Goal: Task Accomplishment & Management: Manage account settings

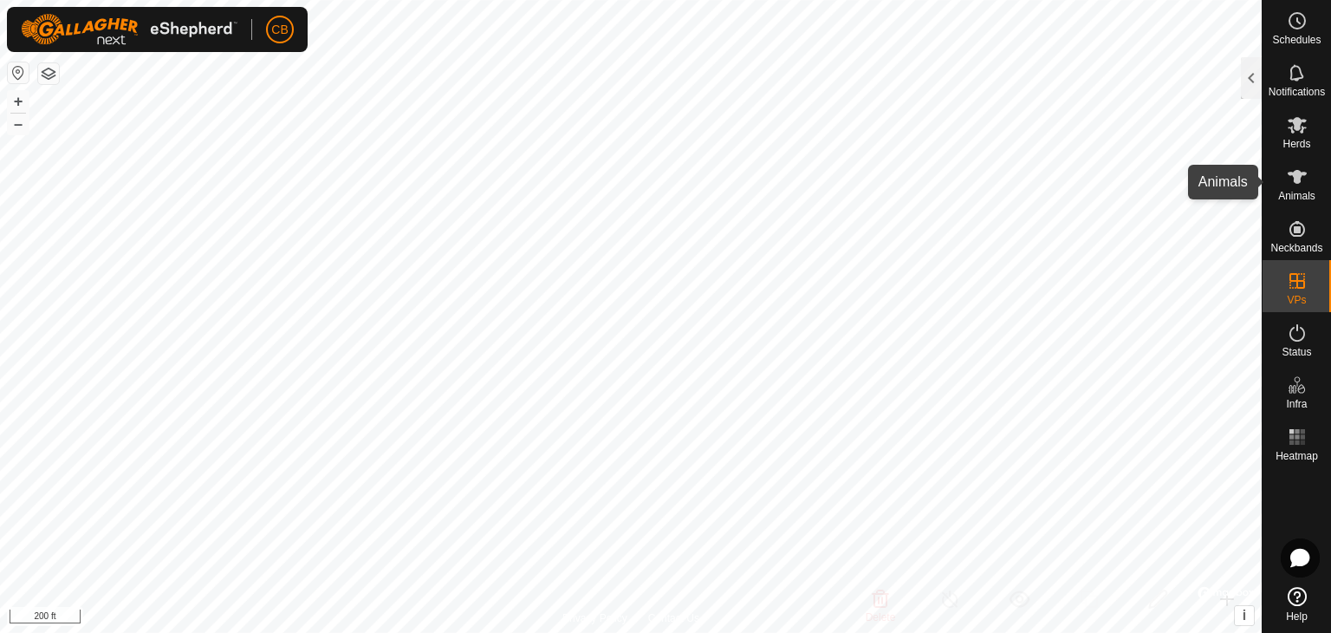
click at [1293, 194] on span "Animals" at bounding box center [1296, 196] width 37 height 10
click at [1293, 191] on span "Animals" at bounding box center [1296, 196] width 37 height 10
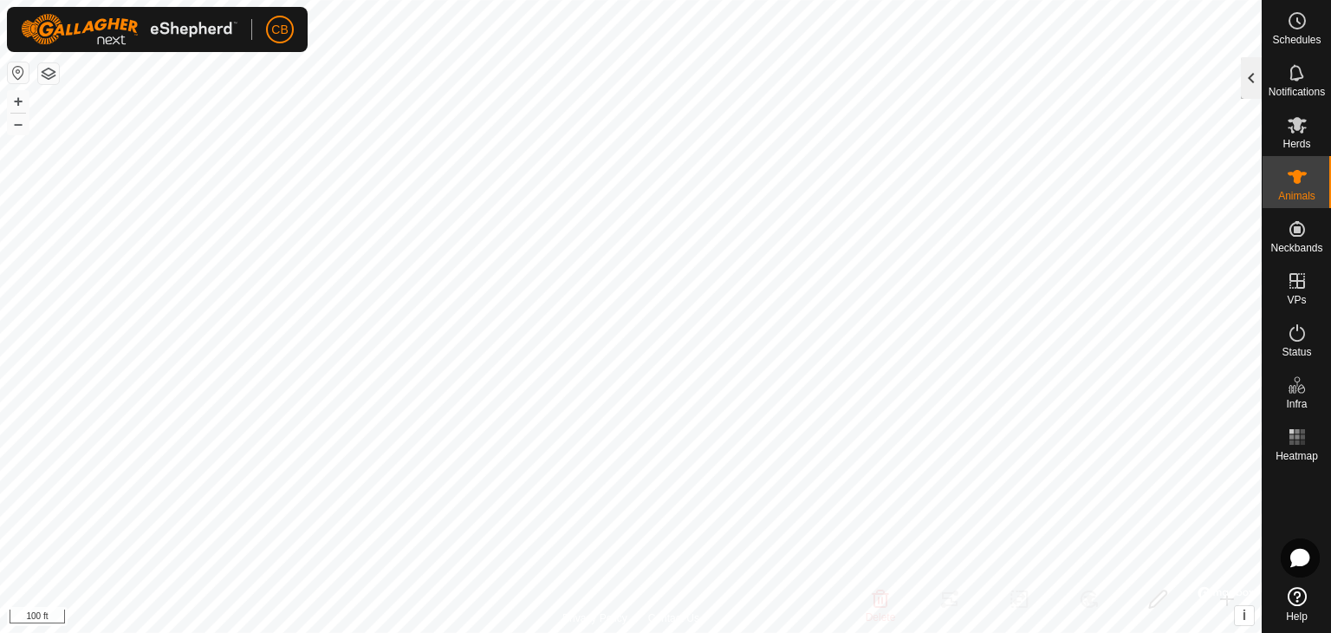
click at [1243, 83] on div at bounding box center [1251, 78] width 21 height 42
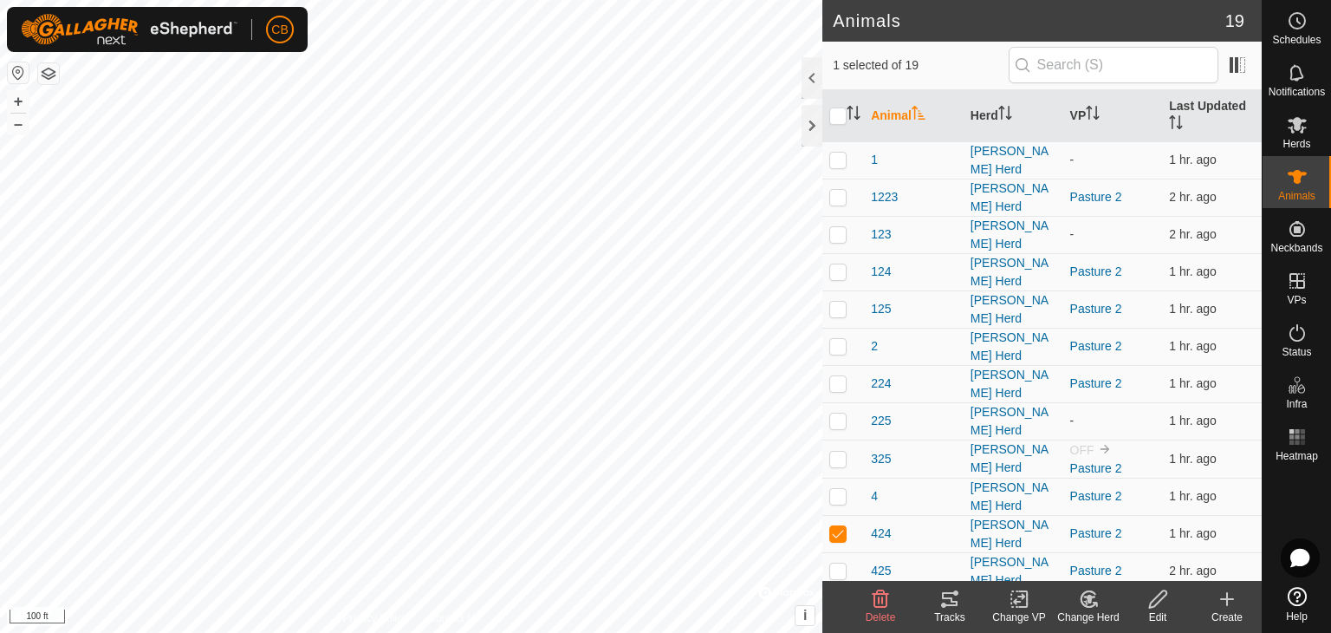
checkbox input "true"
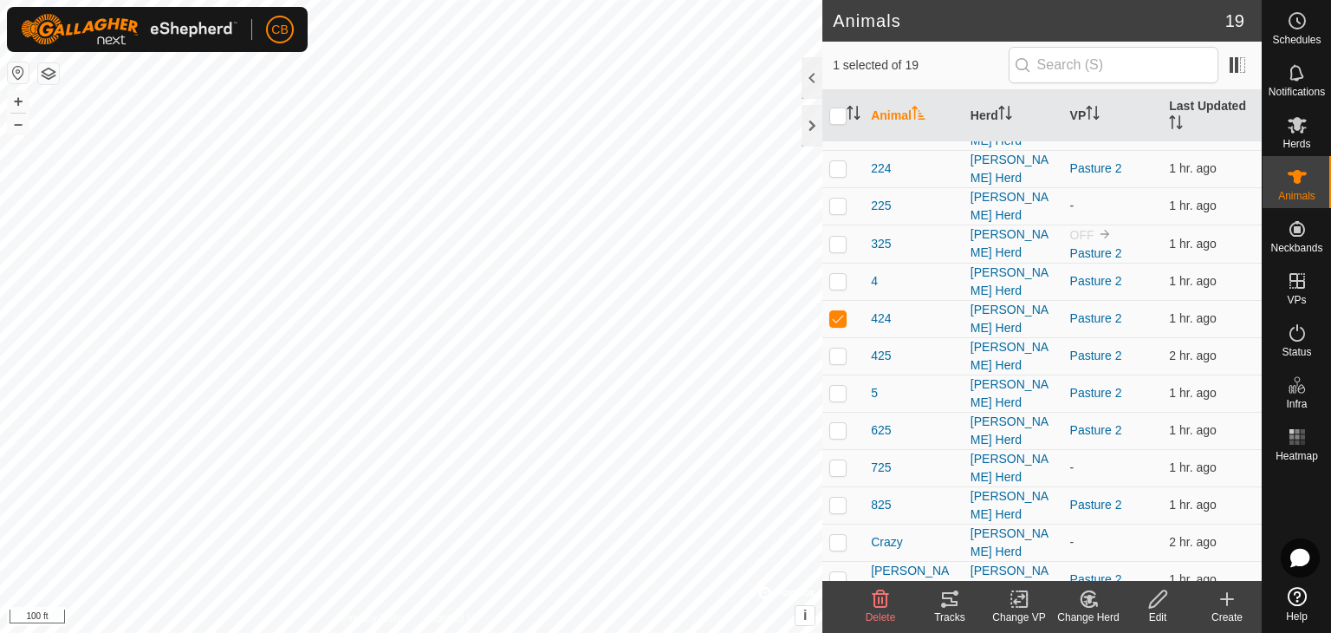
scroll to position [222, 0]
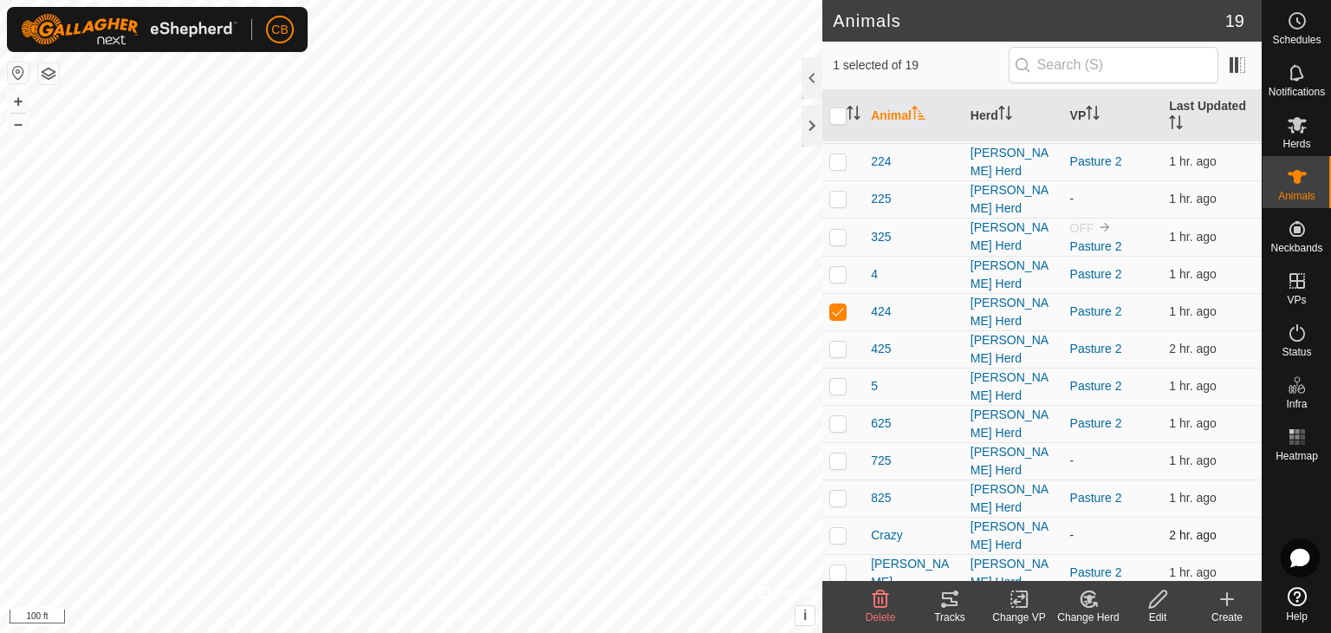
click at [843, 528] on p-checkbox at bounding box center [837, 535] width 17 height 14
checkbox input "true"
click at [844, 565] on p-checkbox at bounding box center [837, 572] width 17 height 14
checkbox input "true"
click at [842, 528] on p-checkbox at bounding box center [837, 535] width 17 height 14
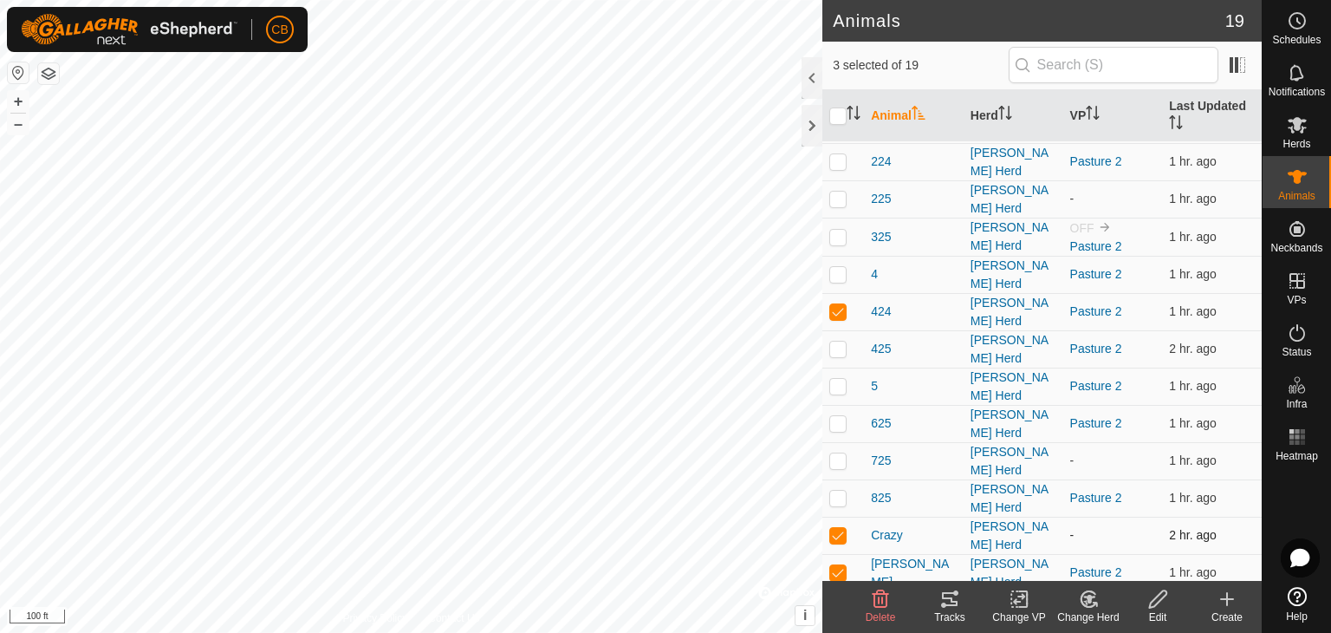
checkbox input "false"
click at [834, 304] on p-checkbox at bounding box center [837, 311] width 17 height 14
checkbox input "false"
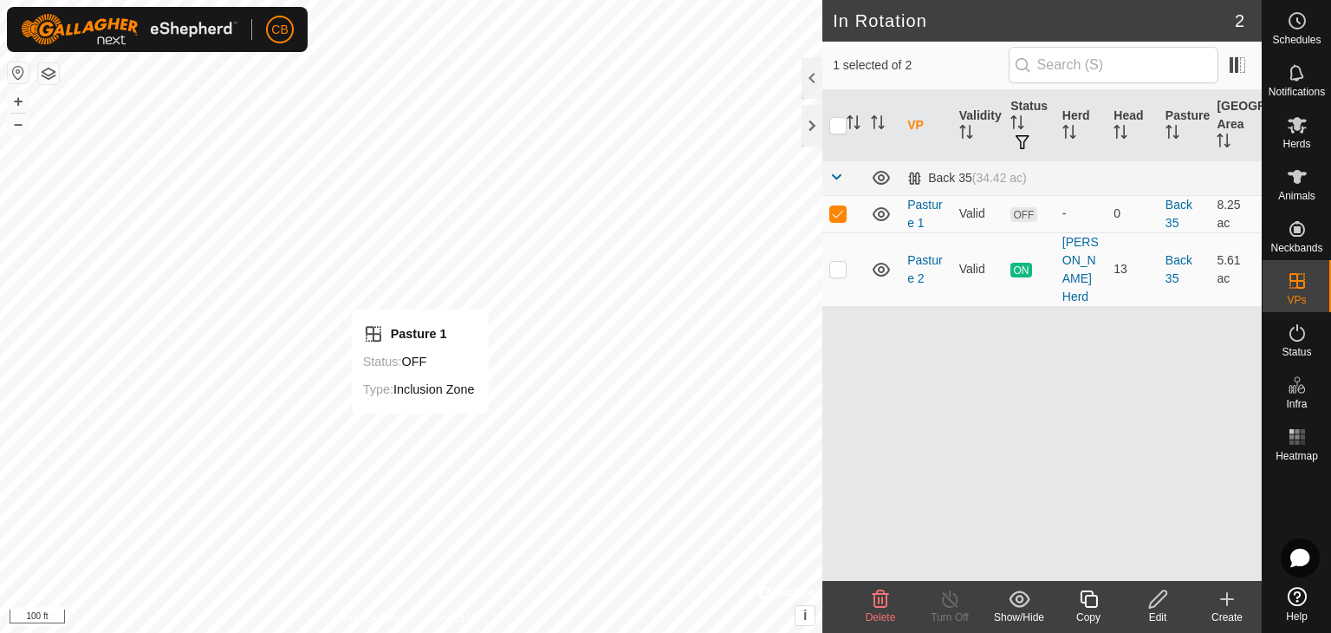
checkbox input "false"
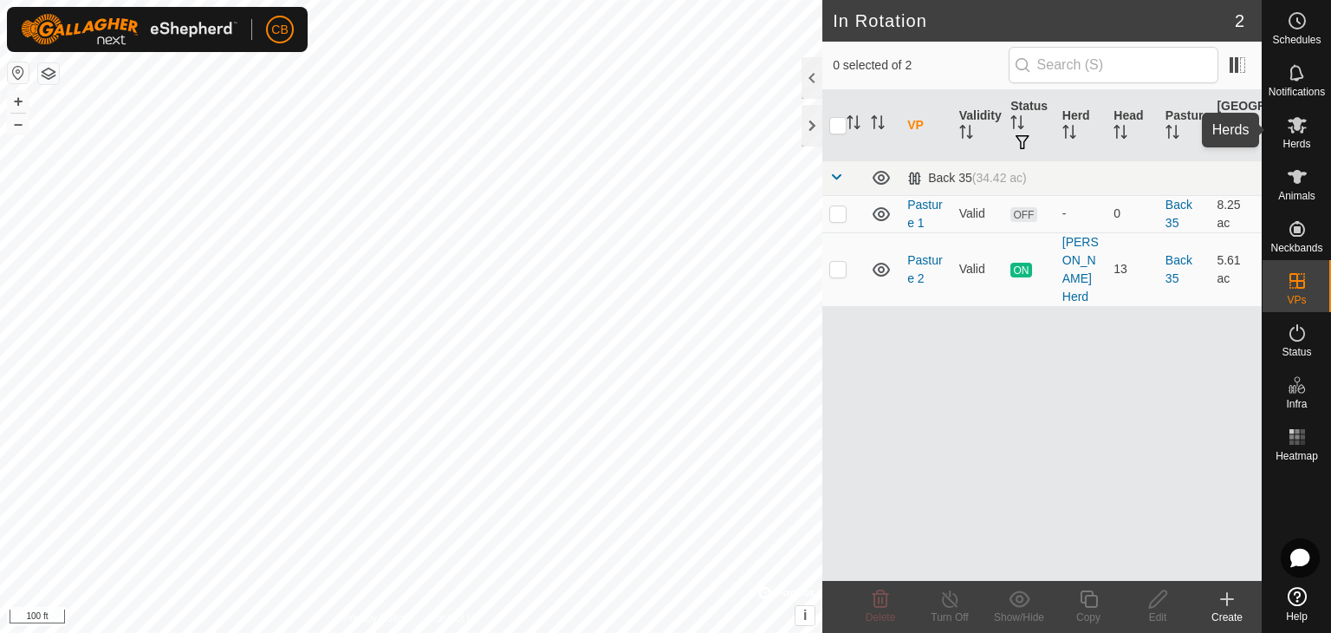
click at [1296, 135] on es-mob-svg-icon at bounding box center [1297, 125] width 31 height 28
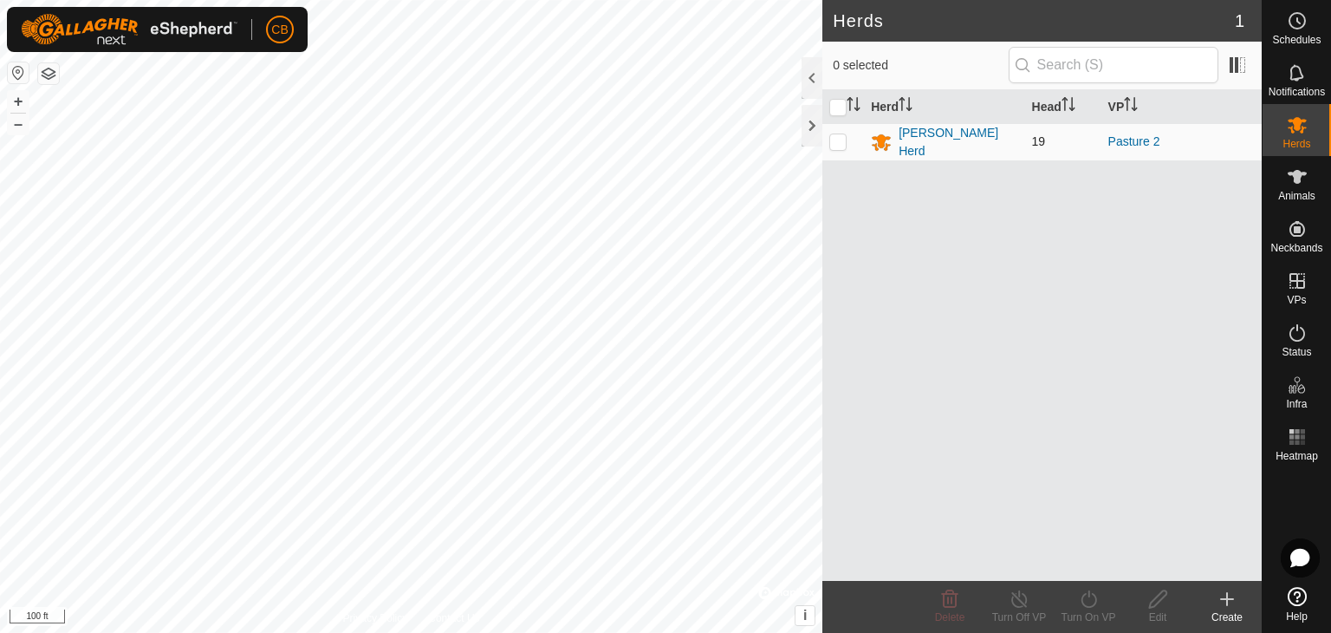
click at [839, 142] on p-checkbox at bounding box center [837, 141] width 17 height 14
checkbox input "true"
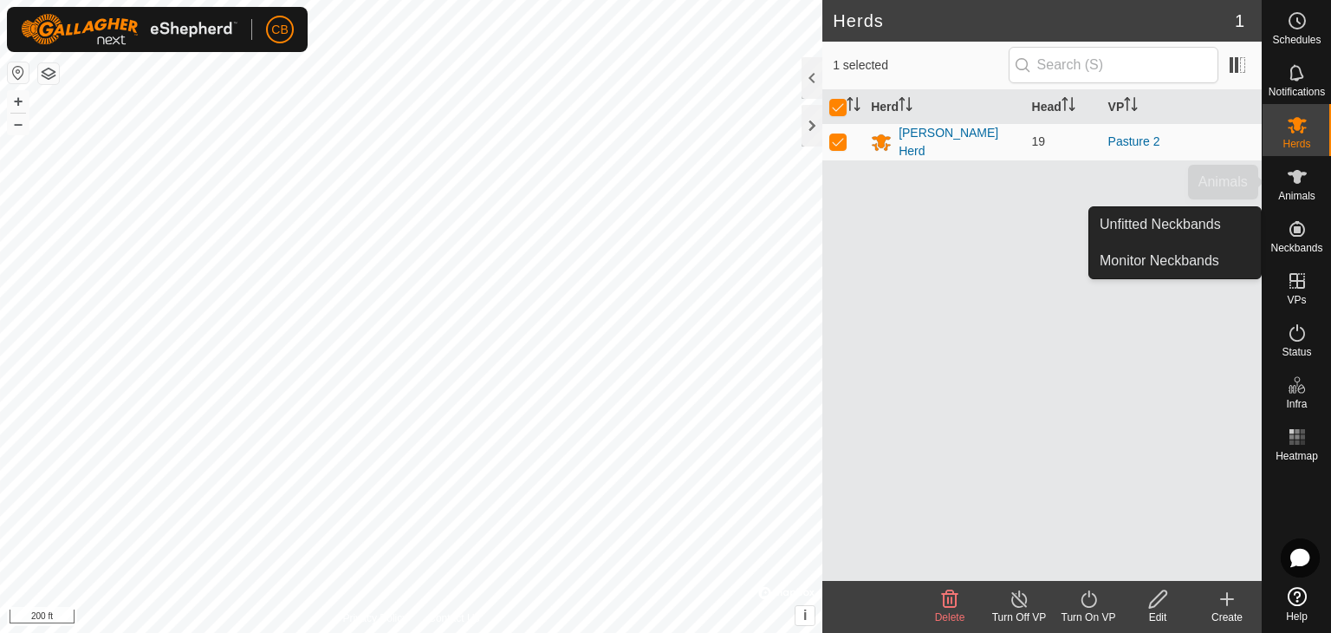
click at [1295, 187] on es-animals-svg-icon at bounding box center [1297, 177] width 31 height 28
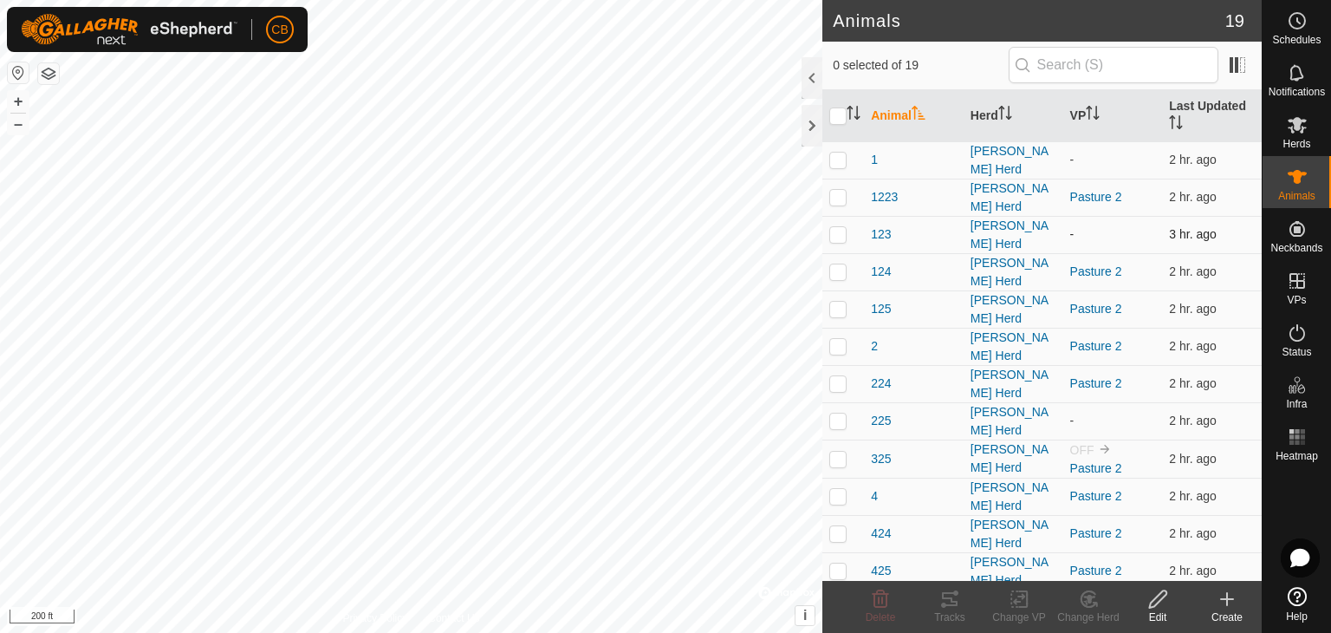
click at [839, 230] on p-checkbox at bounding box center [837, 234] width 17 height 14
click at [838, 227] on p-checkbox at bounding box center [837, 234] width 17 height 14
checkbox input "false"
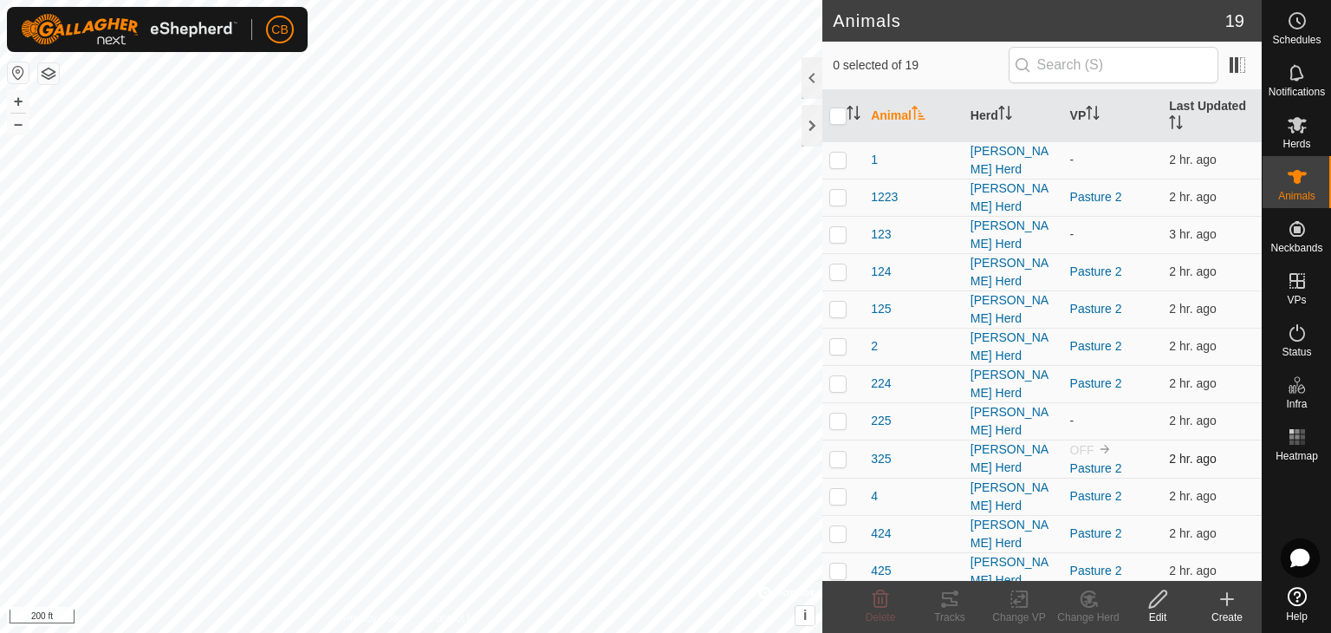
click at [1098, 442] on img at bounding box center [1105, 449] width 14 height 14
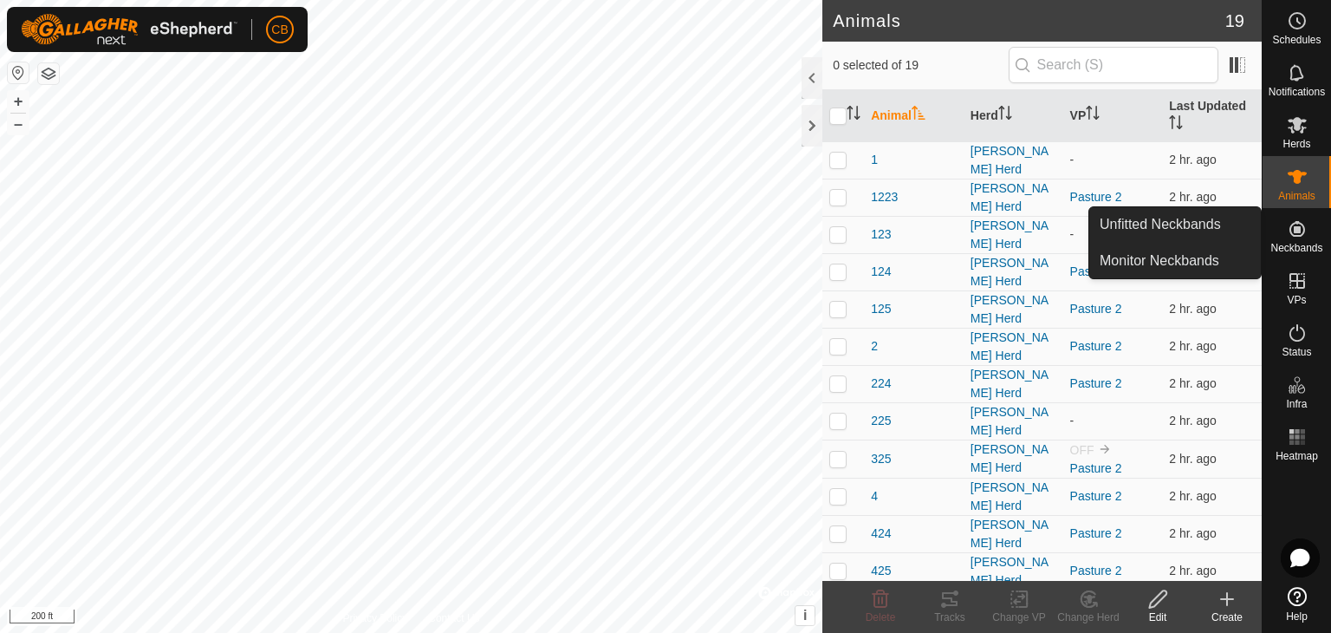
click at [1303, 229] on icon at bounding box center [1297, 229] width 16 height 16
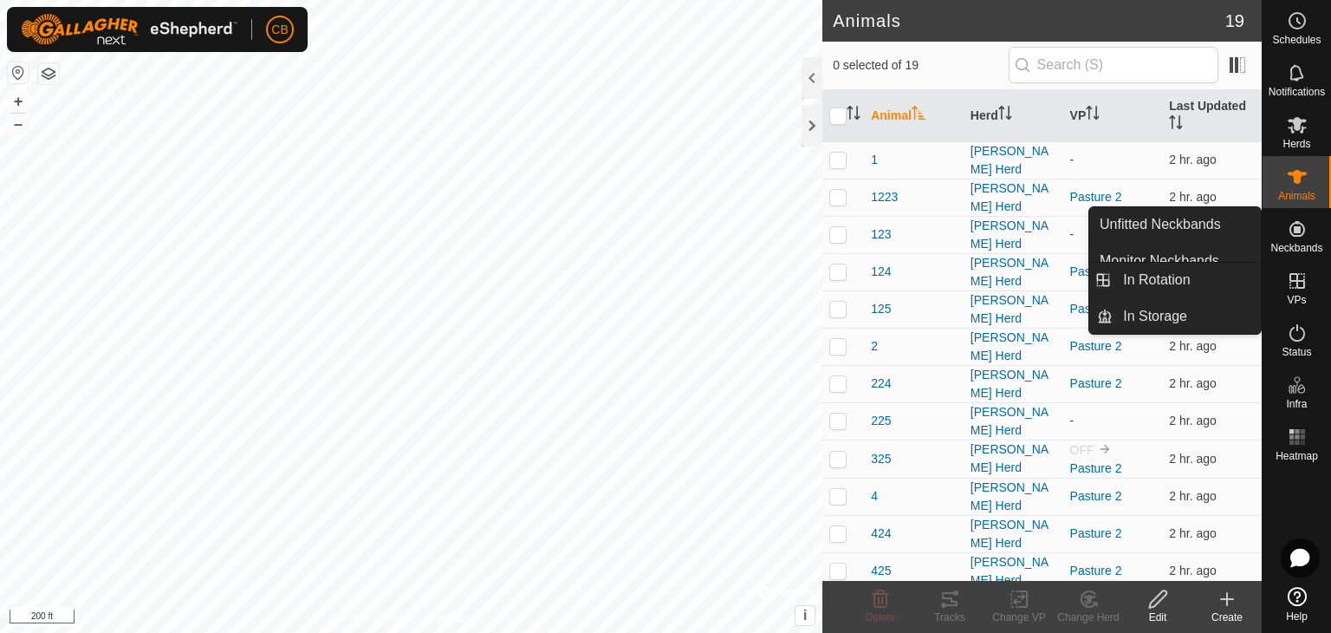
click at [1293, 282] on icon at bounding box center [1297, 281] width 16 height 16
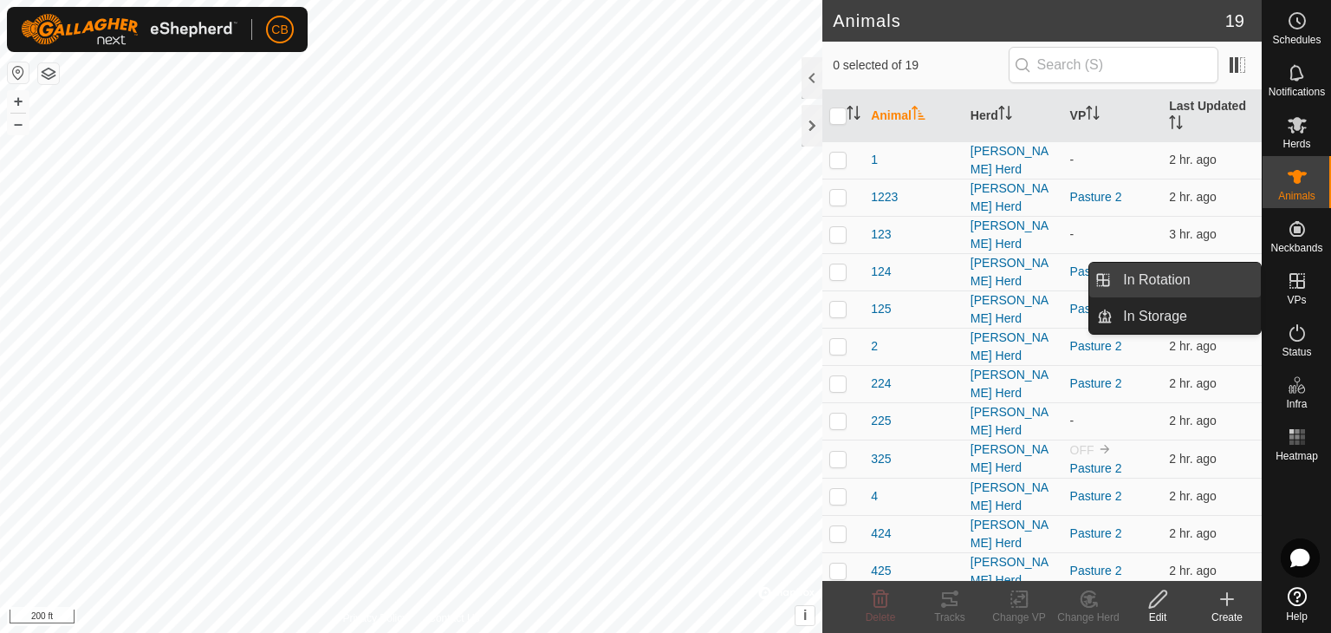
click at [1189, 285] on link "In Rotation" at bounding box center [1187, 280] width 148 height 35
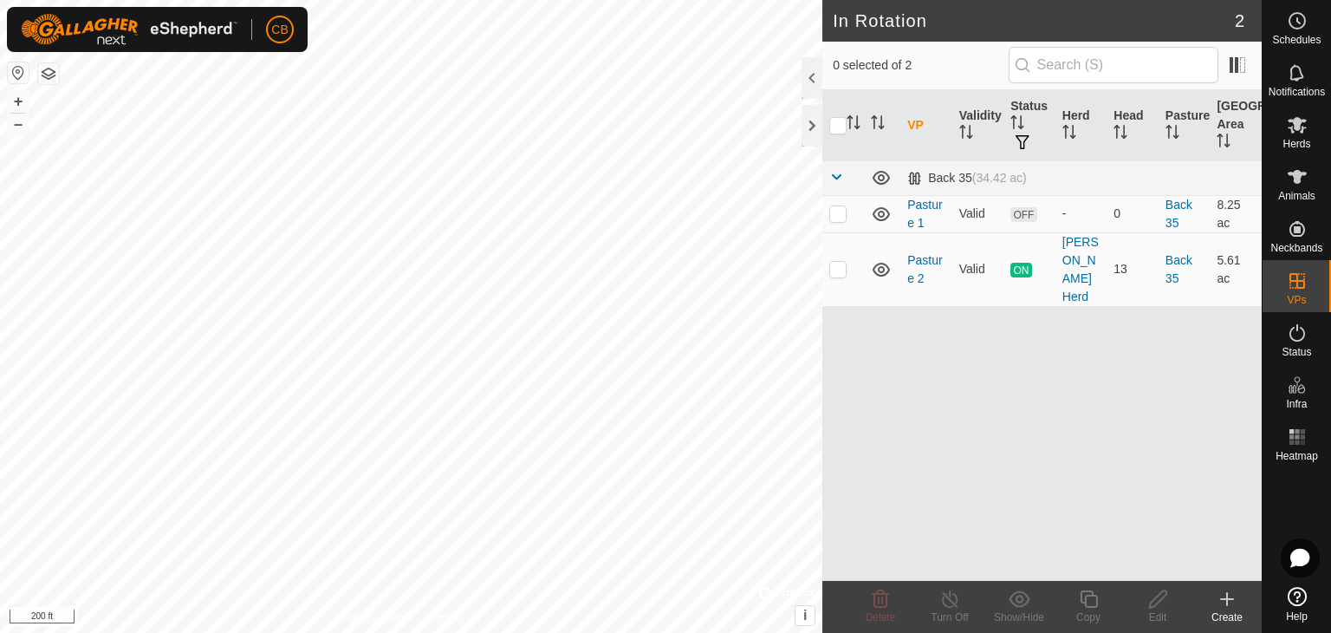
click at [966, 371] on div "VP Validity Status Herd Head Pasture Grazing Area Back 35 (34.42 ac) Pasture 1 …" at bounding box center [1041, 335] width 439 height 490
click at [1305, 336] on icon at bounding box center [1297, 332] width 21 height 21
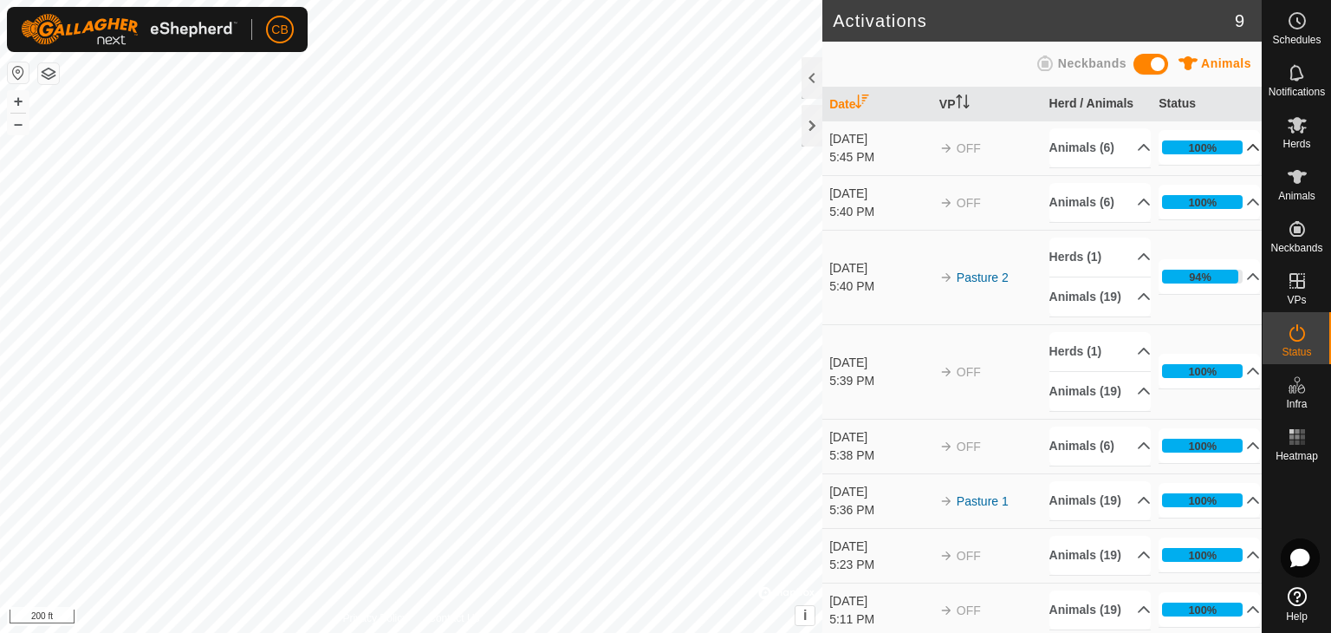
click at [1238, 143] on p-accordion-header "100%" at bounding box center [1208, 147] width 101 height 35
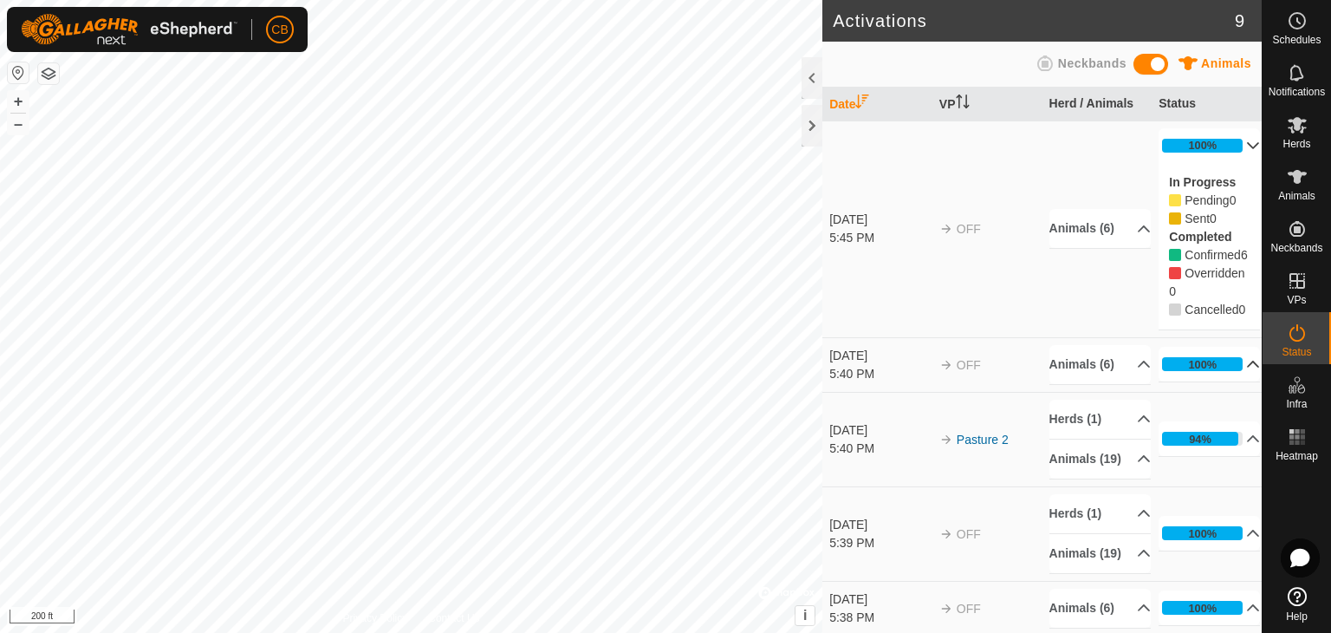
click at [1232, 381] on p-accordion-header "100%" at bounding box center [1208, 364] width 101 height 35
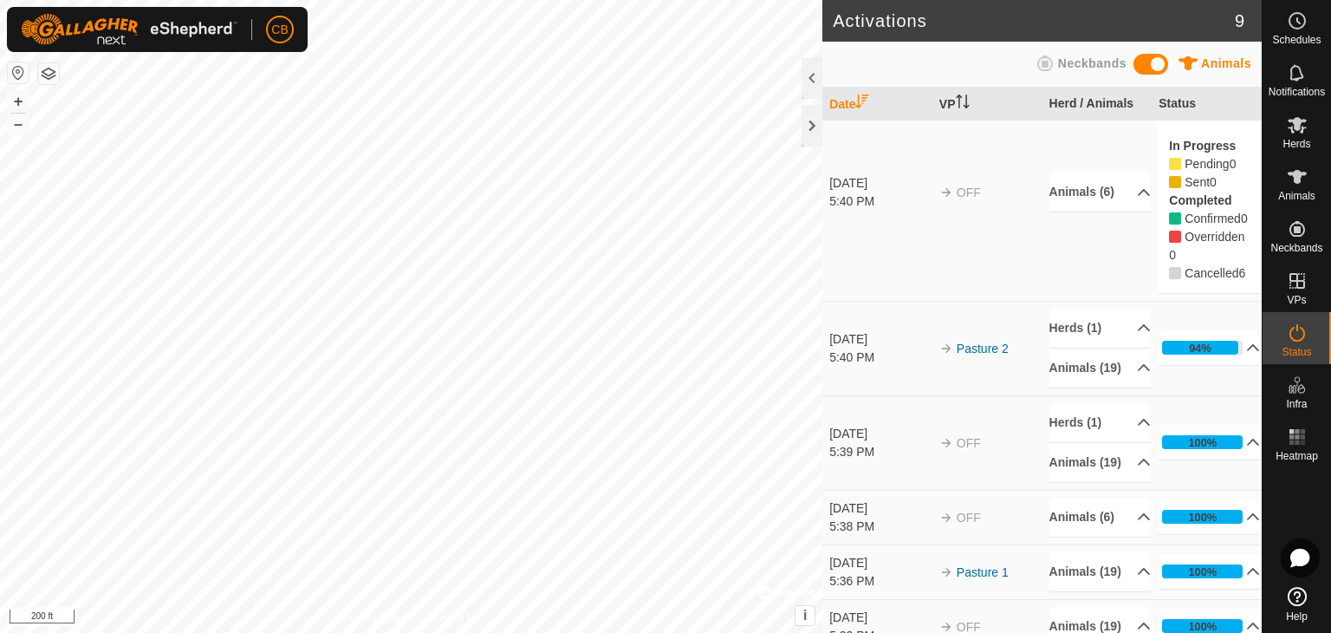
scroll to position [261, 0]
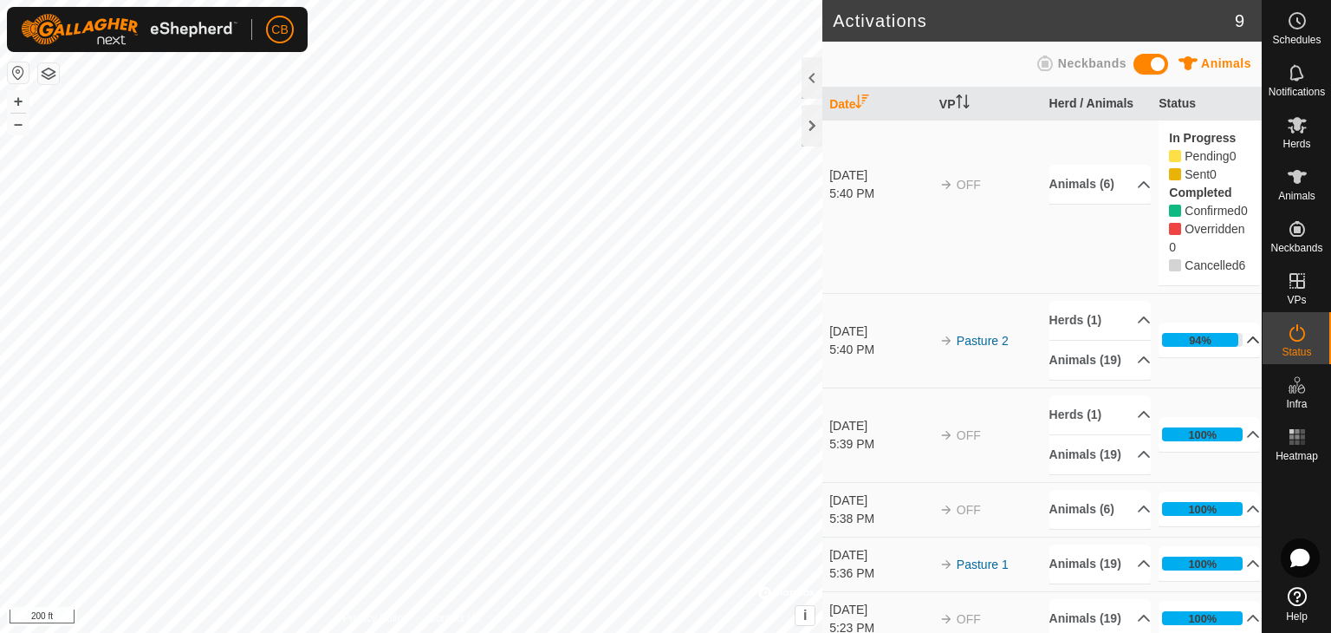
click at [1224, 357] on p-accordion-header "94%" at bounding box center [1208, 339] width 101 height 35
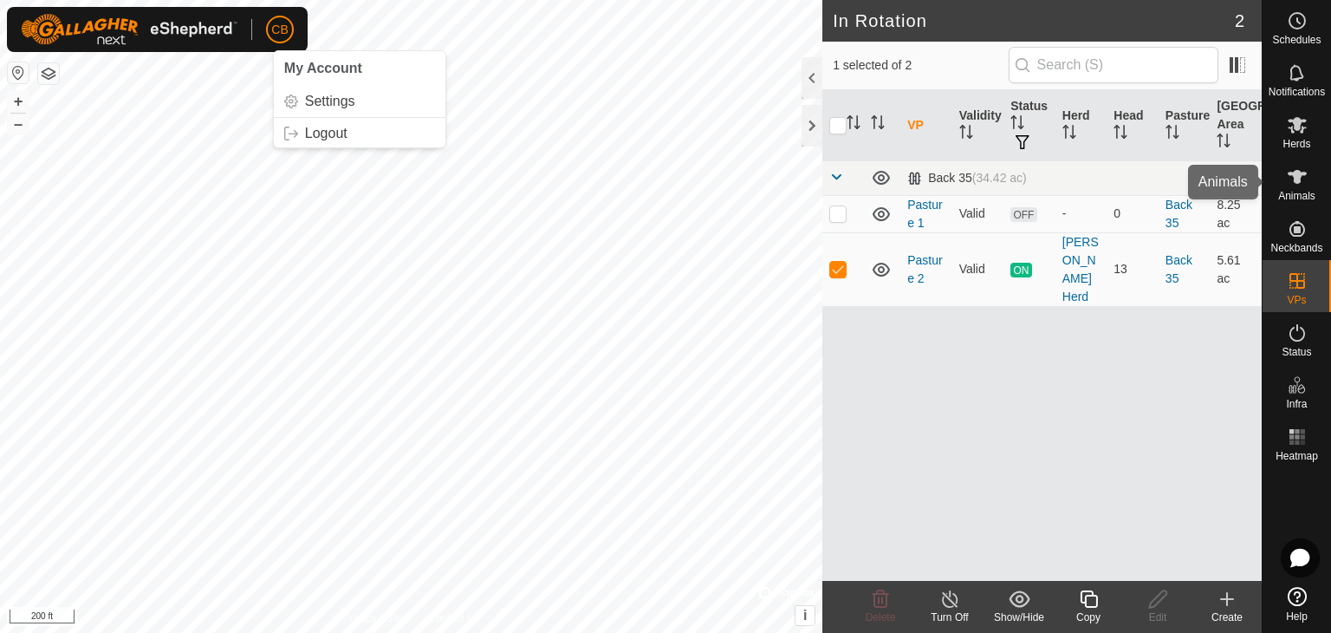
click at [1297, 181] on icon at bounding box center [1297, 177] width 19 height 14
click at [950, 600] on line at bounding box center [950, 600] width 14 height 14
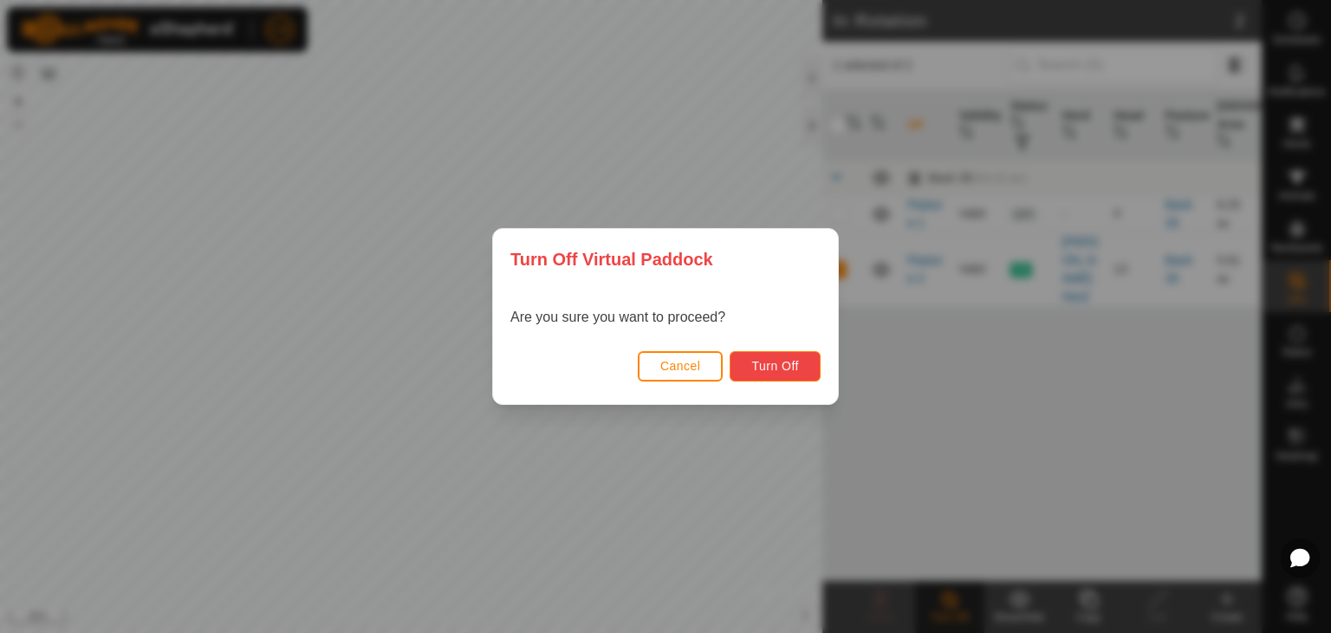
click at [782, 359] on span "Turn Off" at bounding box center [775, 366] width 48 height 14
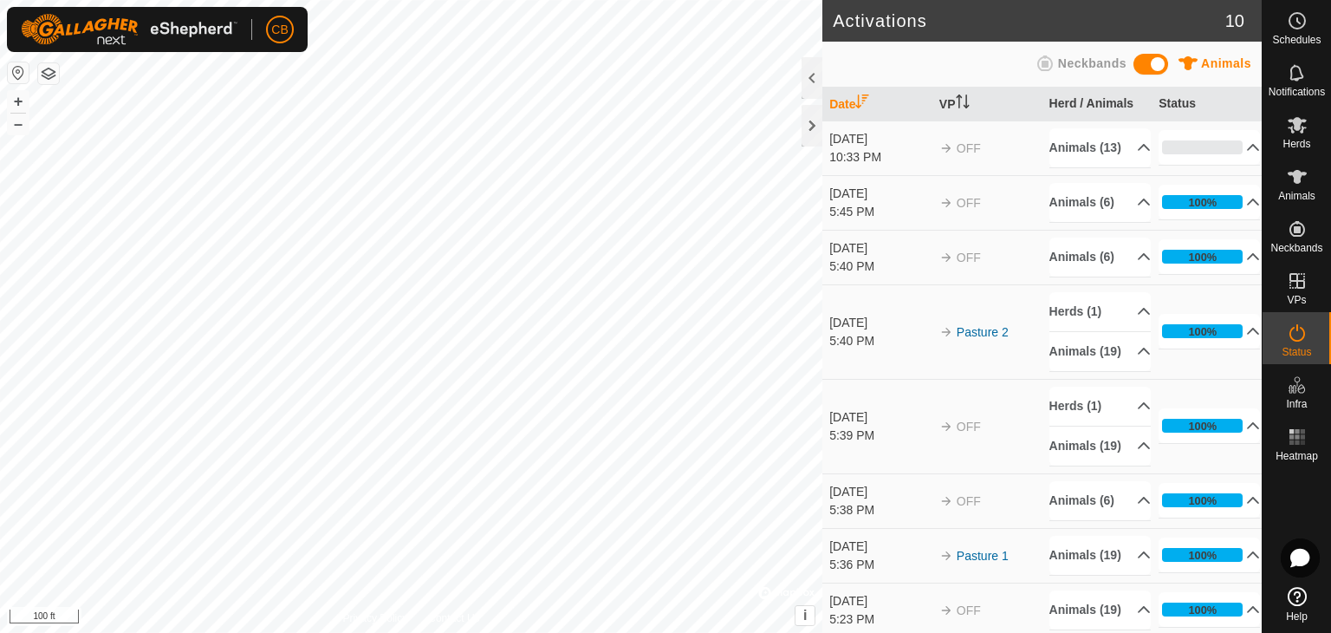
click at [1155, 75] on p-inputswitch at bounding box center [1150, 67] width 35 height 27
click at [1159, 62] on span at bounding box center [1150, 64] width 35 height 21
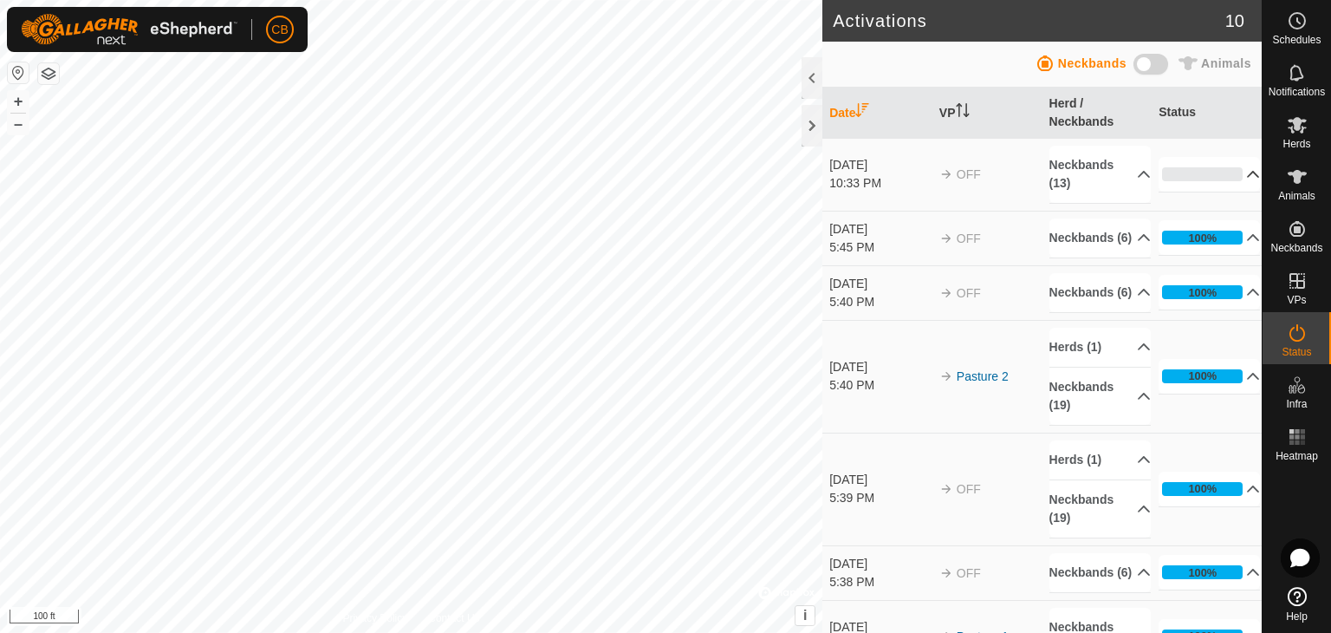
click at [1223, 162] on p-accordion-header "0%" at bounding box center [1208, 174] width 101 height 35
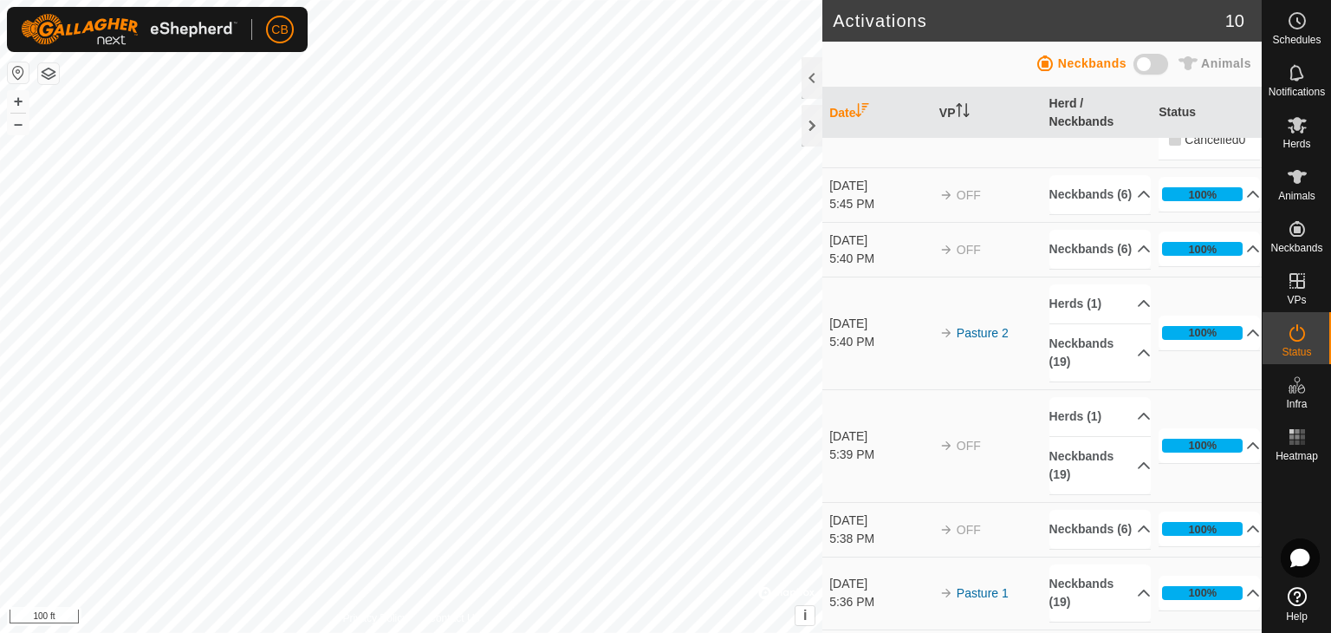
scroll to position [198, 0]
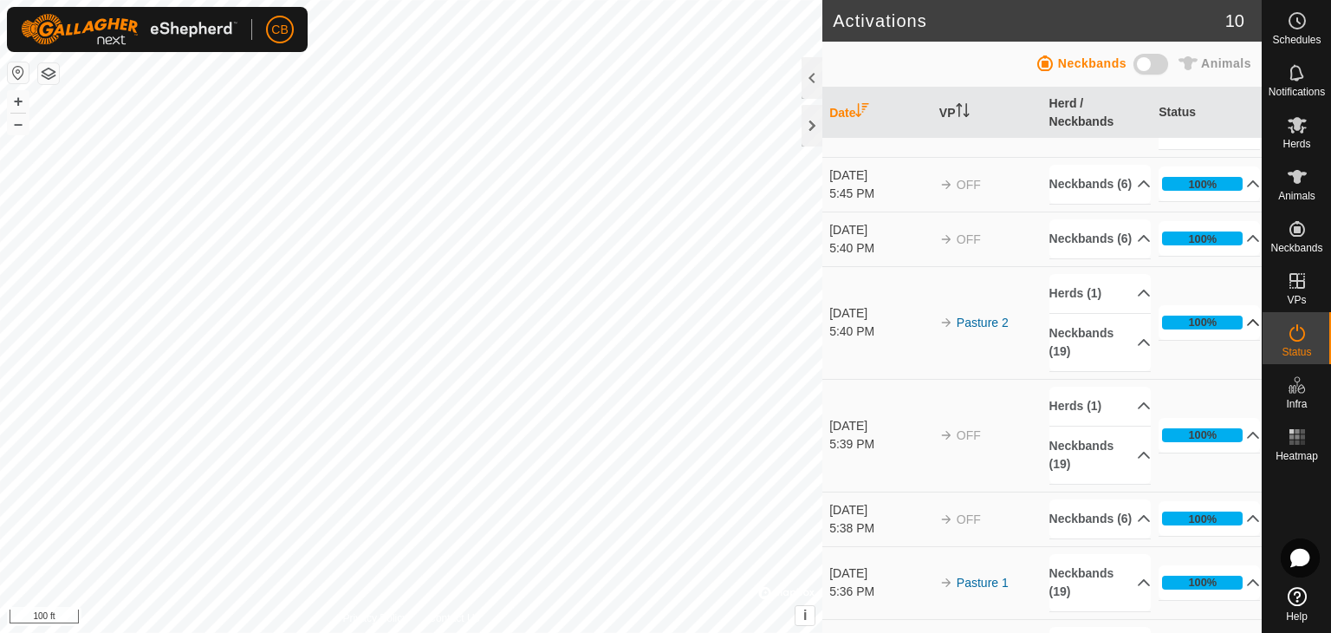
click at [1246, 329] on icon at bounding box center [1253, 322] width 14 height 14
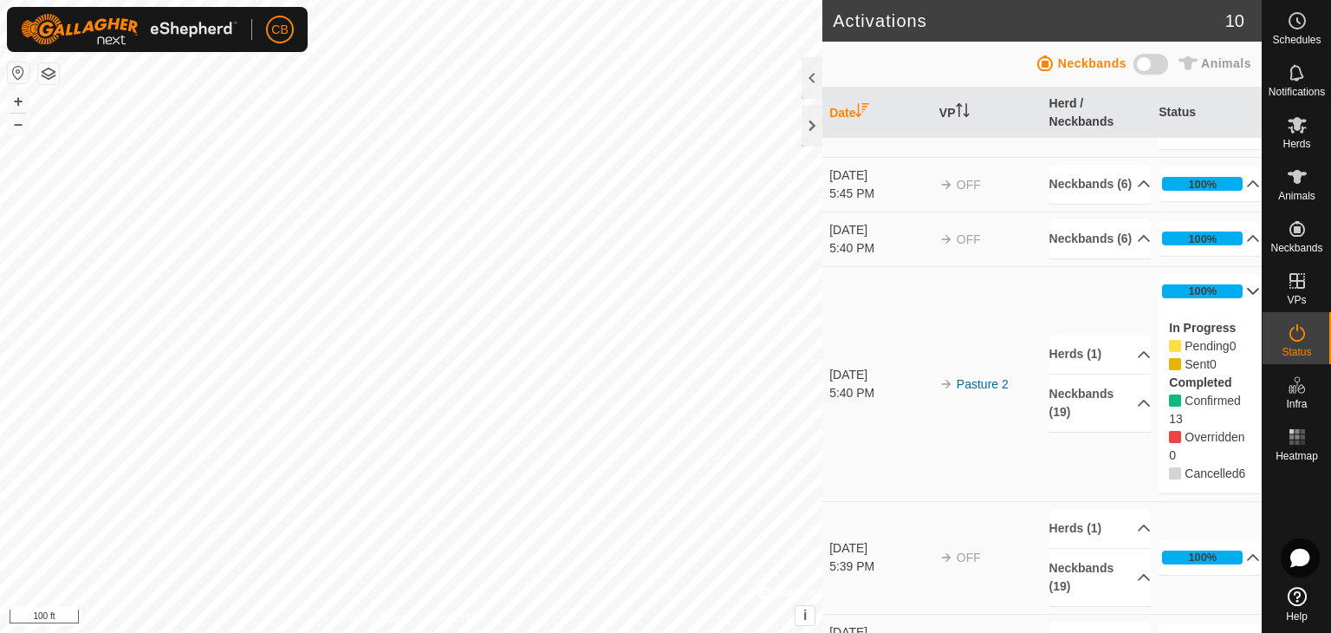
click at [1246, 298] on icon at bounding box center [1253, 291] width 14 height 14
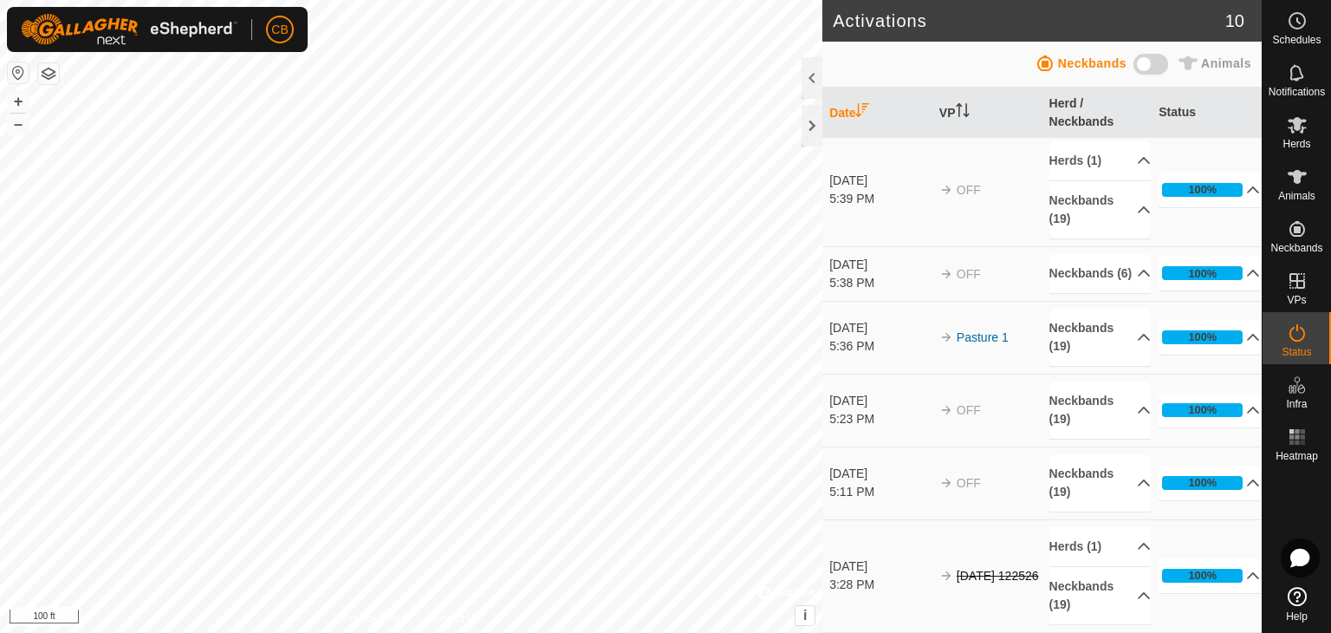
scroll to position [529, 0]
click at [1246, 581] on icon at bounding box center [1253, 575] width 14 height 14
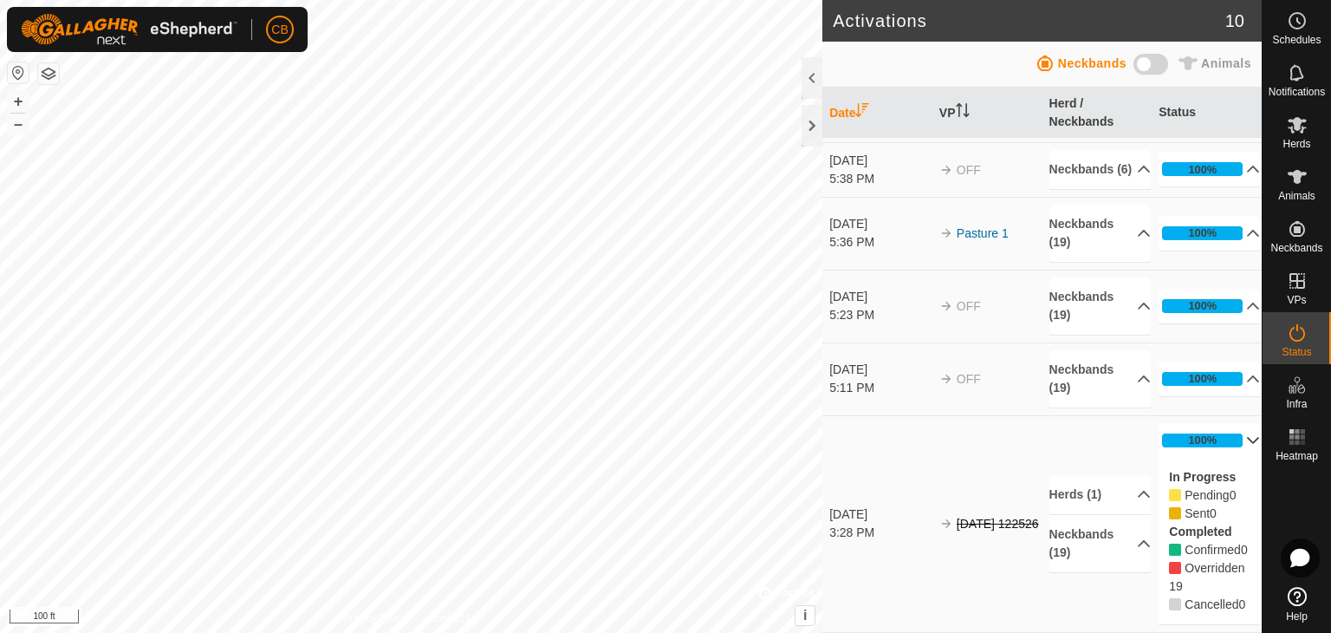
scroll to position [669, 0]
click at [1243, 423] on p-accordion-header "100%" at bounding box center [1208, 440] width 101 height 35
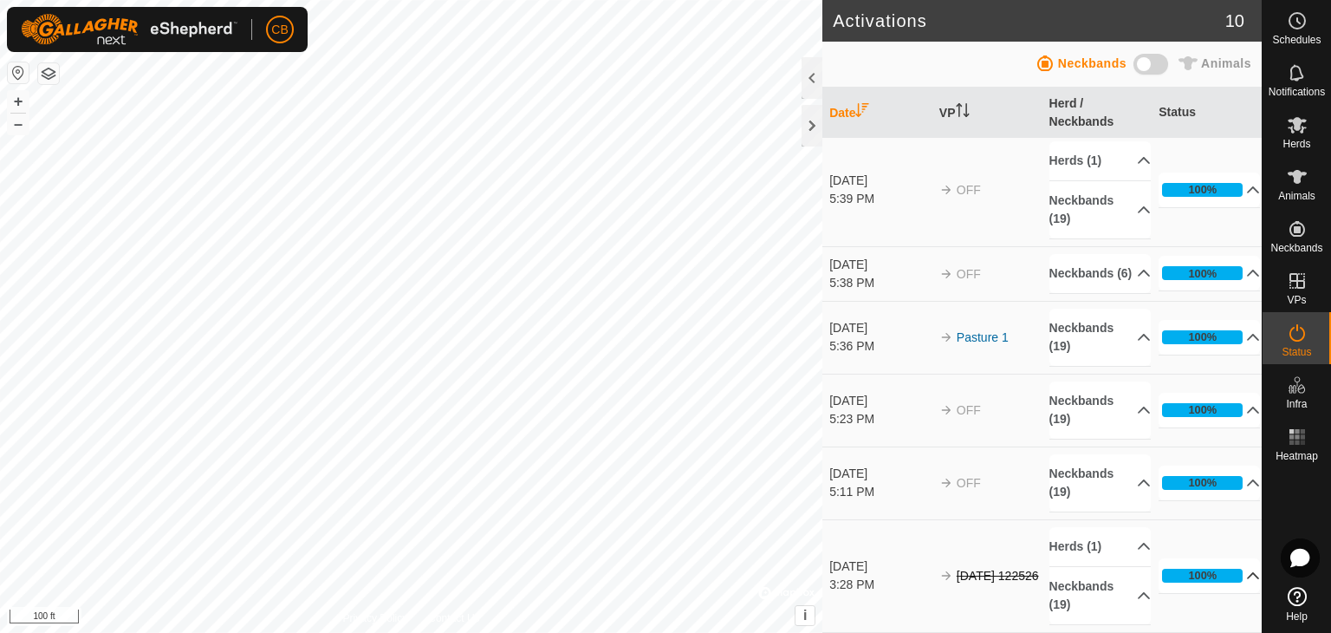
scroll to position [529, 0]
click at [1246, 489] on icon at bounding box center [1253, 483] width 14 height 14
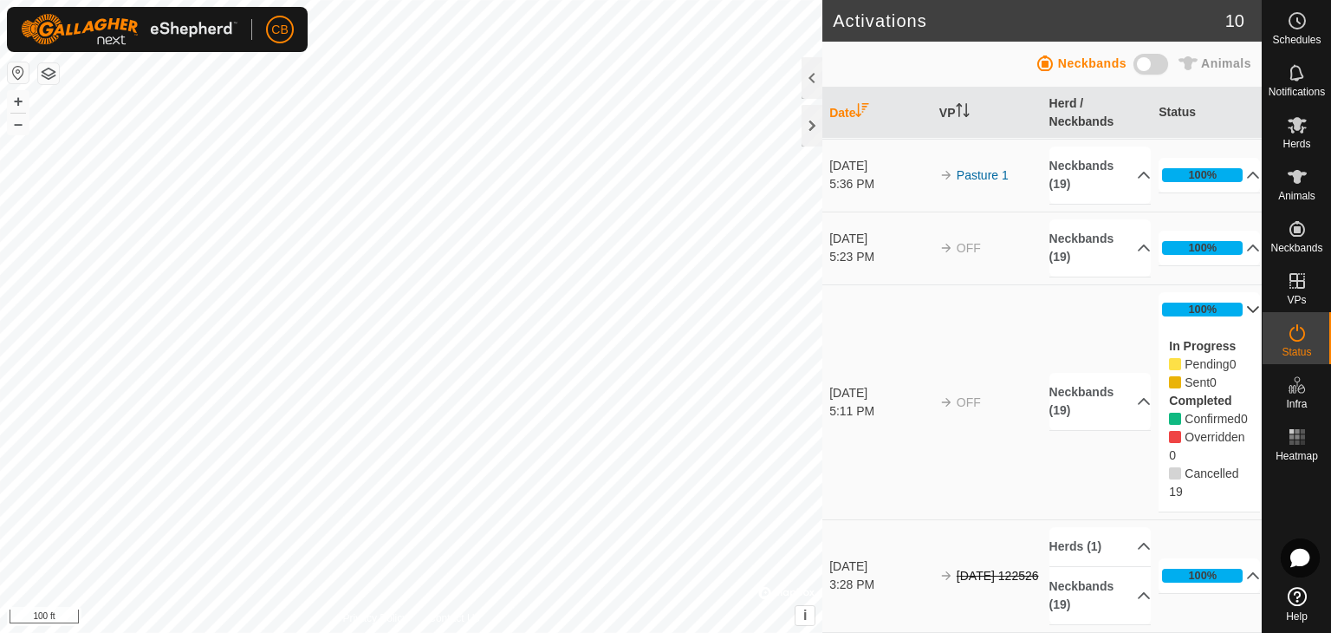
scroll to position [638, 0]
click at [1246, 255] on icon at bounding box center [1253, 248] width 14 height 14
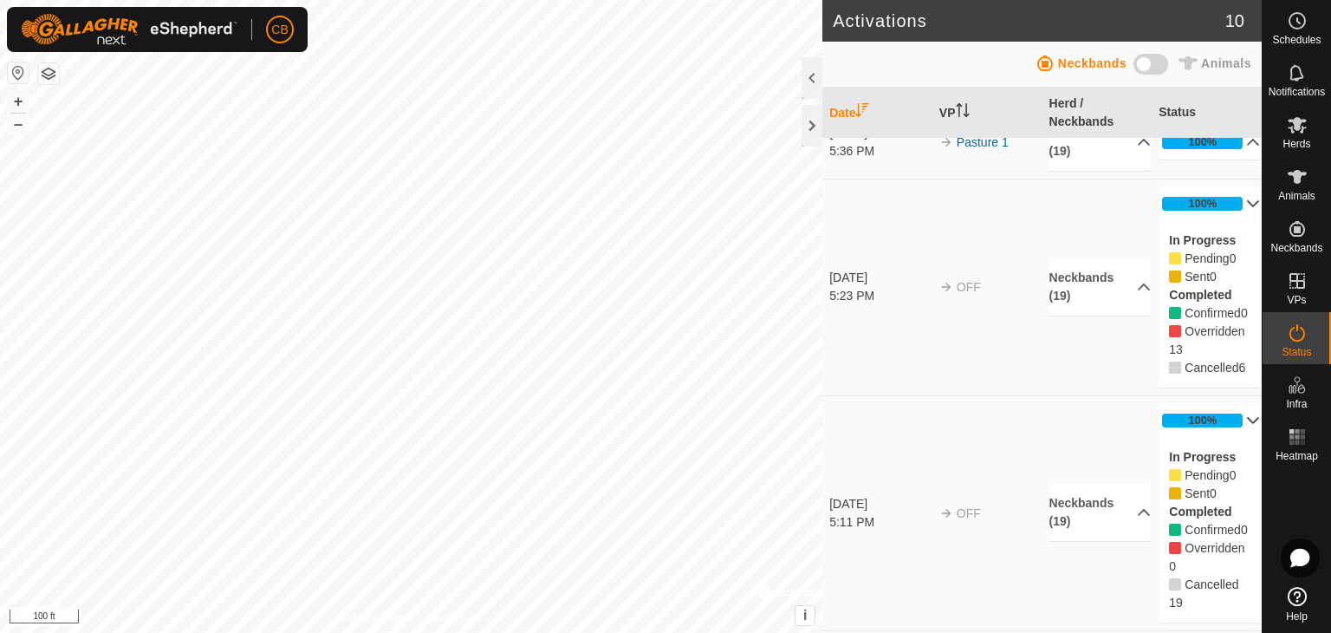
click at [1229, 221] on p-accordion-header "100%" at bounding box center [1208, 203] width 101 height 35
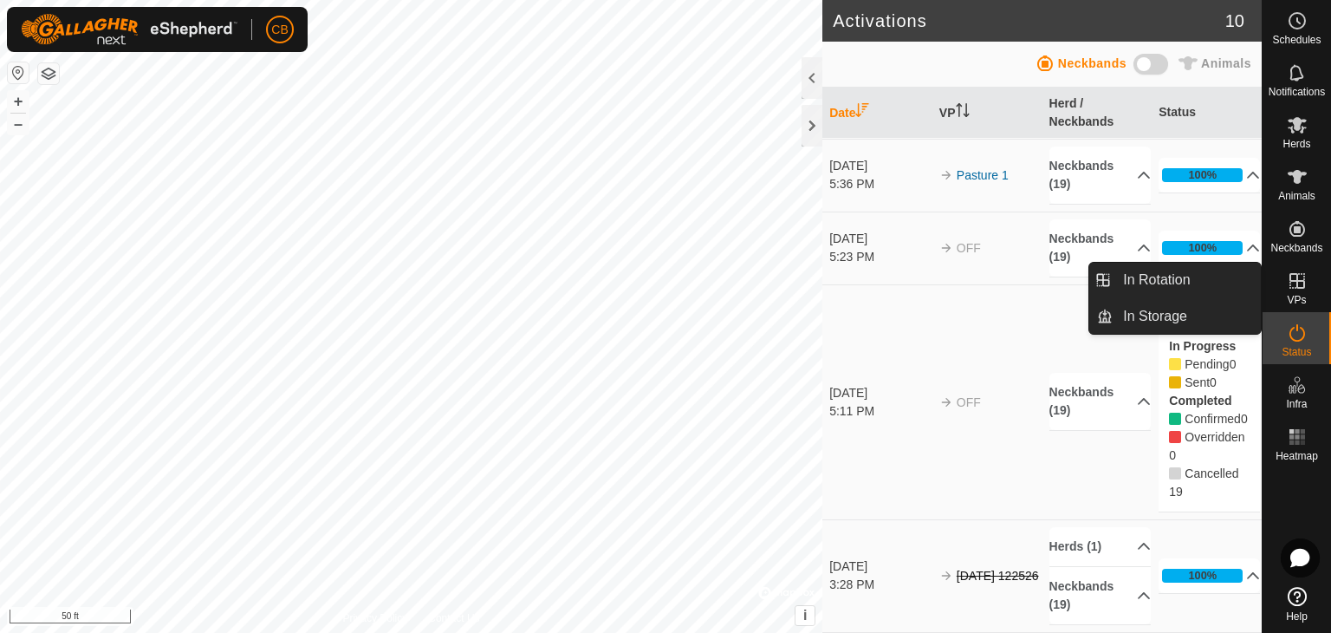
drag, startPoint x: 1299, startPoint y: 306, endPoint x: 1296, endPoint y: 292, distance: 14.1
click at [1296, 292] on es-virtualpaddocks-svg-icon at bounding box center [1297, 281] width 31 height 28
click at [1160, 280] on link "In Rotation" at bounding box center [1187, 280] width 148 height 35
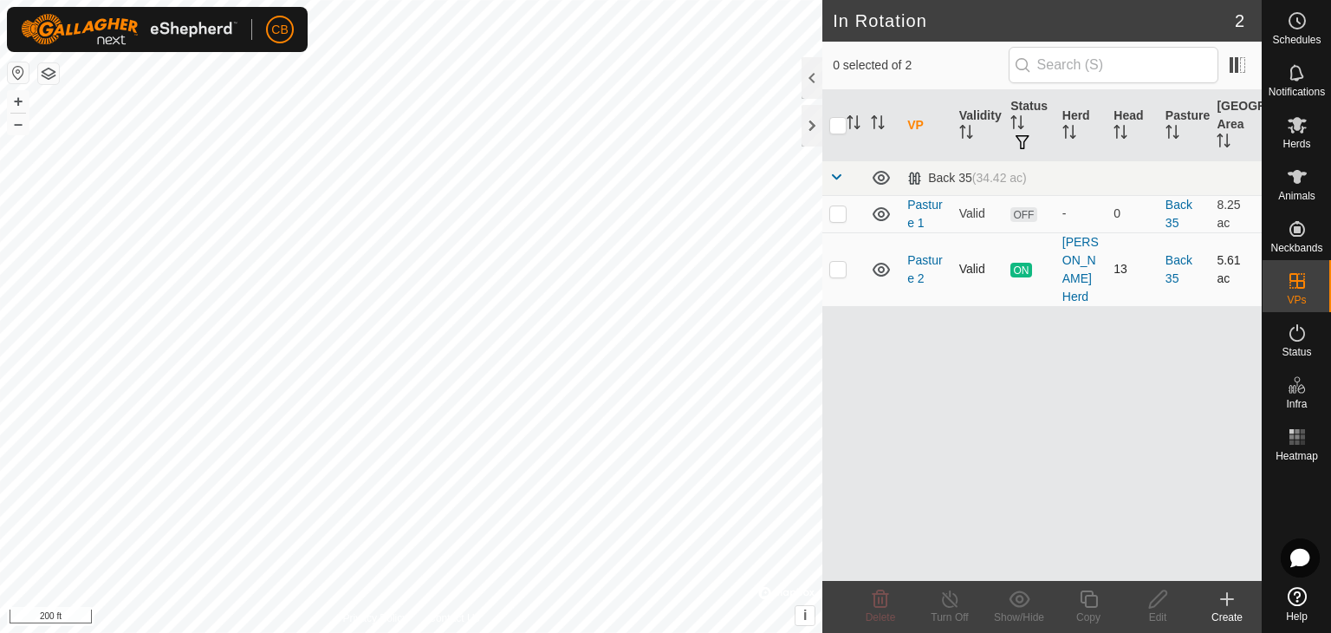
click at [882, 263] on icon at bounding box center [881, 270] width 17 height 14
click at [880, 214] on icon at bounding box center [881, 214] width 21 height 21
click at [877, 259] on icon at bounding box center [881, 269] width 21 height 21
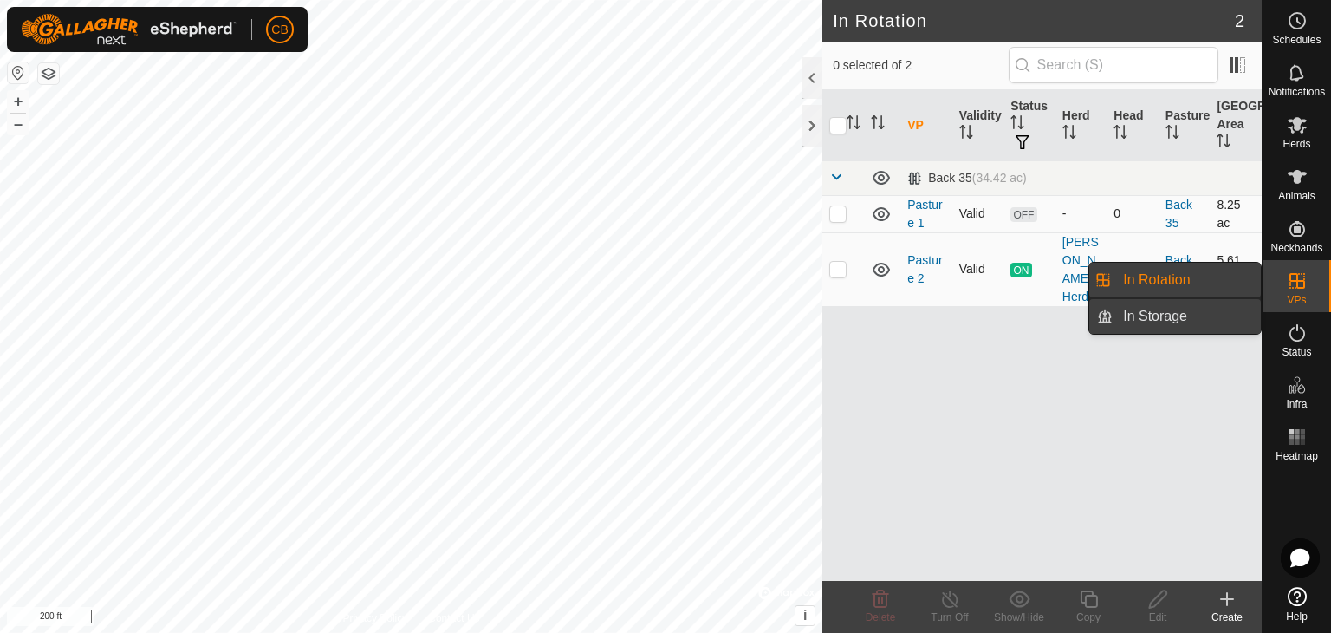
click at [1156, 318] on span "In Storage" at bounding box center [1155, 316] width 64 height 21
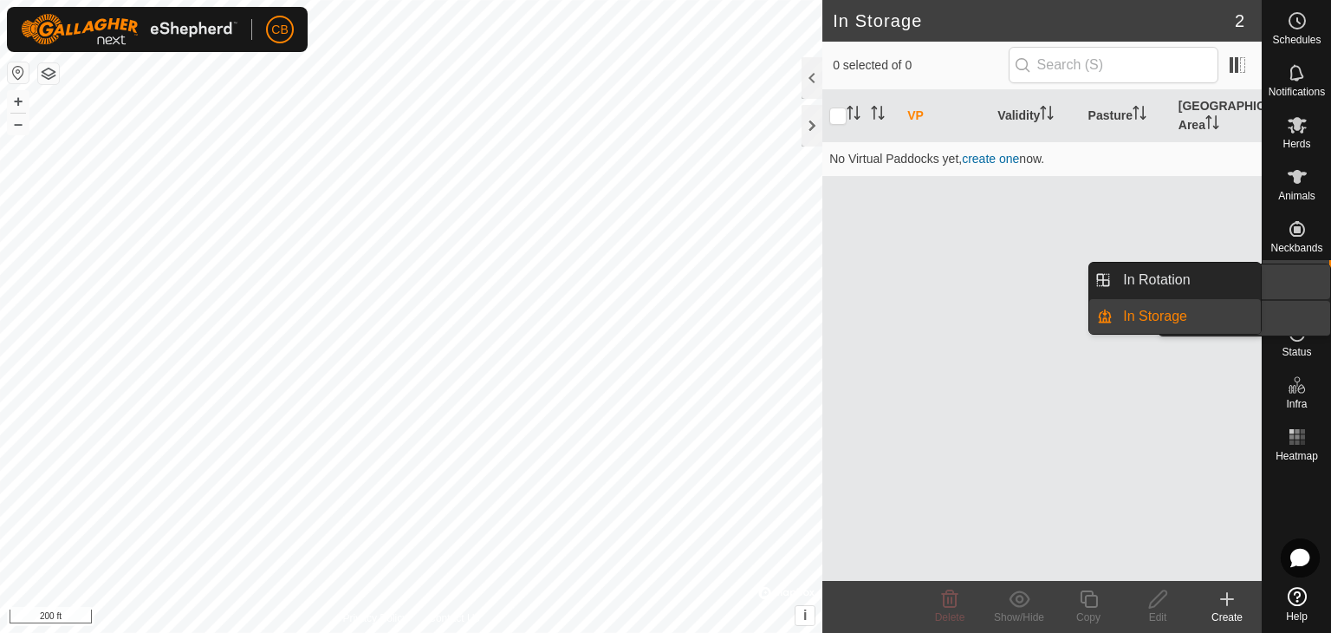
click at [1286, 292] on es-virtualpaddocks-svg-icon at bounding box center [1297, 281] width 31 height 28
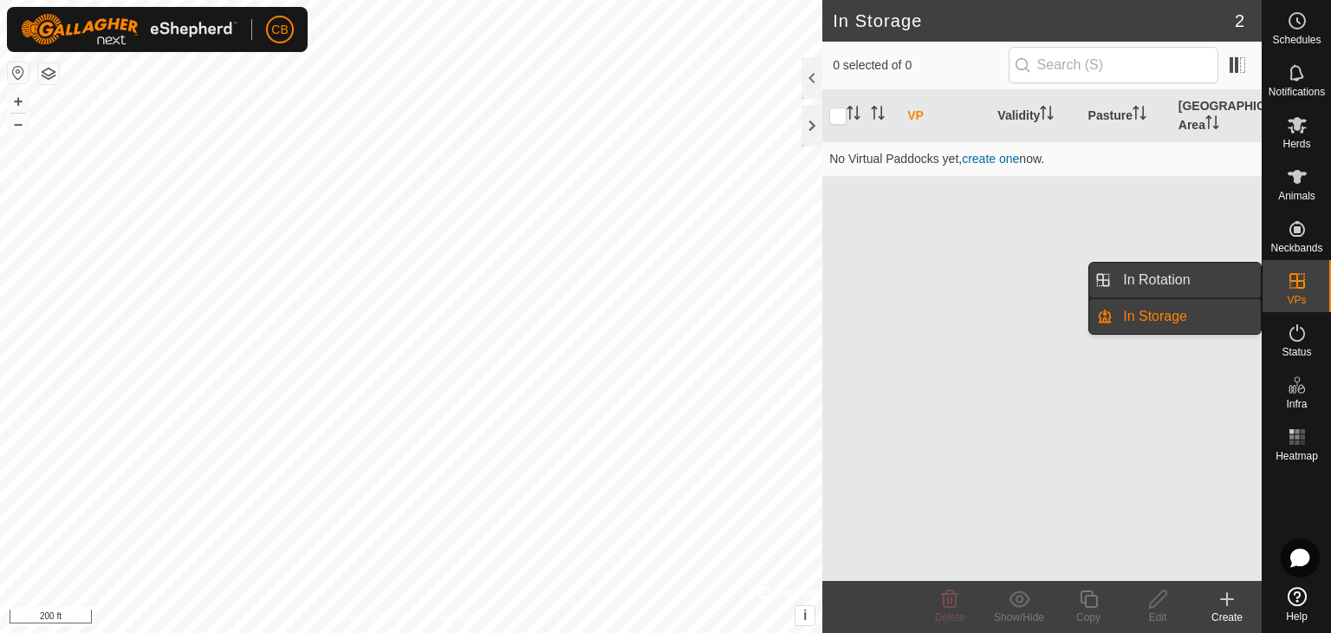
click at [1221, 278] on link "In Rotation" at bounding box center [1187, 280] width 148 height 35
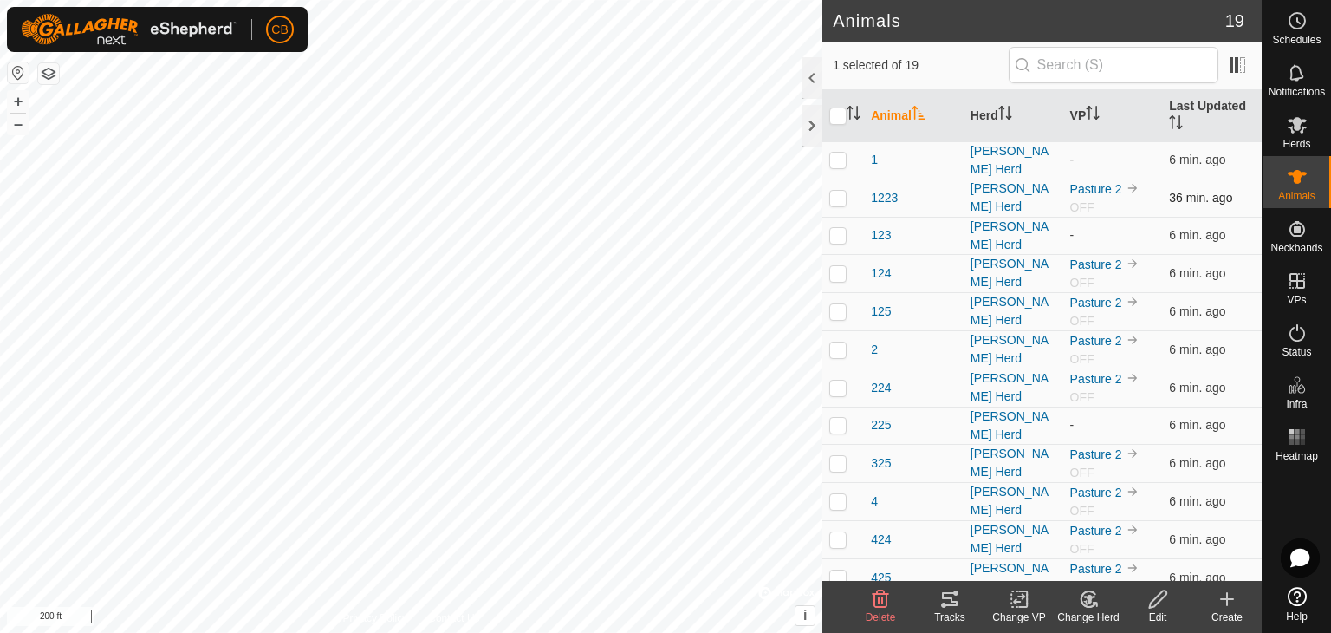
click at [843, 195] on p-checkbox at bounding box center [837, 198] width 17 height 14
checkbox input "true"
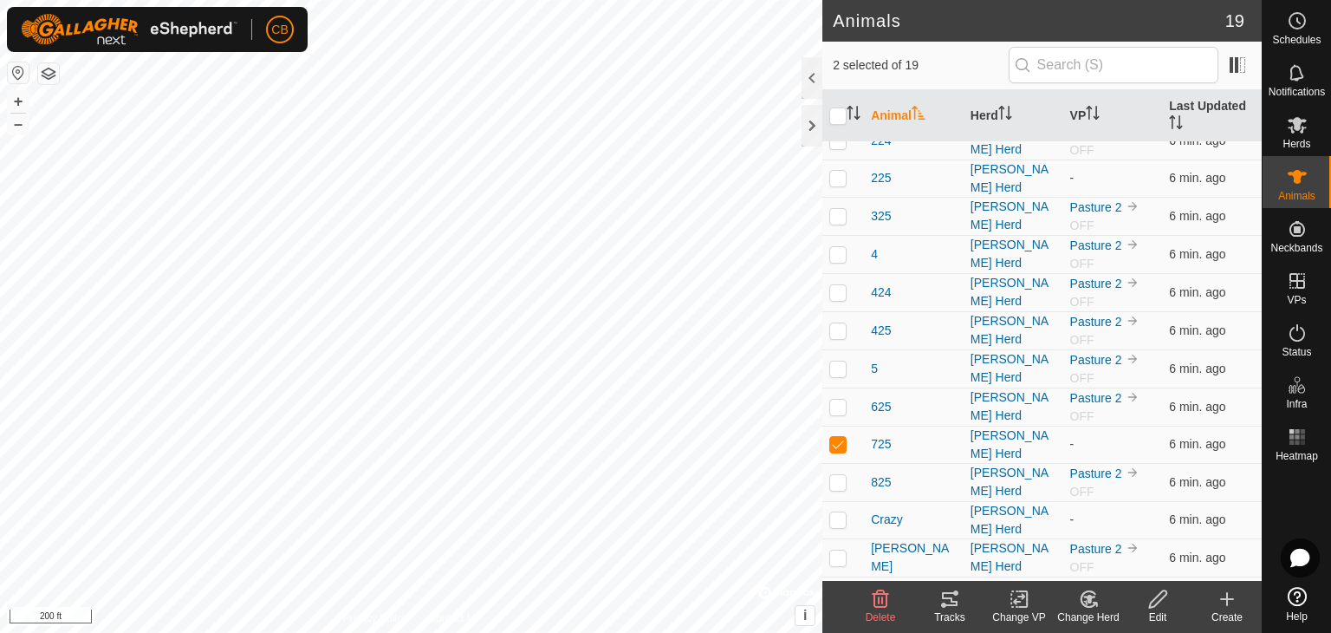
scroll to position [260, 0]
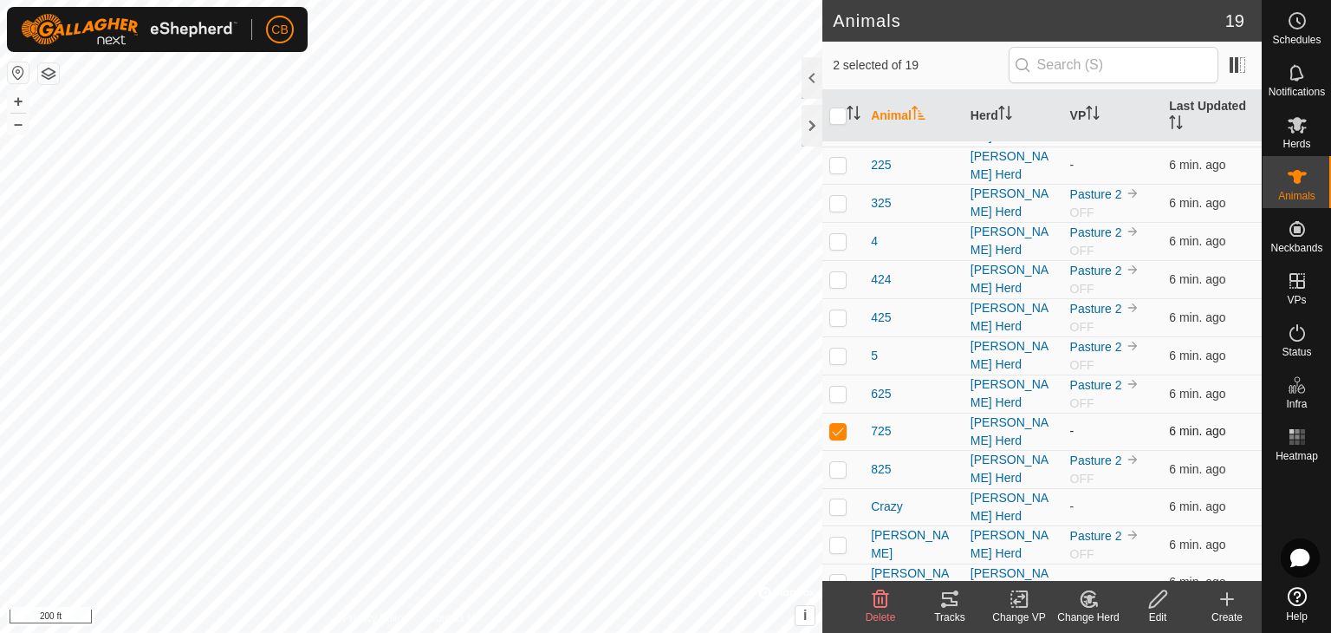
click at [832, 424] on p-checkbox at bounding box center [837, 431] width 17 height 14
checkbox input "false"
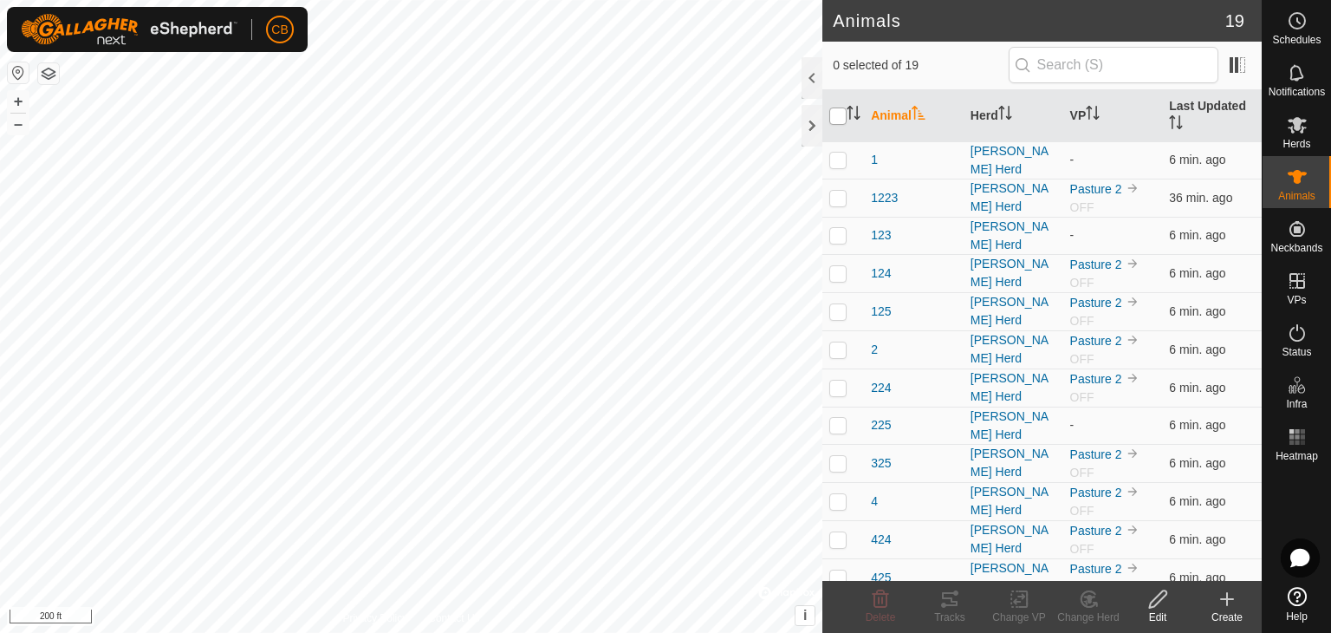
click at [839, 114] on input "checkbox" at bounding box center [837, 115] width 17 height 17
checkbox input "true"
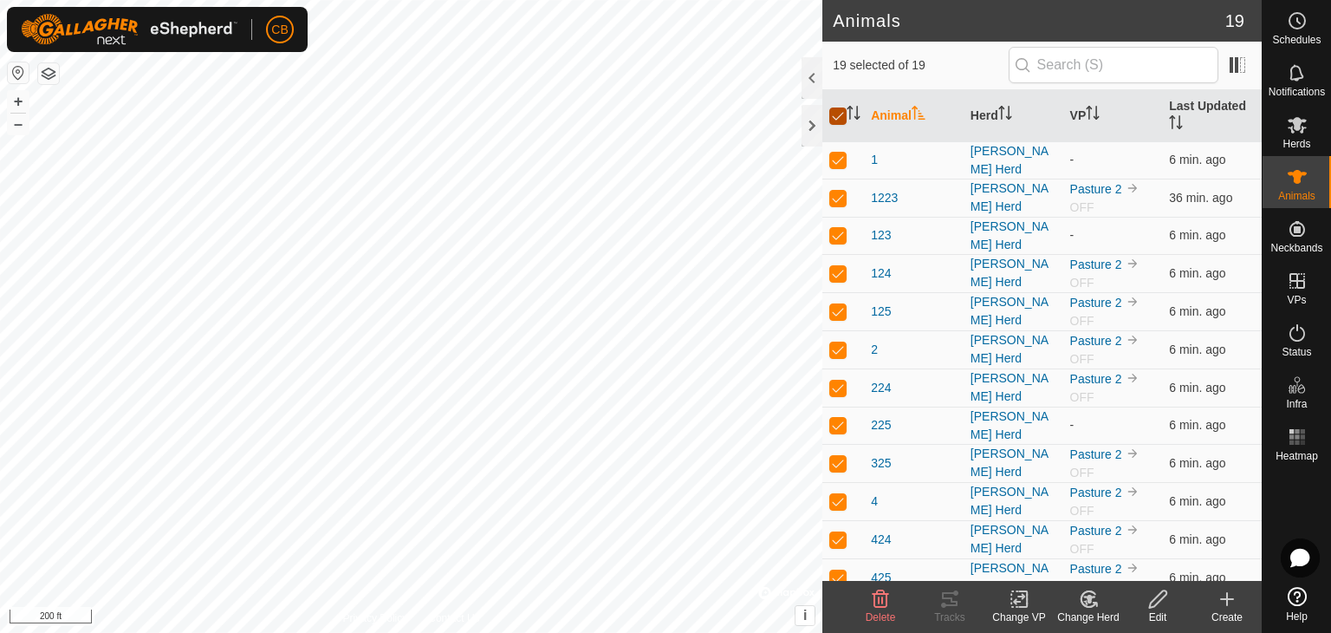
checkbox input "true"
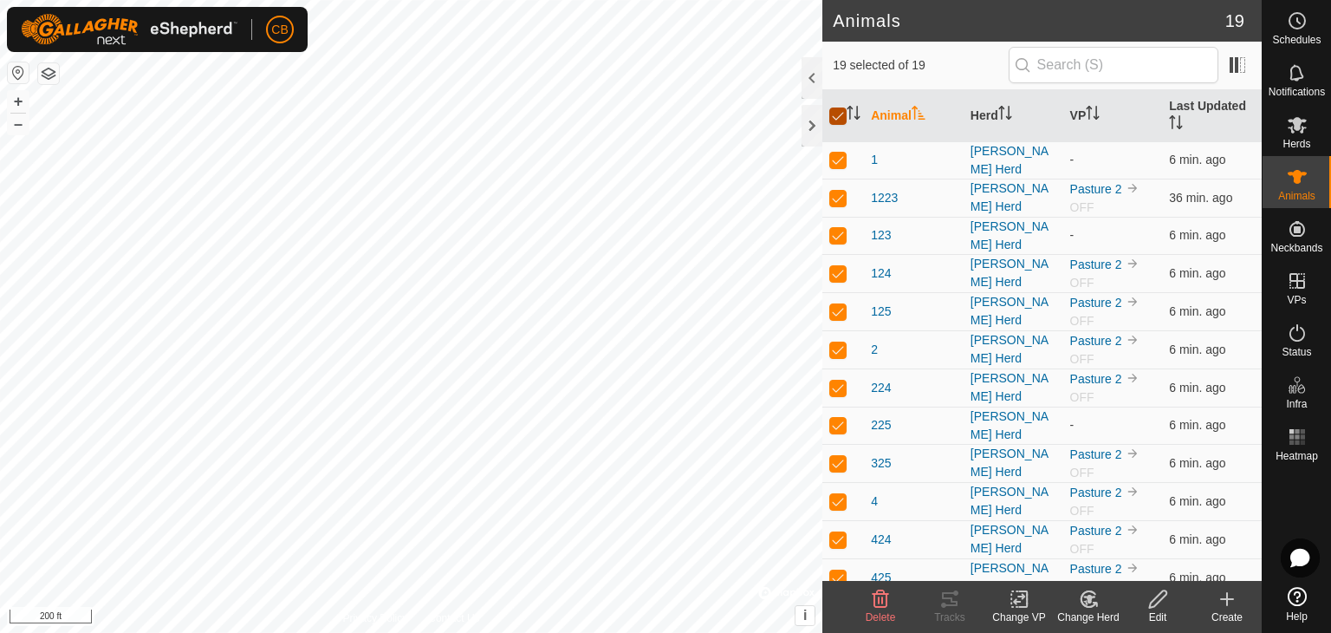
checkbox input "true"
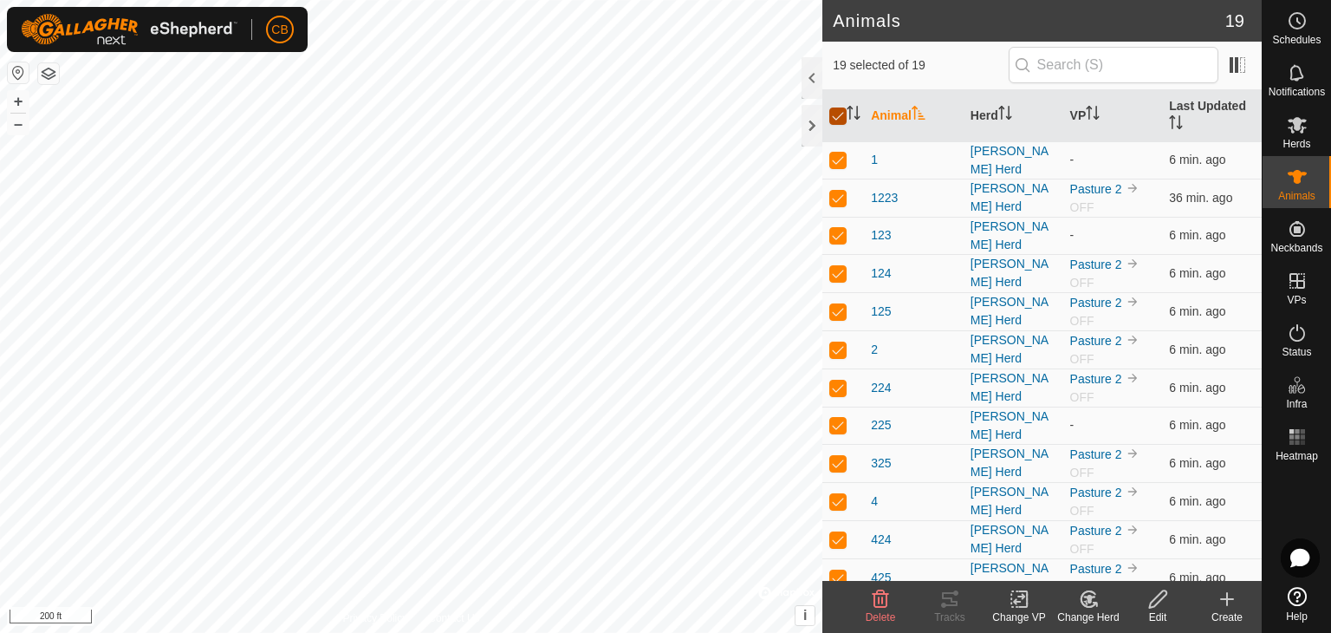
checkbox input "true"
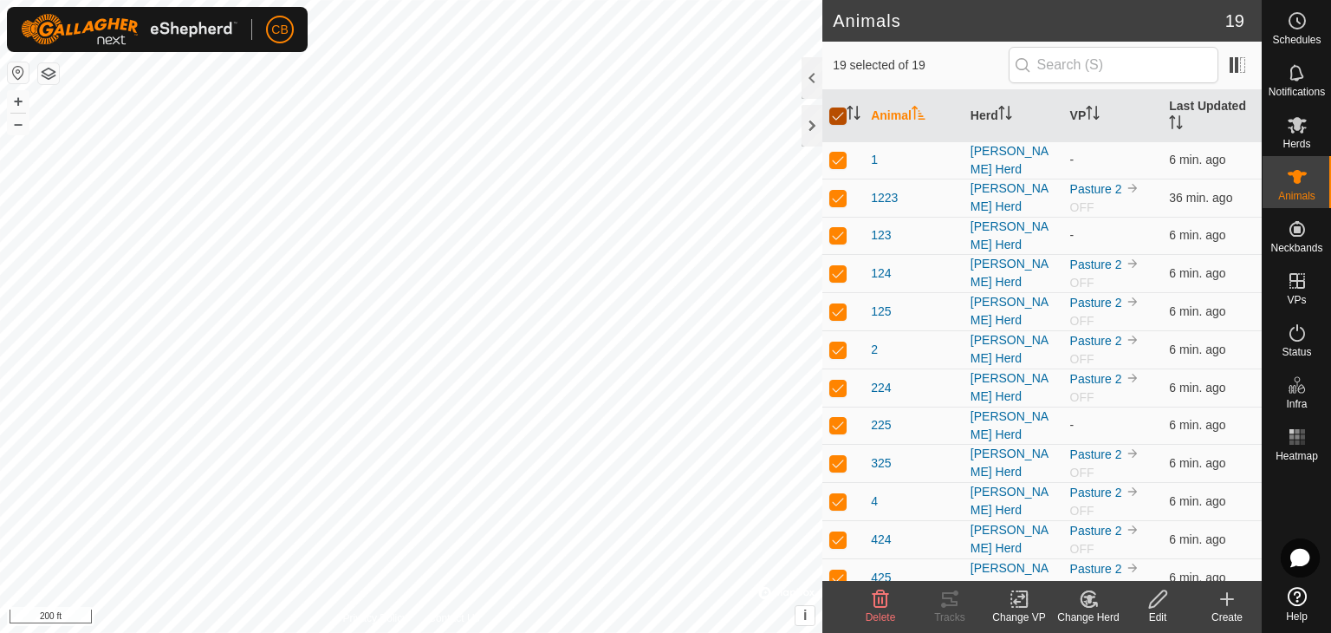
checkbox input "true"
click at [1016, 595] on icon at bounding box center [1020, 598] width 22 height 21
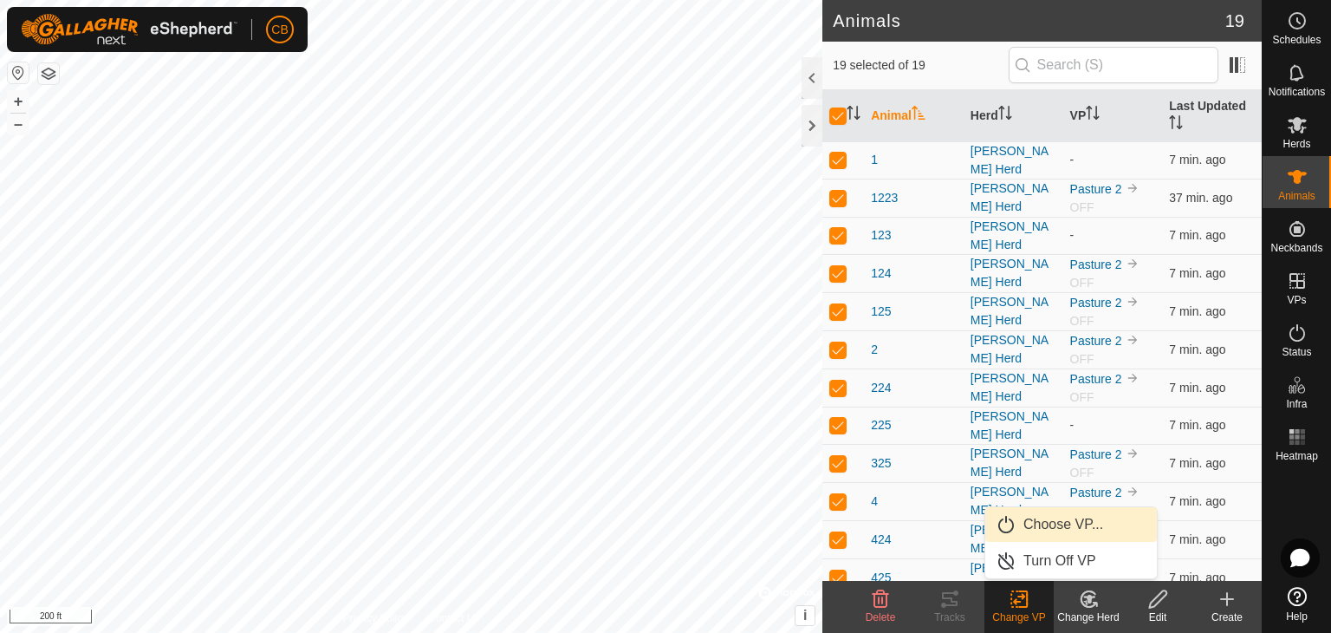
click at [1047, 524] on link "Choose VP..." at bounding box center [1071, 524] width 172 height 35
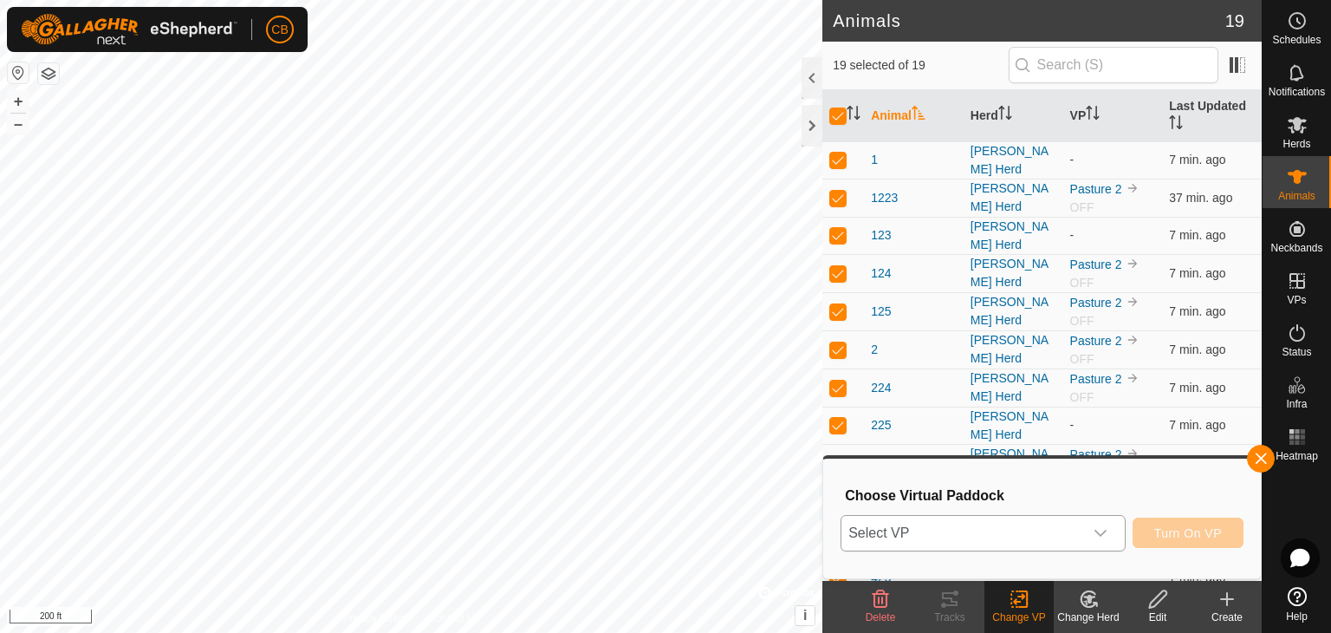
click at [1083, 526] on span "Select VP" at bounding box center [962, 533] width 242 height 35
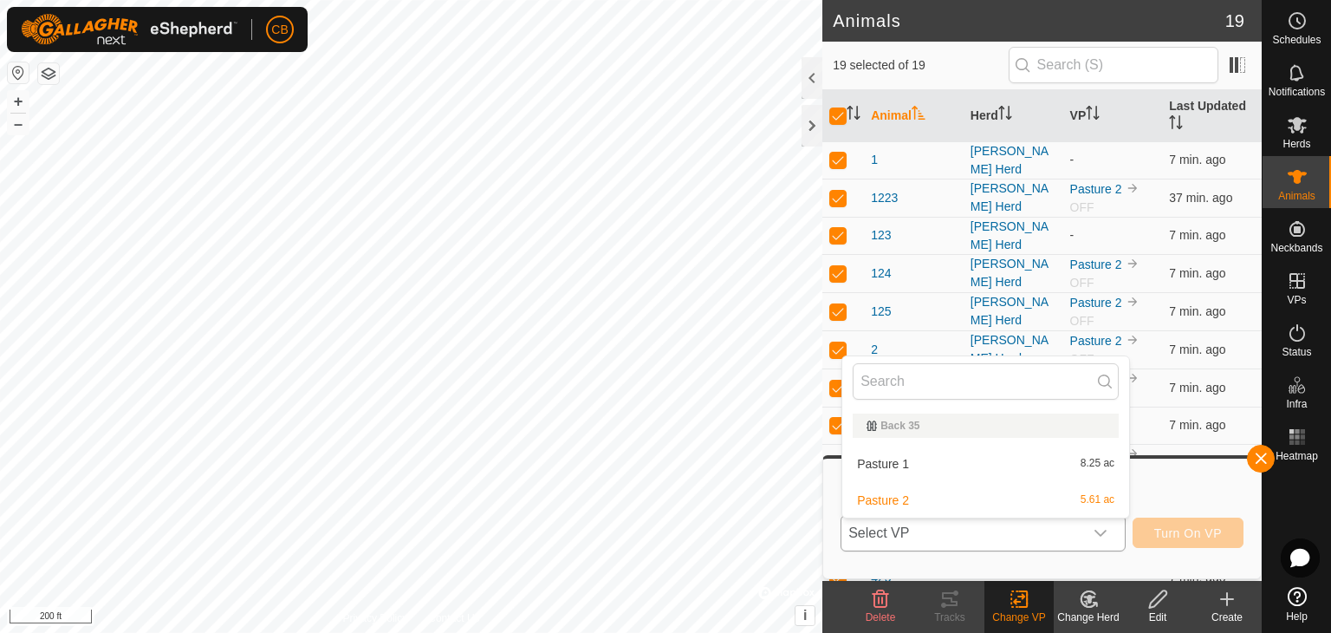
click at [993, 493] on li "Pasture 2 5.61 ac" at bounding box center [985, 500] width 287 height 35
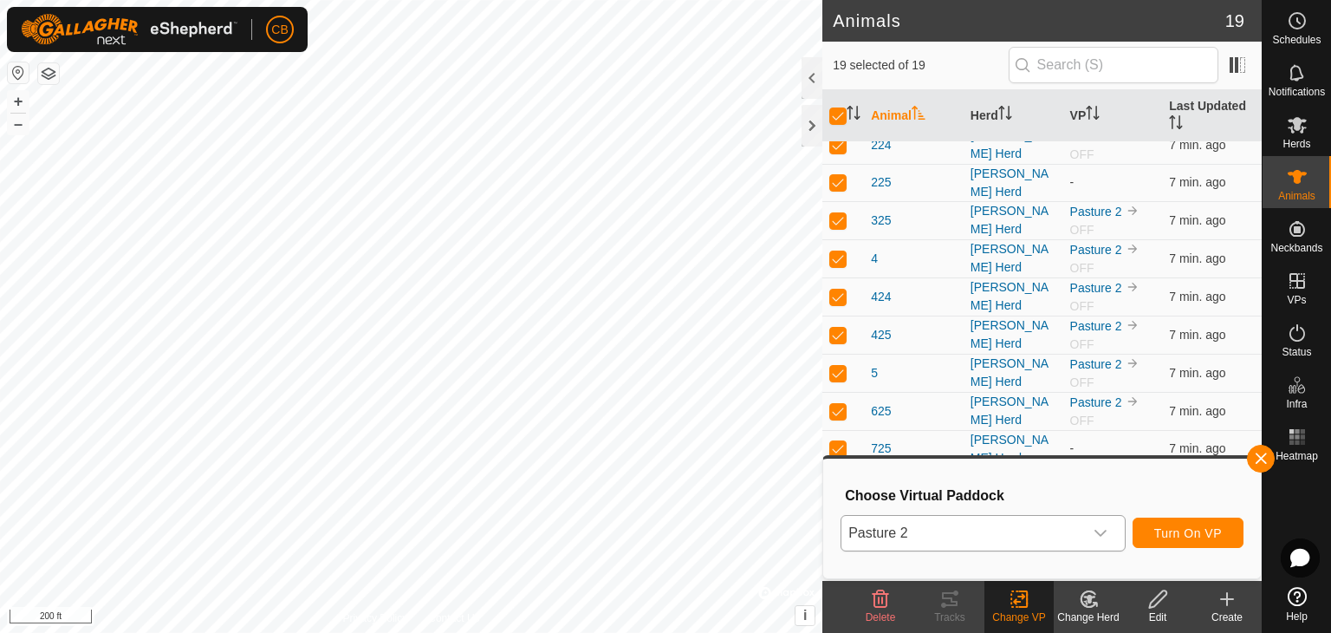
scroll to position [260, 0]
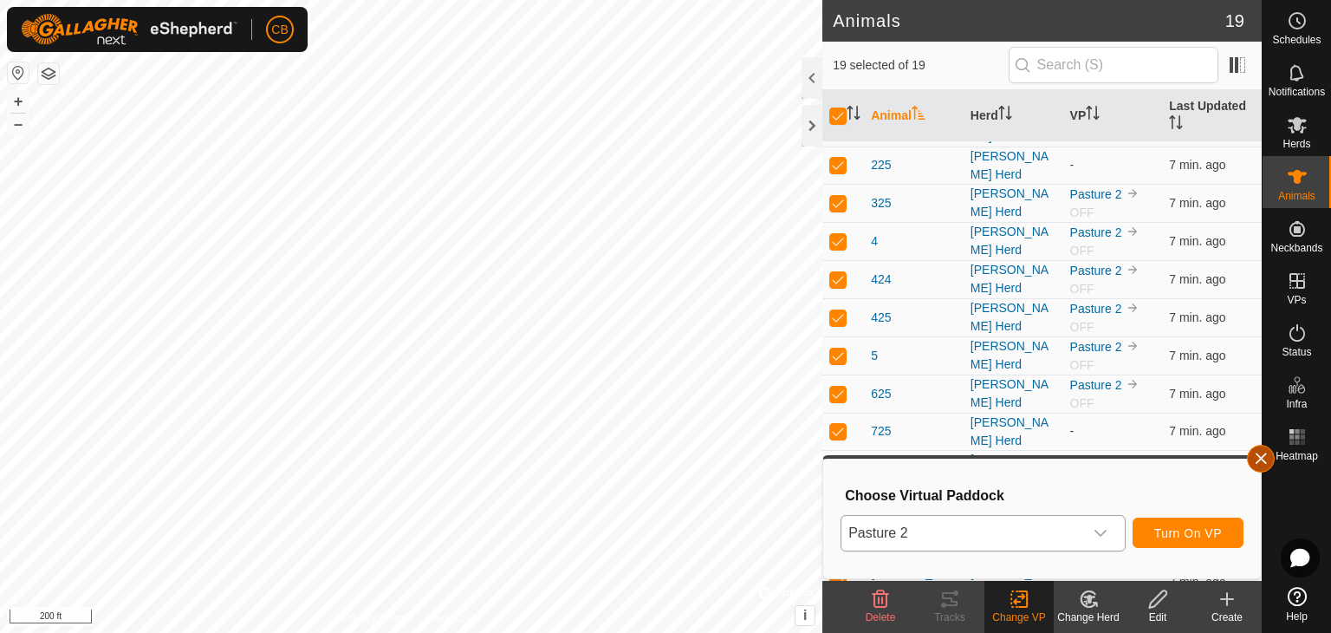
click at [1255, 464] on button "button" at bounding box center [1261, 459] width 28 height 28
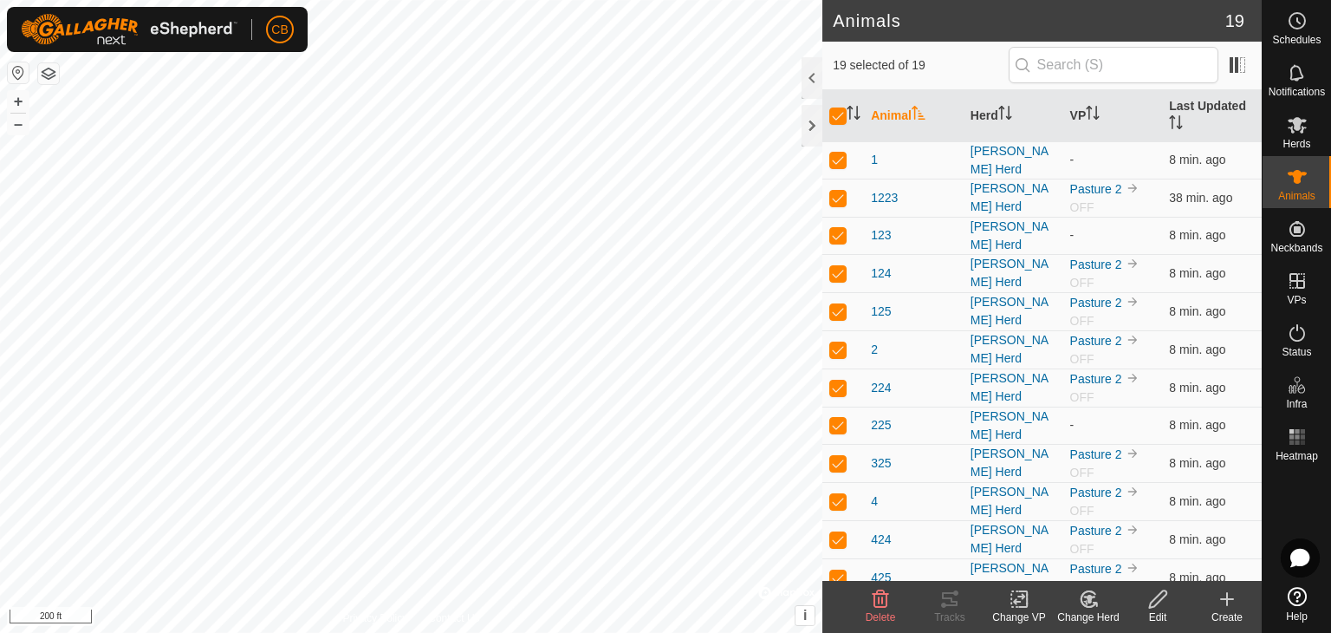
scroll to position [0, 0]
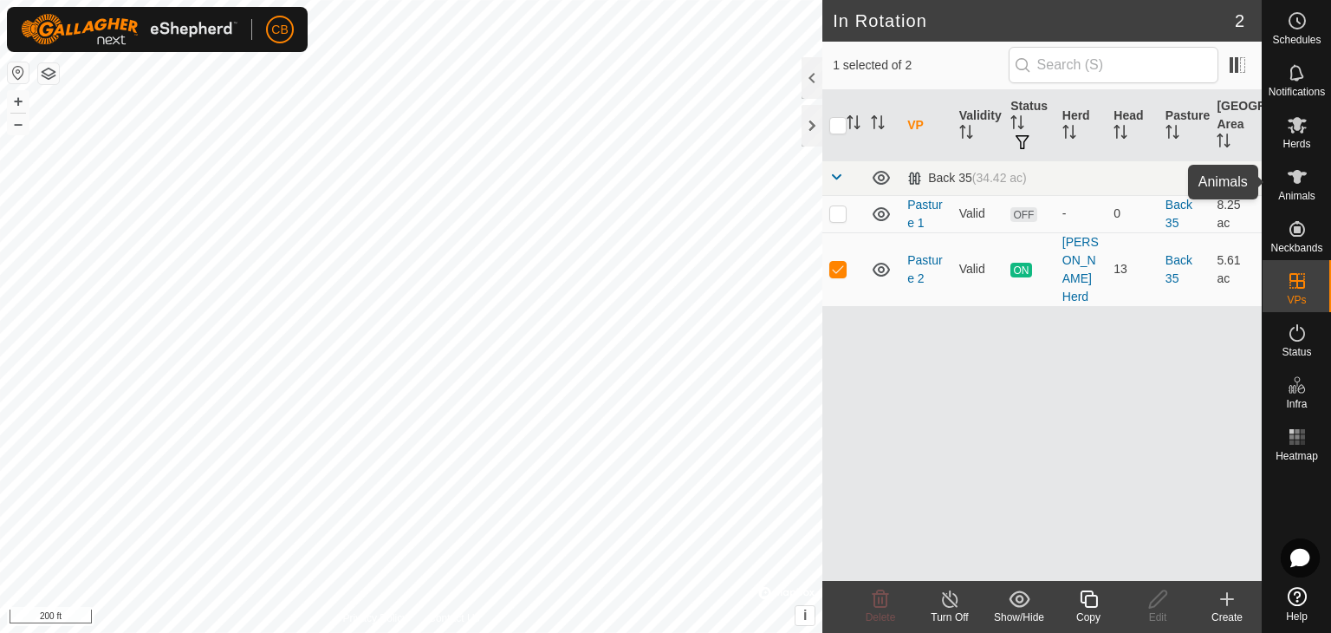
click at [1300, 172] on icon at bounding box center [1297, 177] width 19 height 14
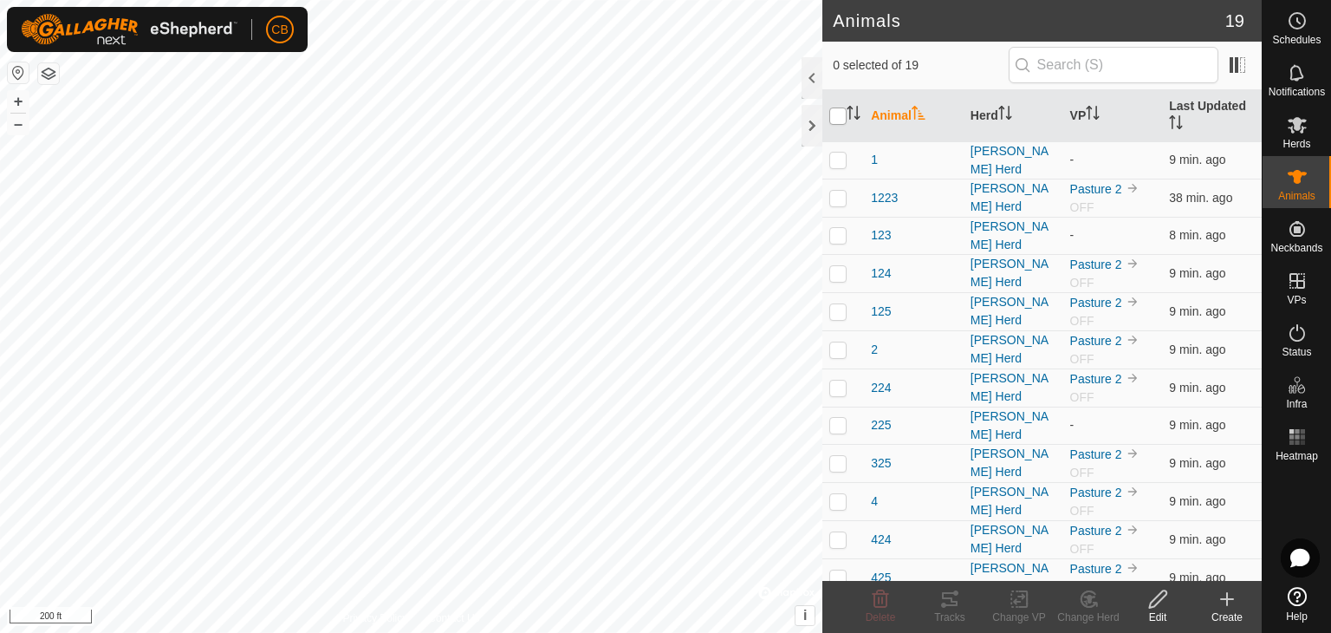
click at [840, 112] on input "checkbox" at bounding box center [837, 115] width 17 height 17
checkbox input "true"
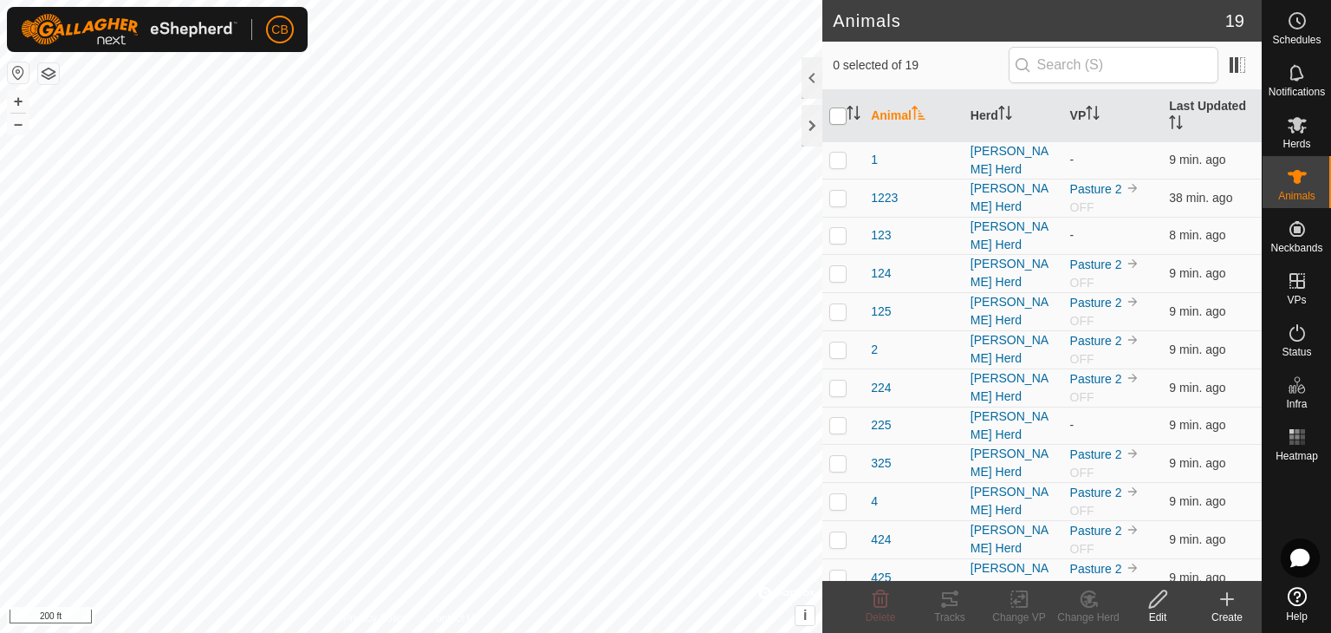
checkbox input "true"
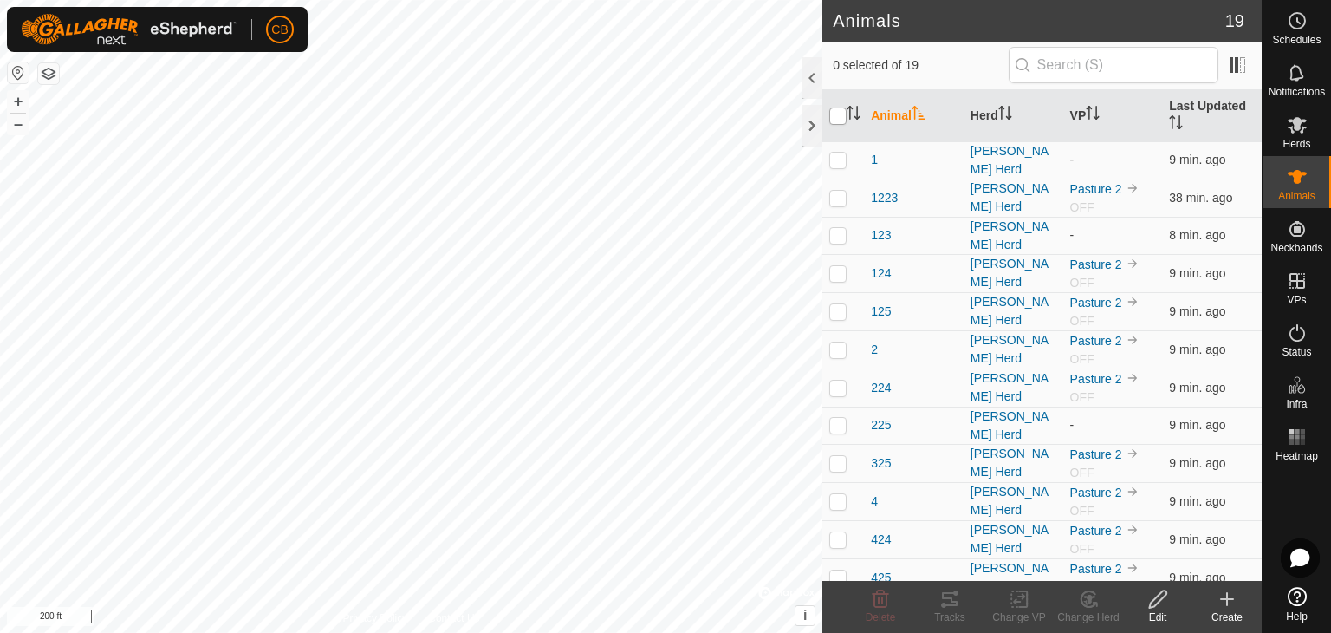
checkbox input "true"
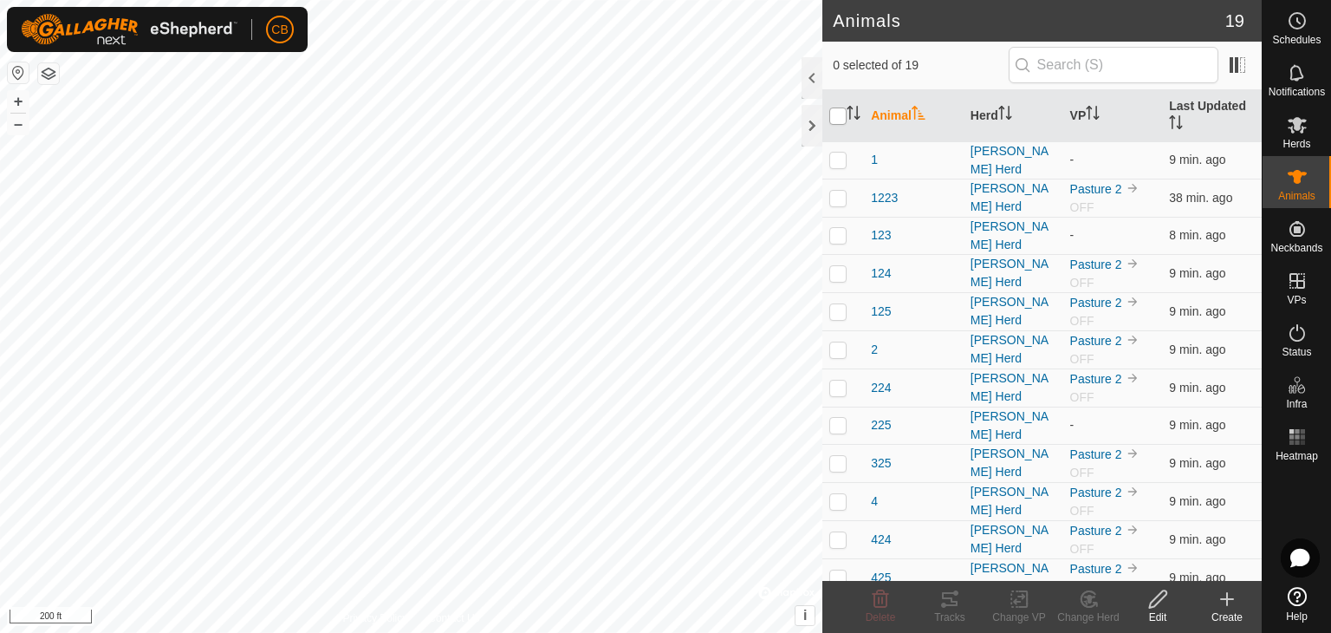
checkbox input "true"
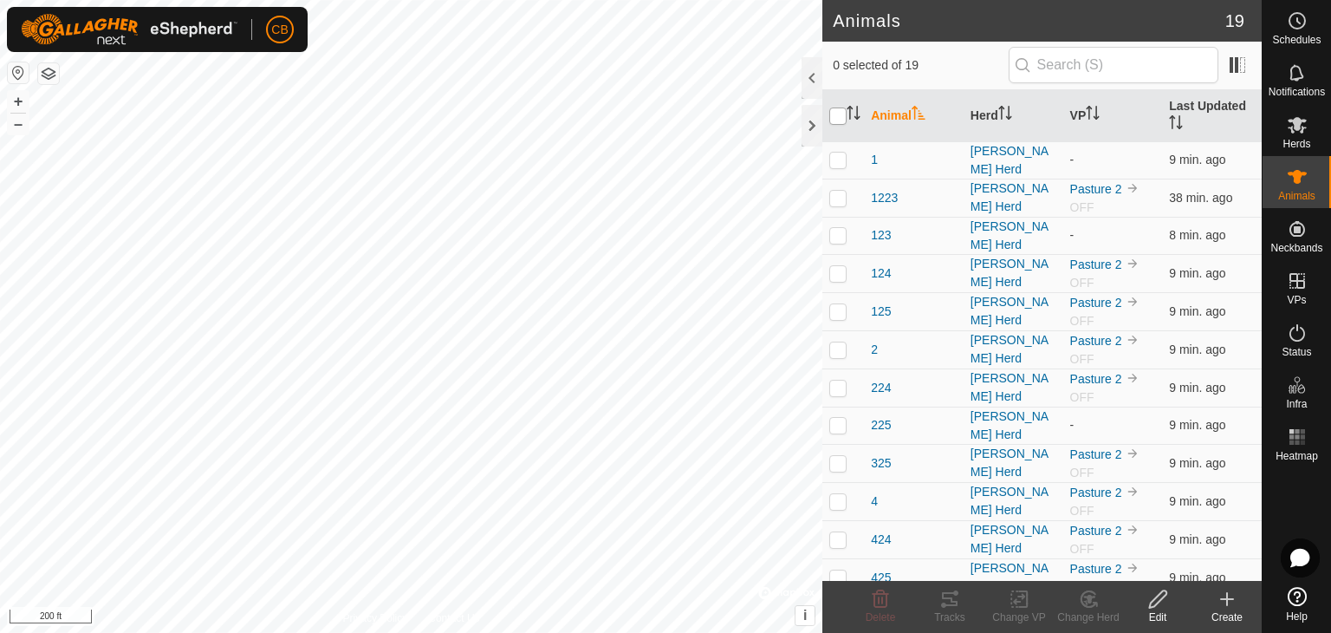
checkbox input "true"
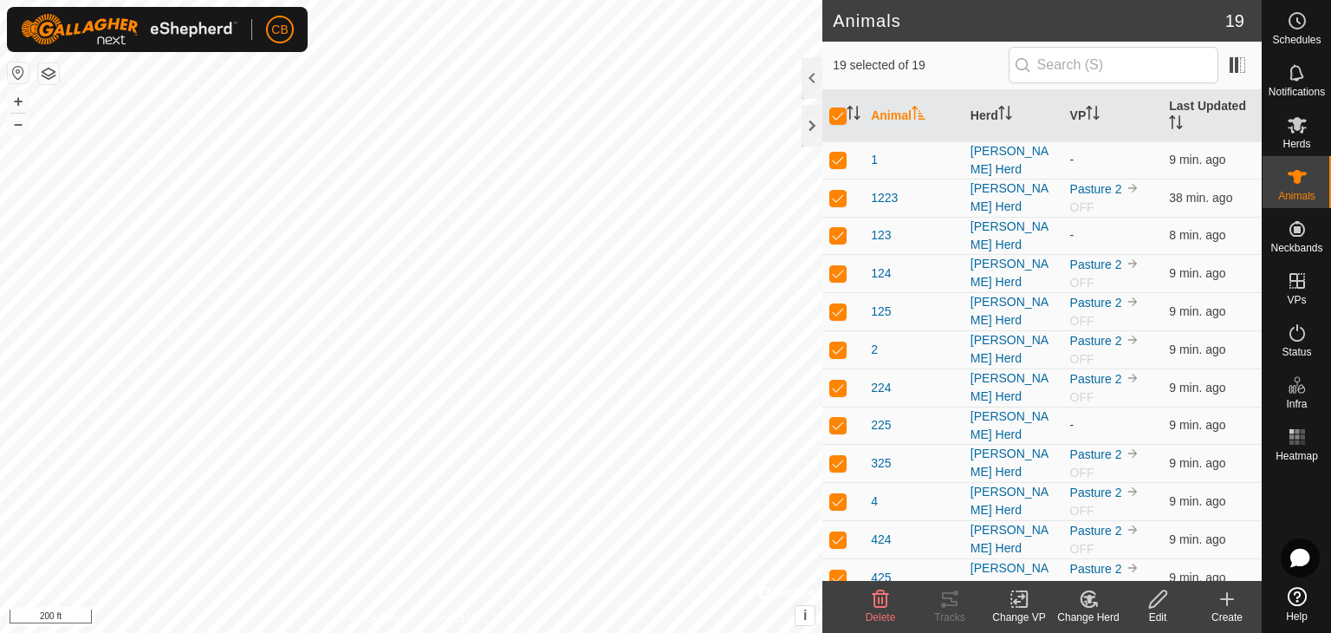
click at [1016, 599] on icon at bounding box center [1020, 598] width 22 height 21
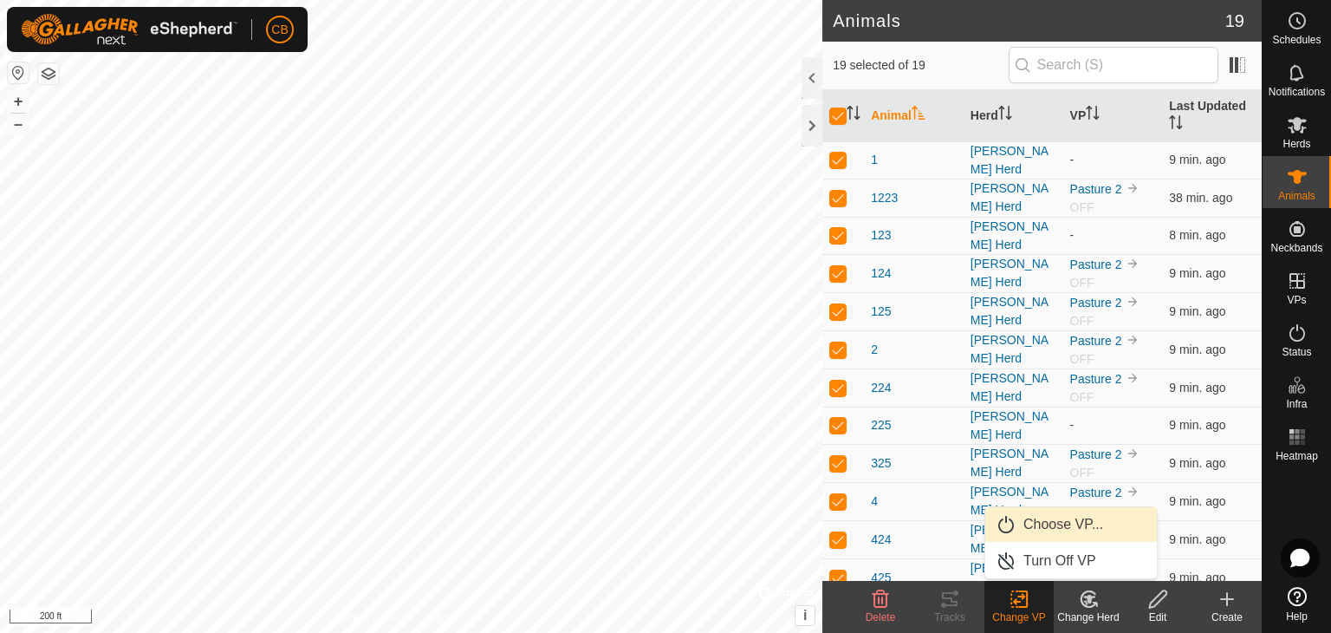
click at [1054, 524] on link "Choose VP..." at bounding box center [1071, 524] width 172 height 35
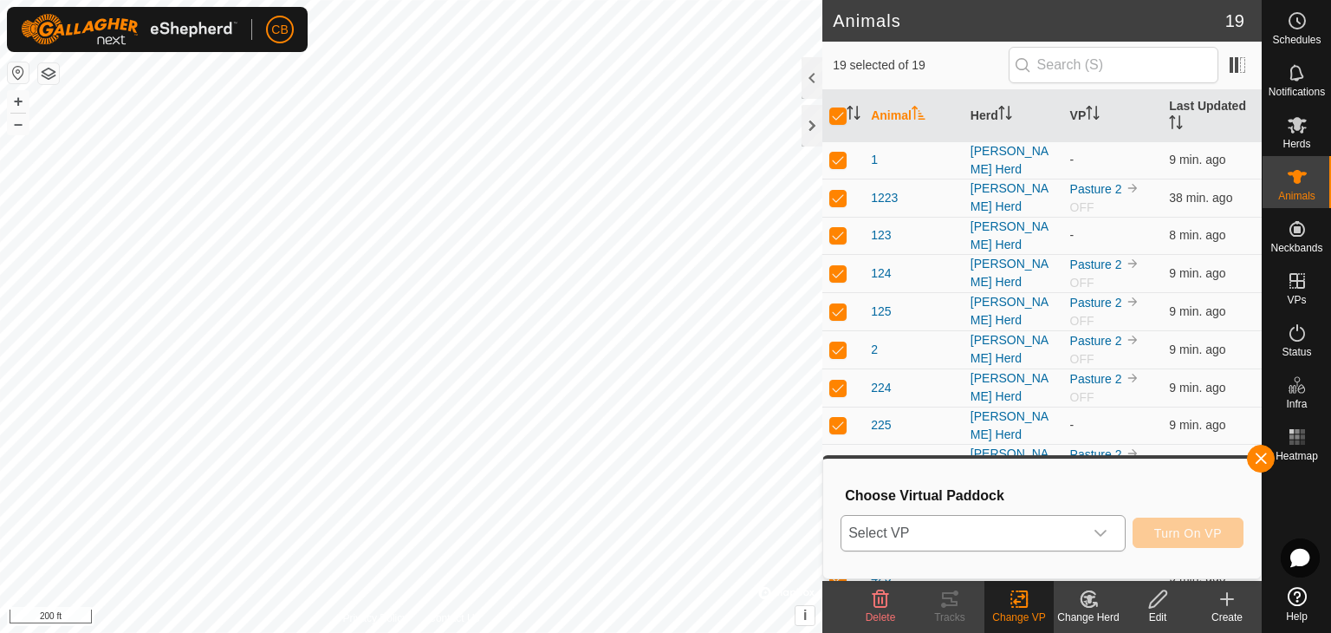
click at [1080, 529] on span "Select VP" at bounding box center [962, 533] width 242 height 35
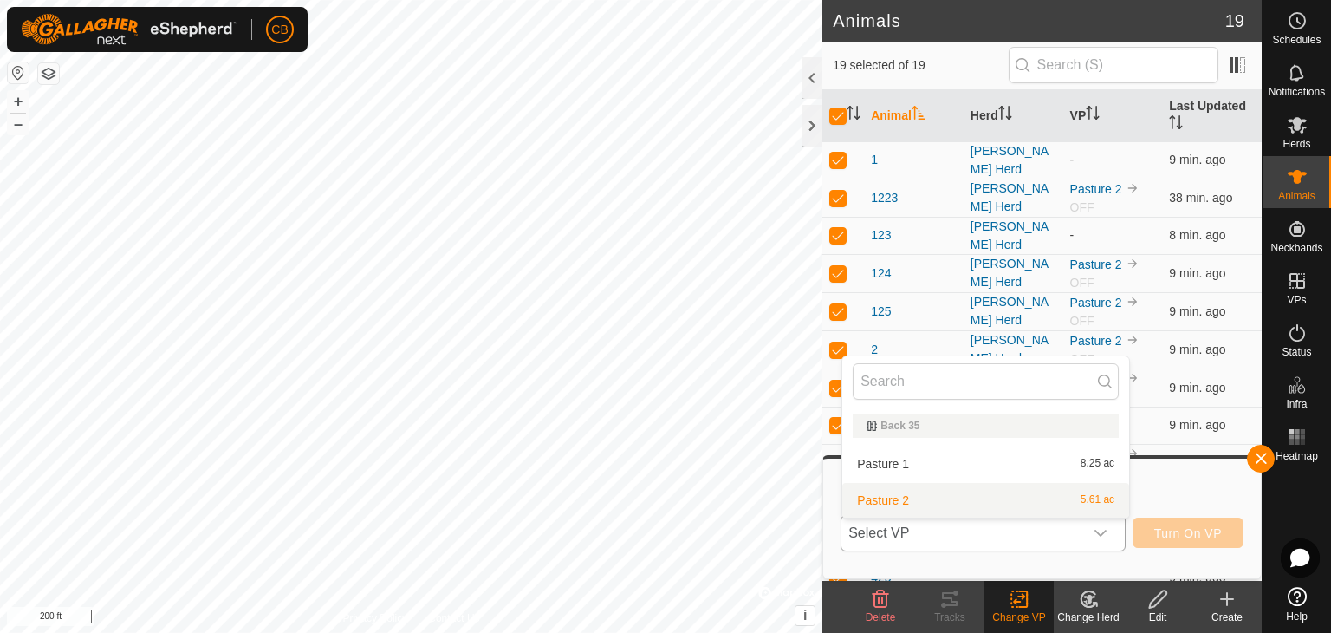
click at [990, 491] on li "Pasture 2 5.61 ac" at bounding box center [985, 500] width 287 height 35
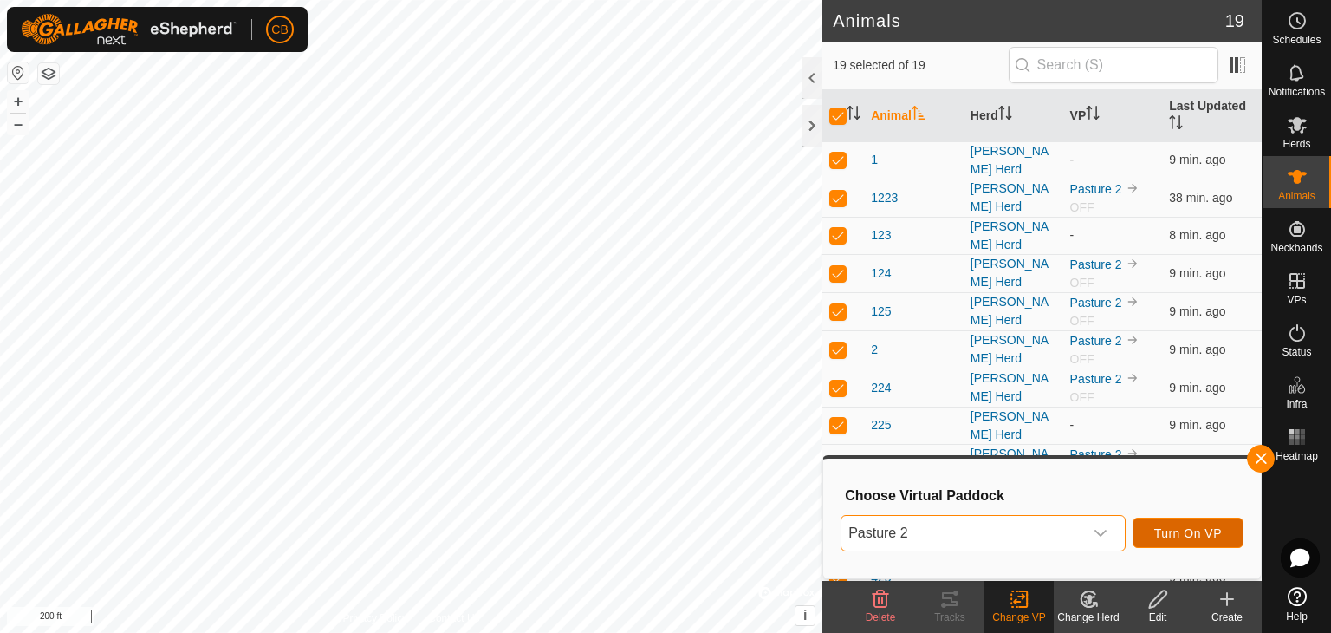
click at [1177, 529] on span "Turn On VP" at bounding box center [1188, 533] width 68 height 14
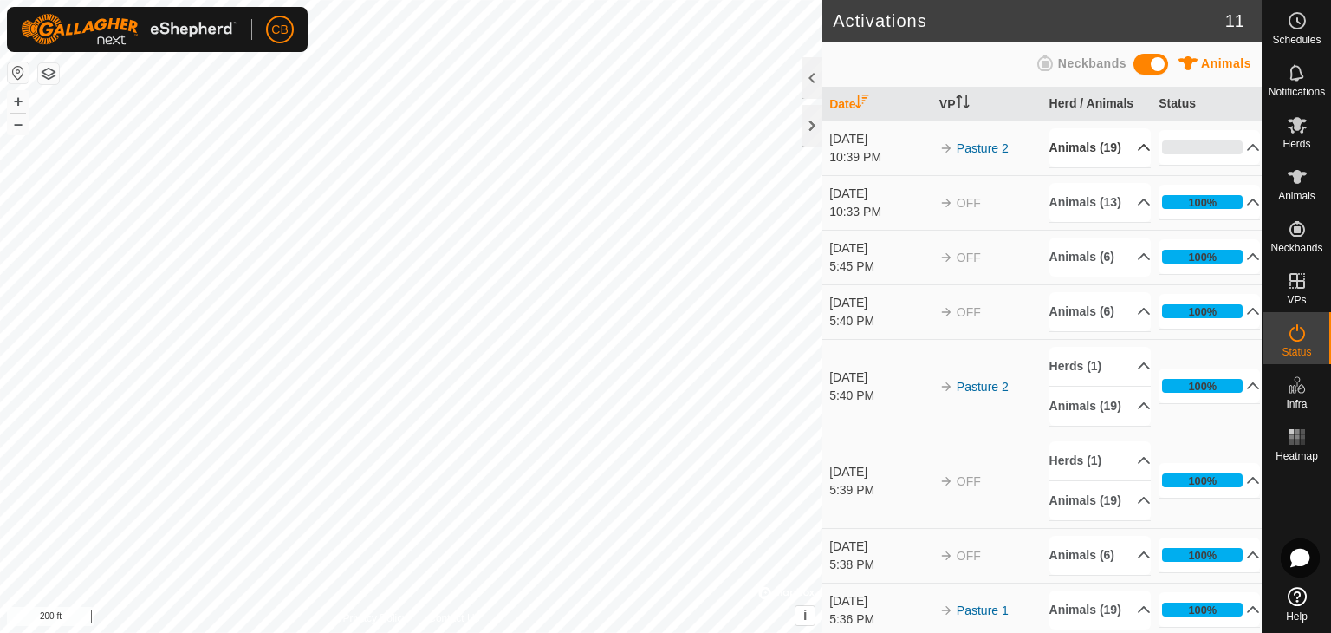
click at [1125, 160] on p-accordion-header "Animals (19)" at bounding box center [1099, 147] width 101 height 39
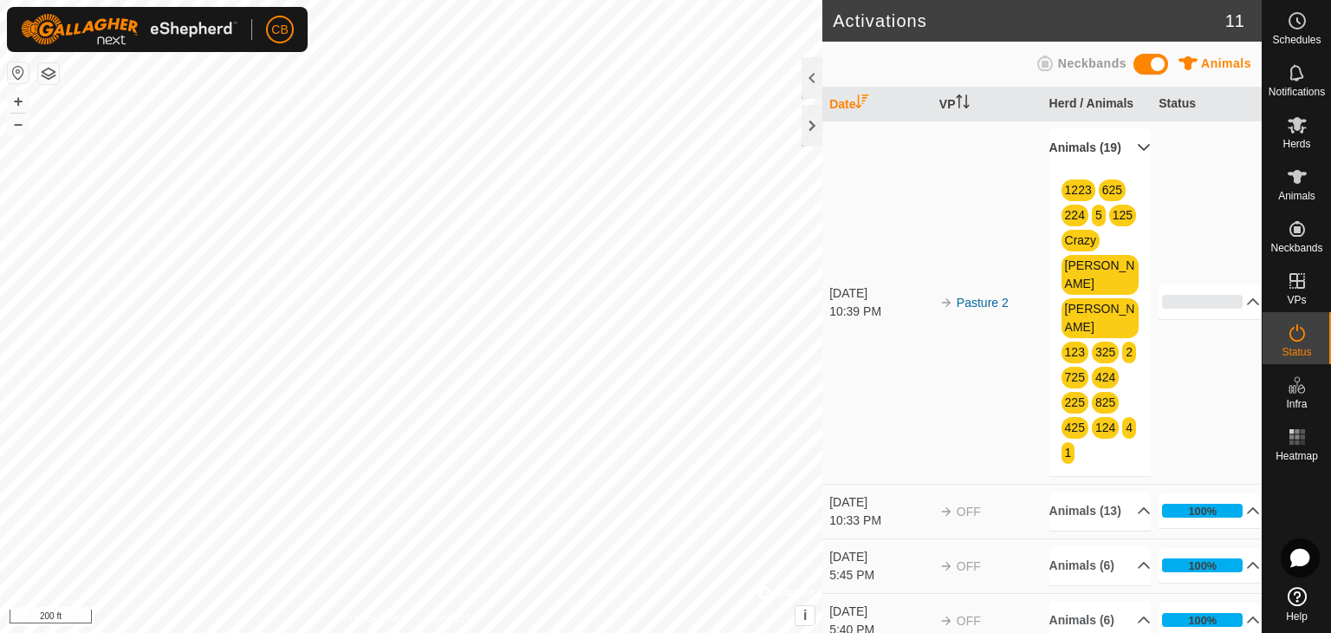
click at [1125, 160] on p-accordion-header "Animals (19)" at bounding box center [1099, 147] width 101 height 39
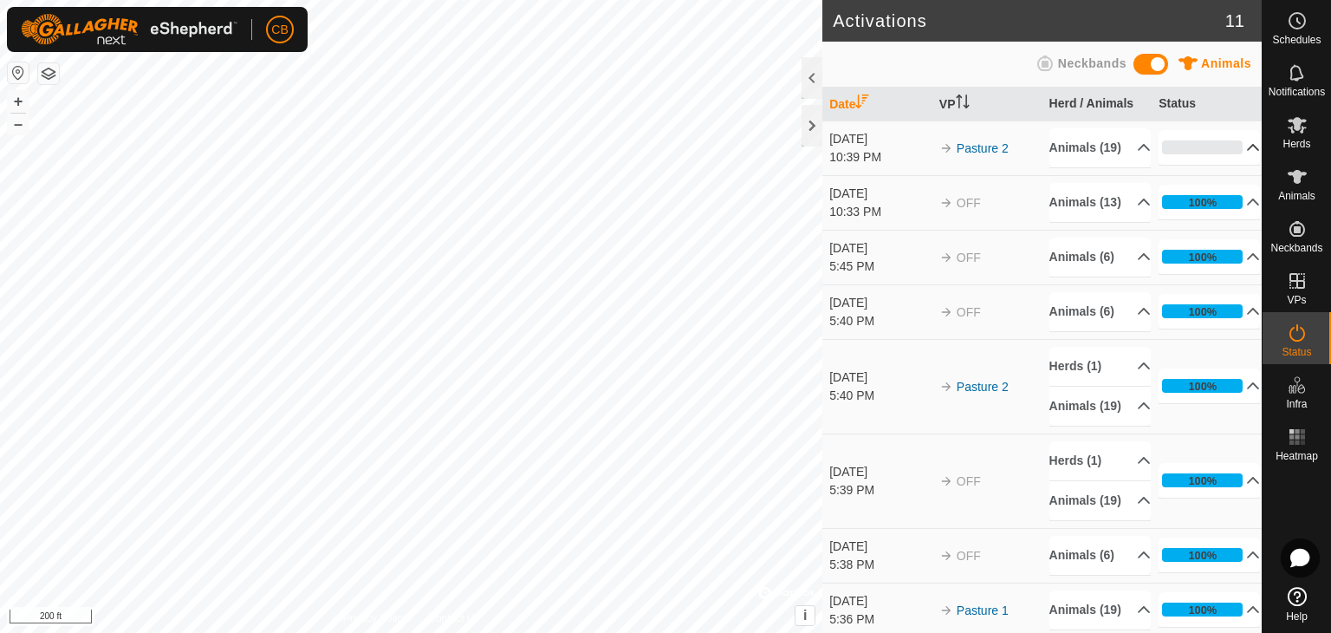
click at [1248, 151] on icon at bounding box center [1254, 147] width 12 height 7
click at [1226, 160] on p-accordion-header "0%" at bounding box center [1208, 147] width 101 height 35
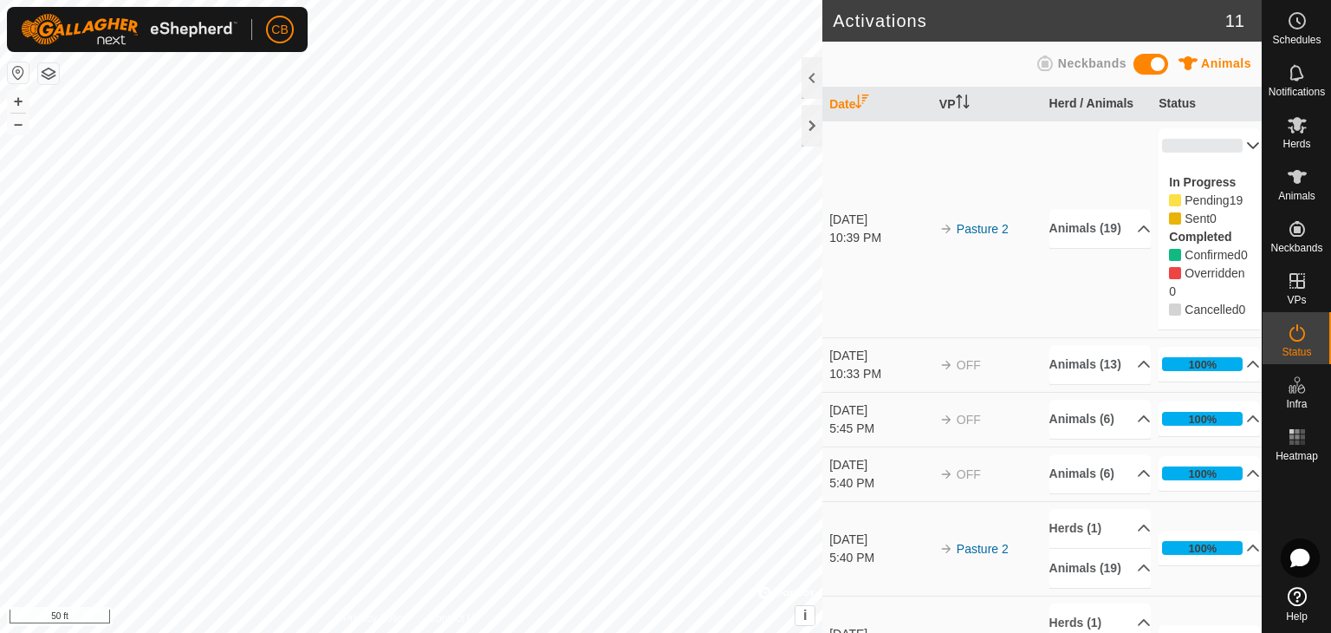
click at [1230, 147] on p-accordion-header "0%" at bounding box center [1208, 145] width 101 height 35
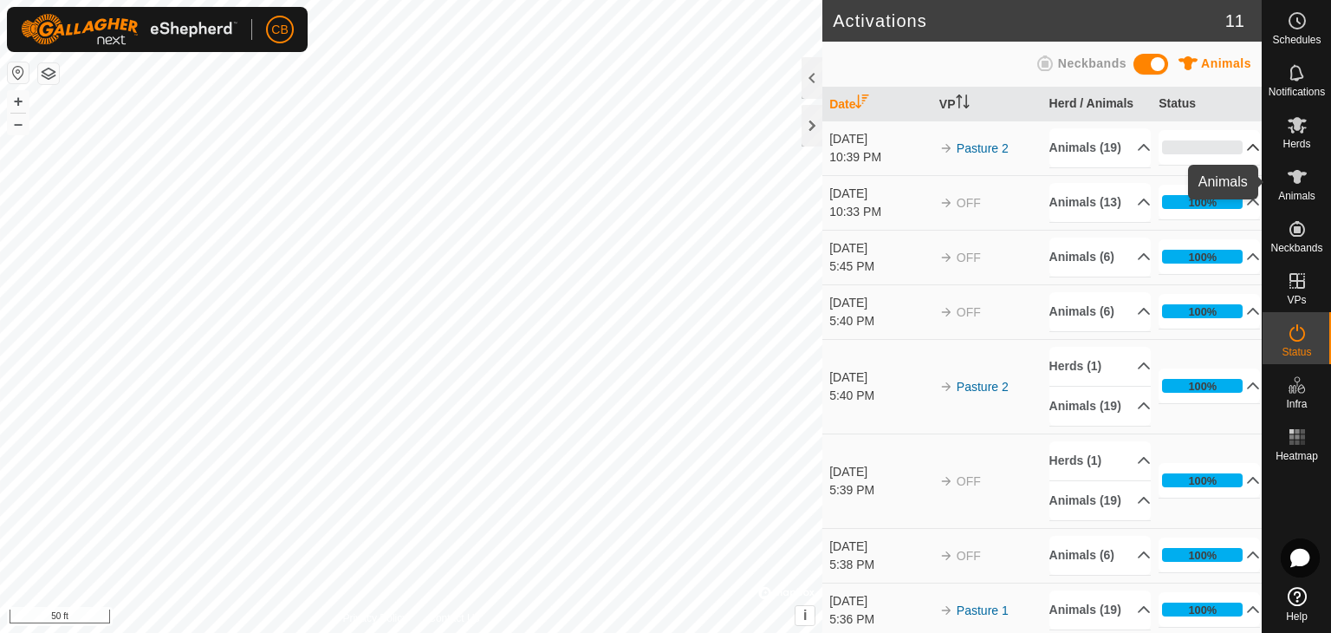
click at [1294, 180] on icon at bounding box center [1297, 177] width 19 height 14
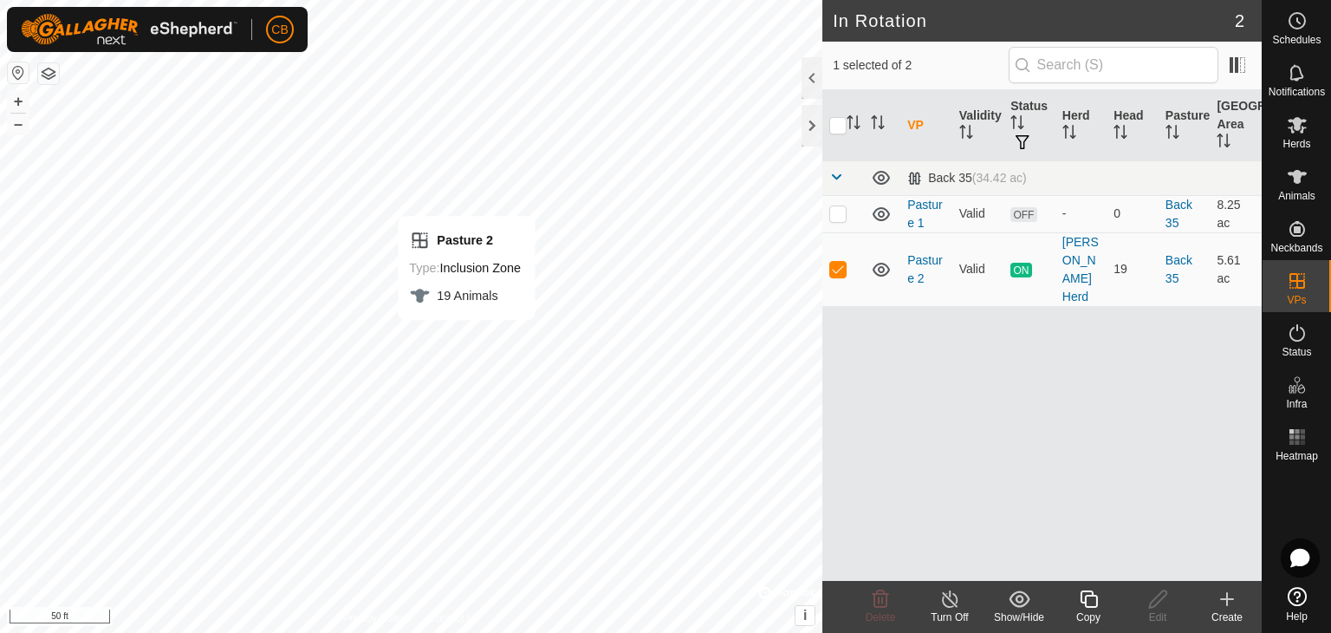
checkbox input "true"
checkbox input "false"
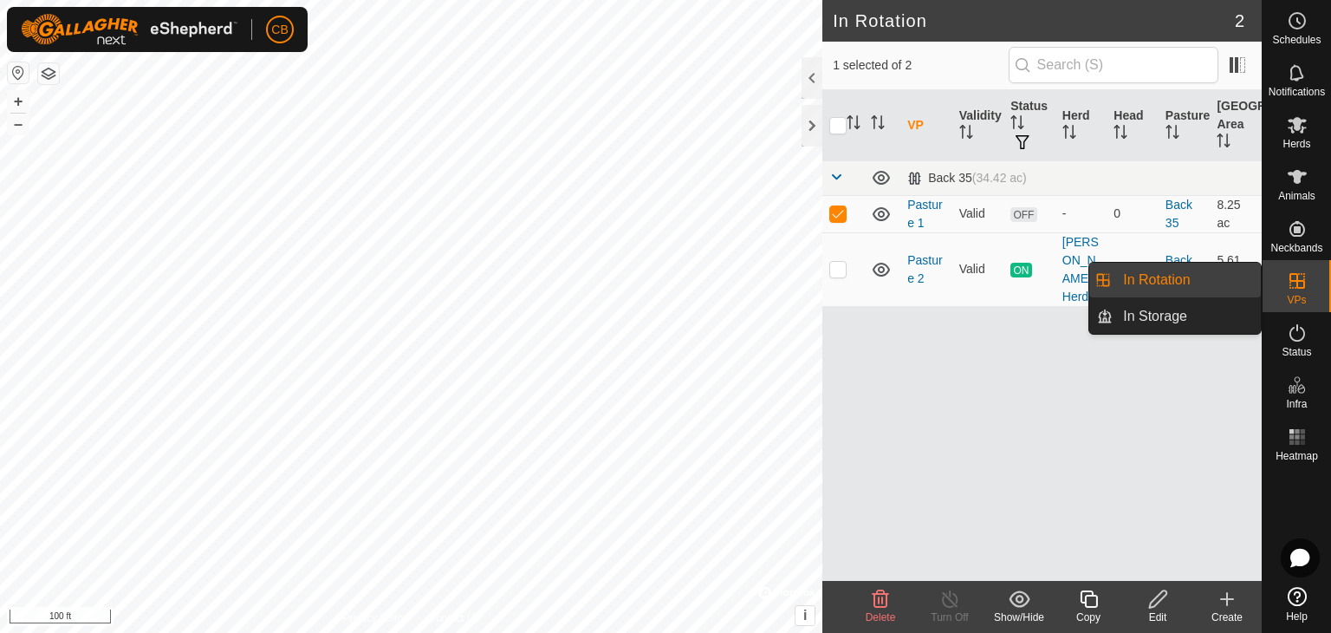
click at [1296, 292] on es-virtualpaddocks-svg-icon at bounding box center [1297, 281] width 31 height 28
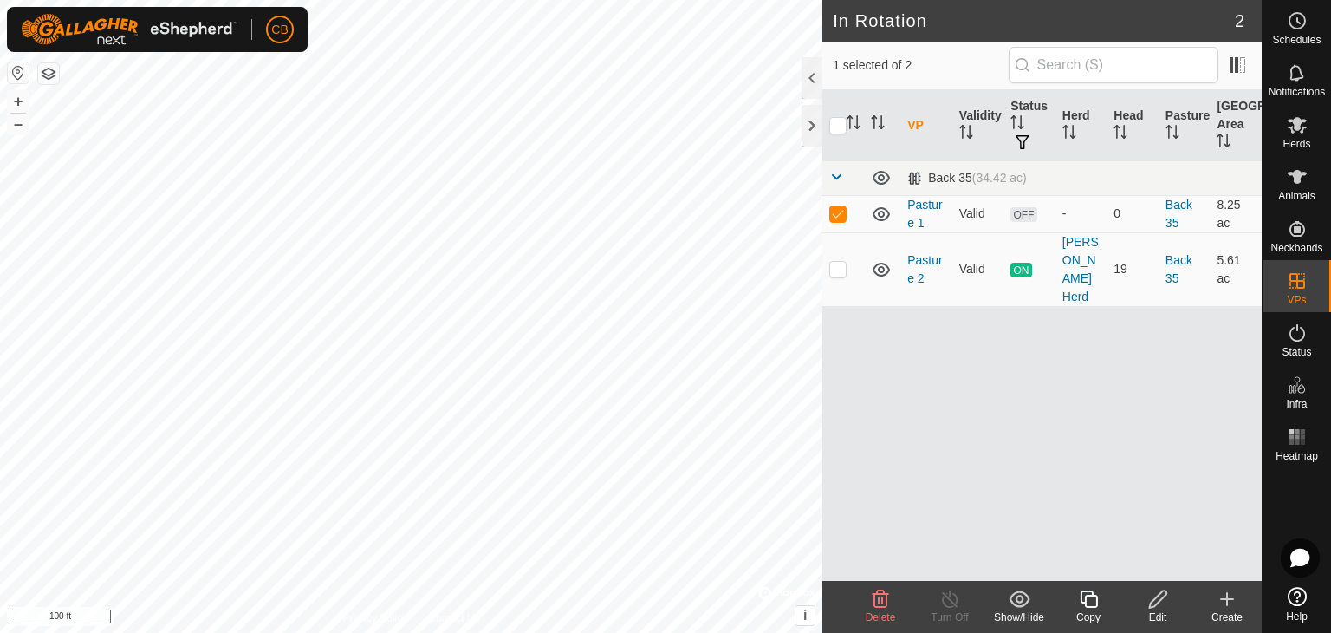
click at [1234, 599] on icon at bounding box center [1227, 598] width 21 height 21
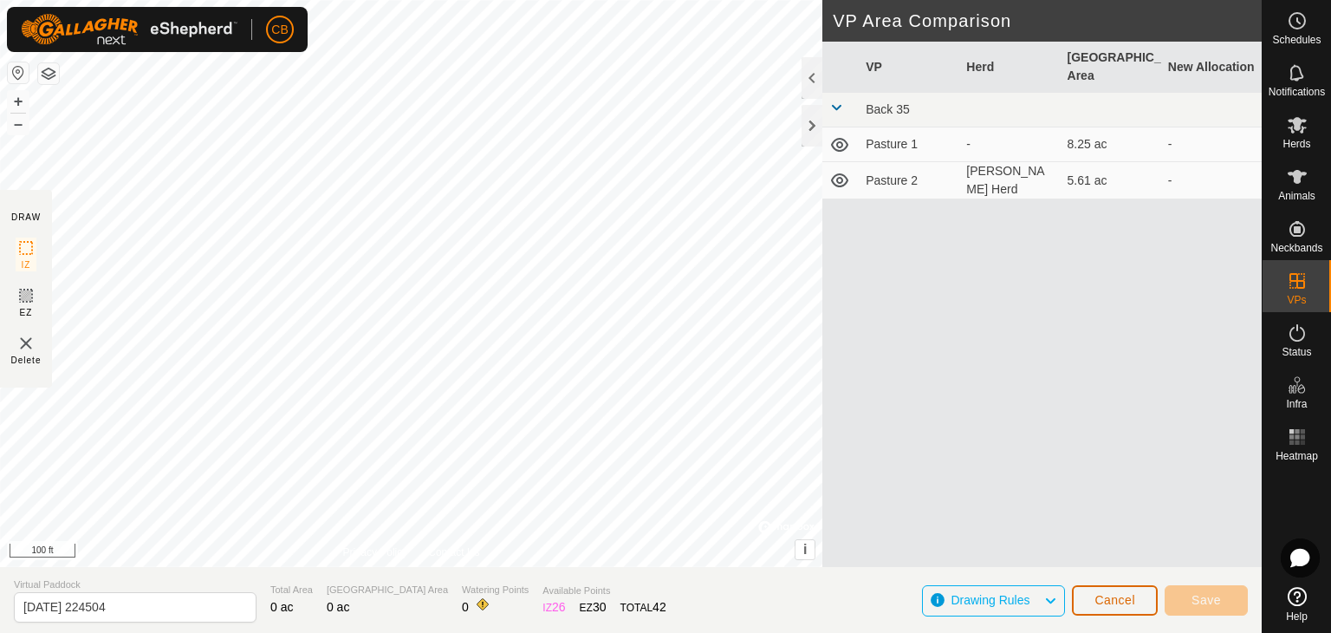
click at [1102, 593] on span "Cancel" at bounding box center [1114, 600] width 41 height 14
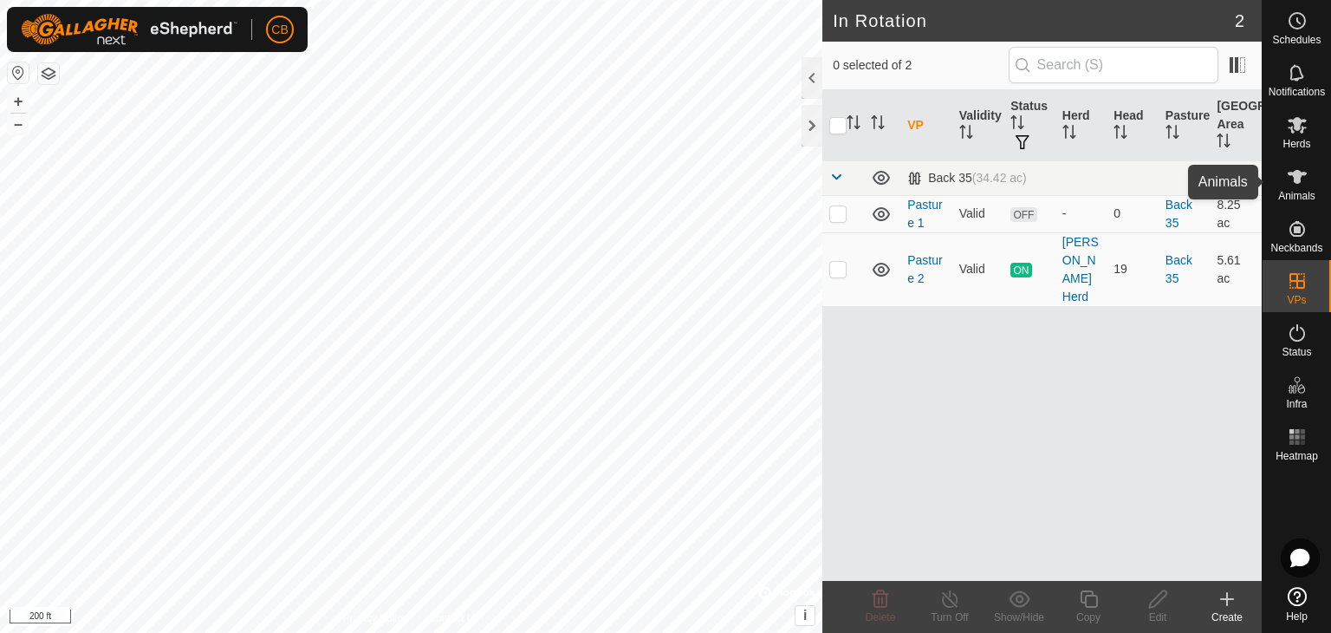
click at [1299, 175] on icon at bounding box center [1297, 177] width 19 height 14
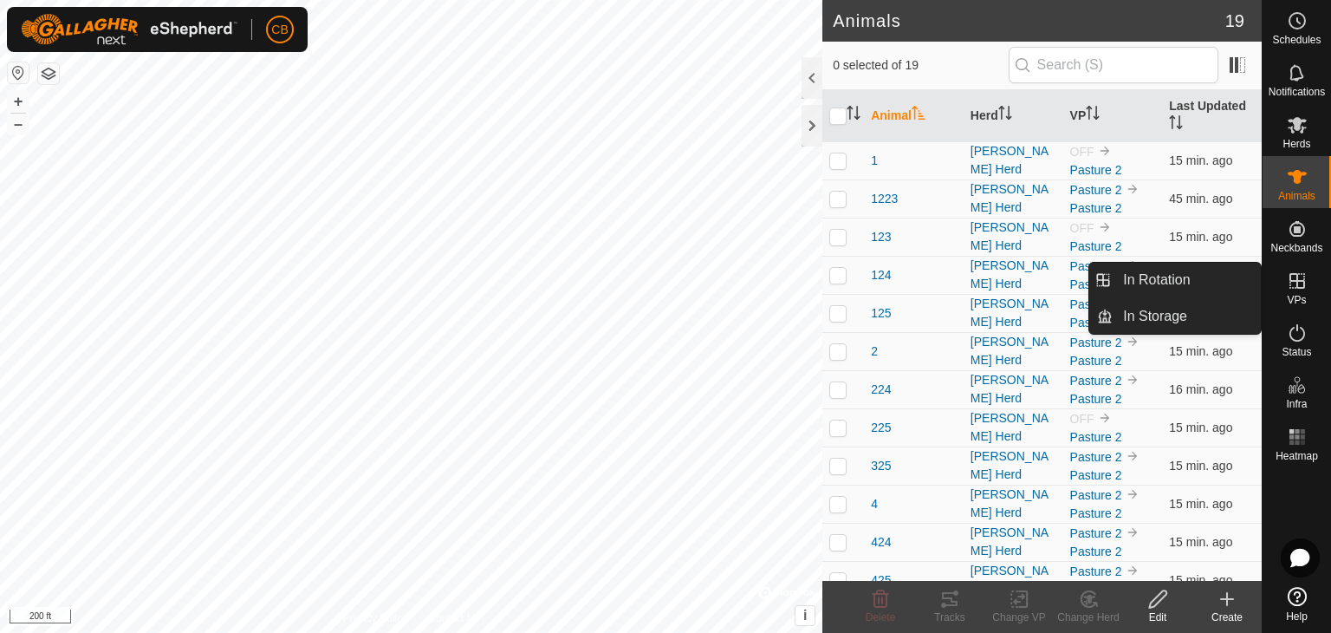
click at [1295, 275] on icon at bounding box center [1297, 280] width 21 height 21
click at [1199, 281] on link "In Rotation" at bounding box center [1187, 280] width 148 height 35
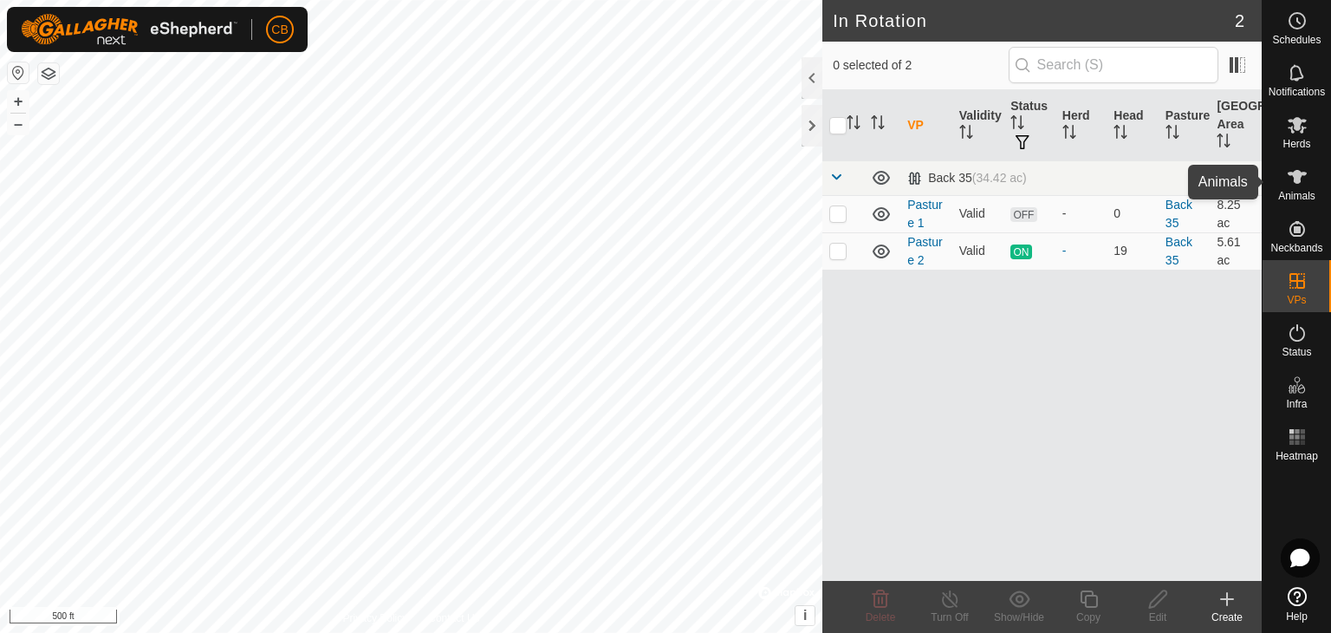
click at [1303, 185] on icon at bounding box center [1297, 176] width 21 height 21
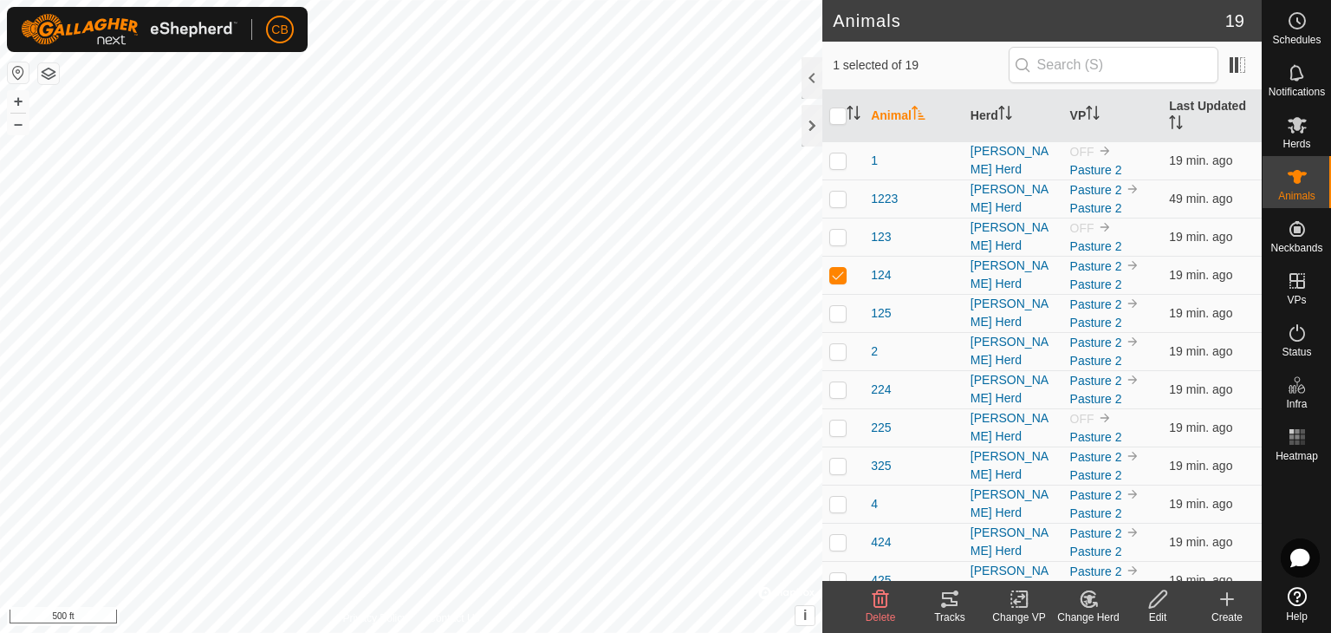
drag, startPoint x: 949, startPoint y: 607, endPoint x: 940, endPoint y: 599, distance: 12.3
click at [940, 599] on icon at bounding box center [949, 598] width 21 height 21
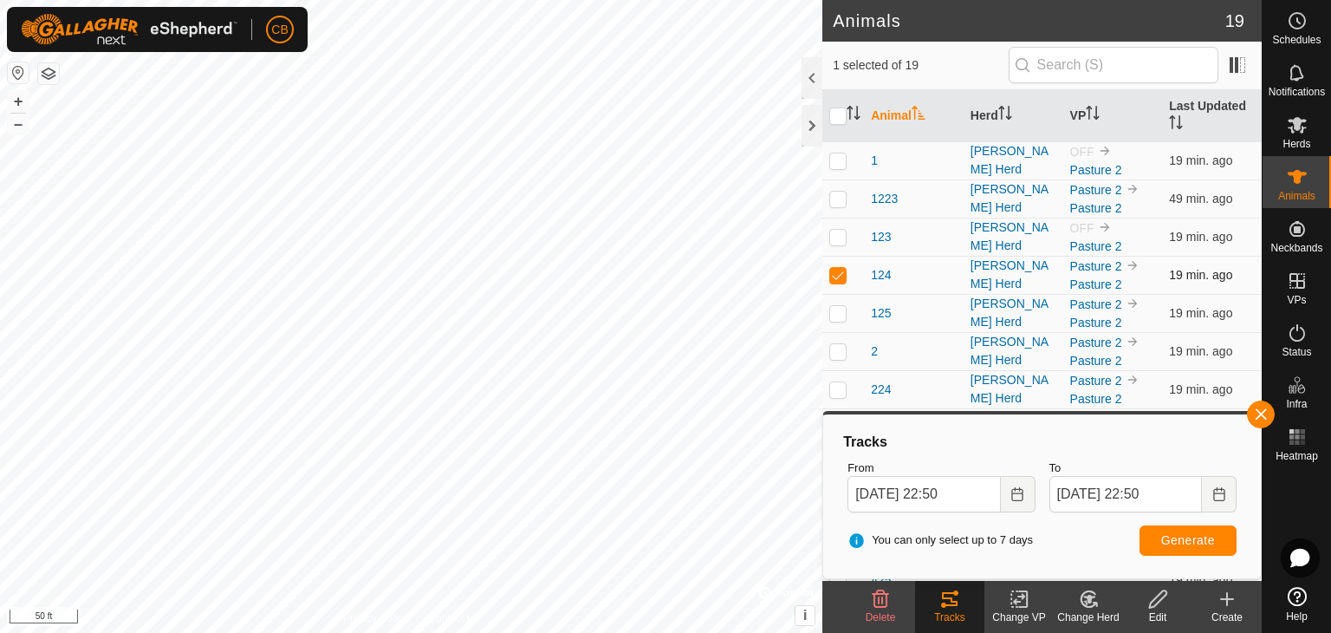
click at [834, 268] on p-checkbox at bounding box center [837, 275] width 17 height 14
checkbox input "false"
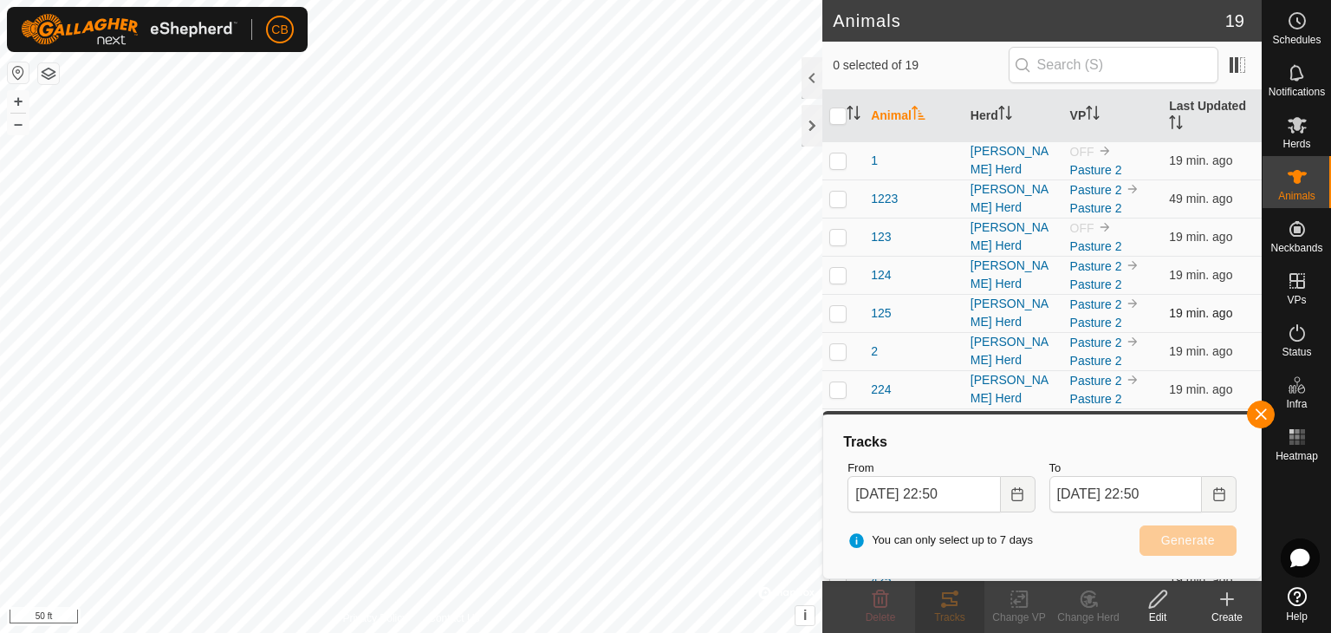
click at [841, 313] on p-checkbox at bounding box center [837, 313] width 17 height 14
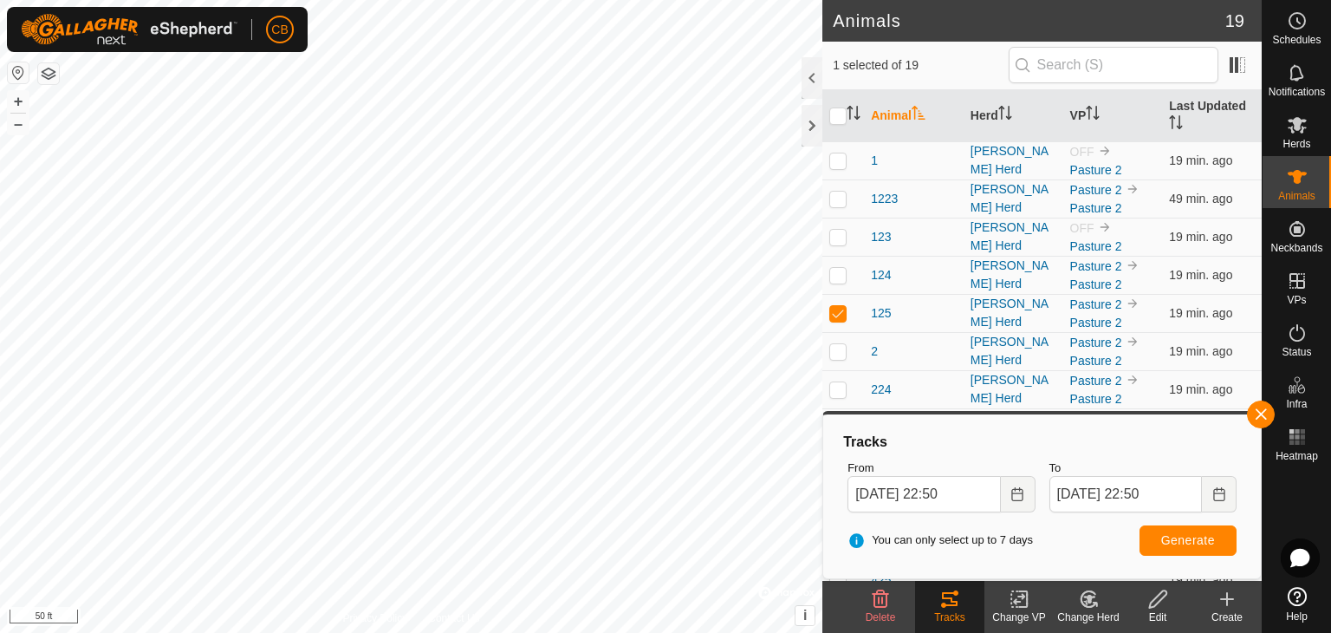
click at [949, 600] on icon at bounding box center [949, 598] width 21 height 21
click at [834, 312] on p-checkbox at bounding box center [837, 313] width 17 height 14
checkbox input "false"
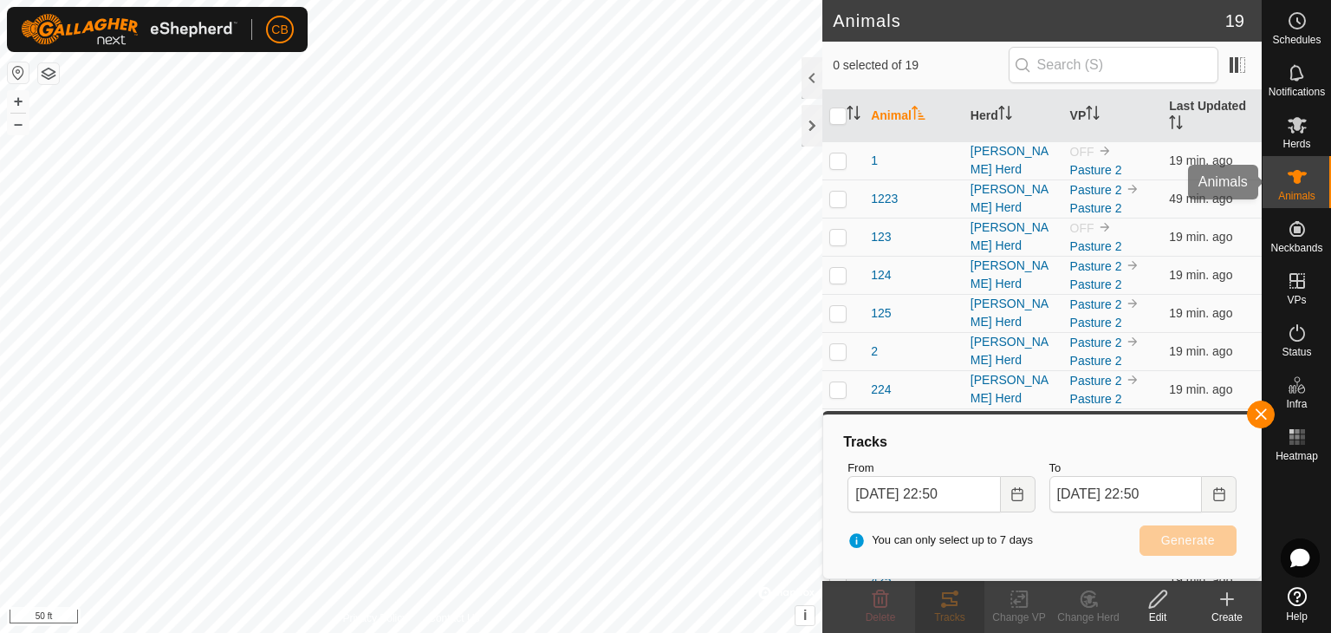
click at [1290, 181] on icon at bounding box center [1297, 176] width 21 height 21
click at [1262, 417] on button "button" at bounding box center [1261, 414] width 28 height 28
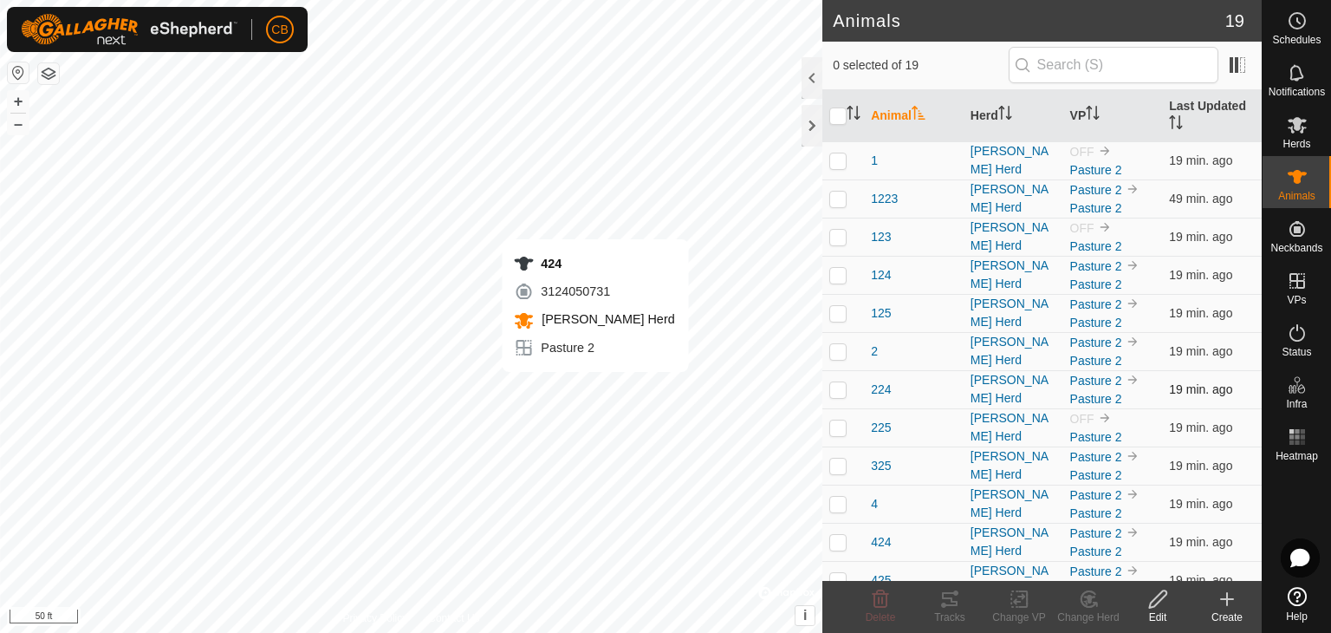
checkbox input "true"
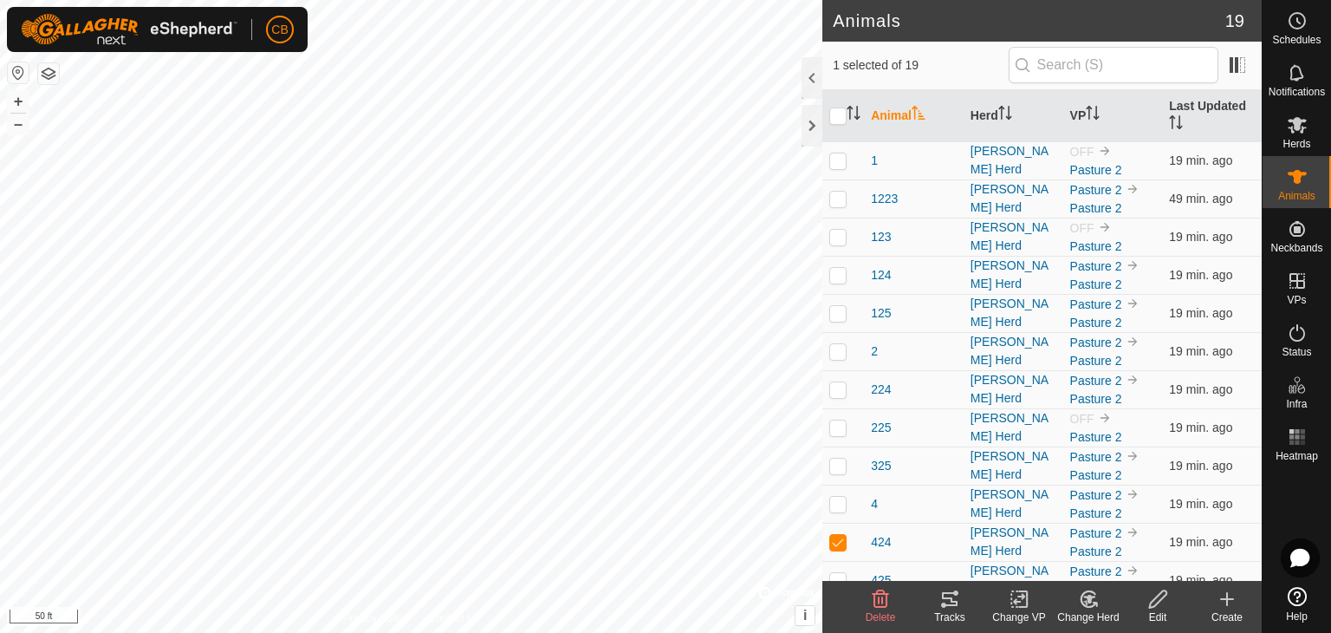
click at [953, 597] on icon at bounding box center [949, 598] width 21 height 21
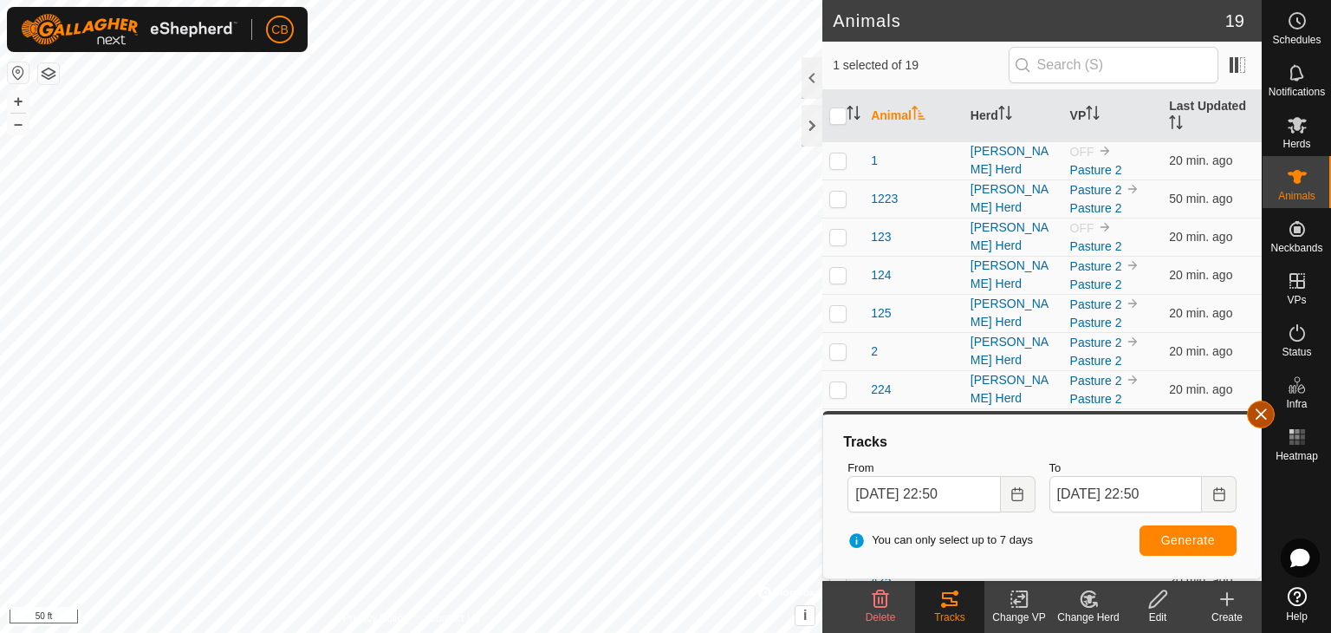
click at [1255, 420] on button "button" at bounding box center [1261, 414] width 28 height 28
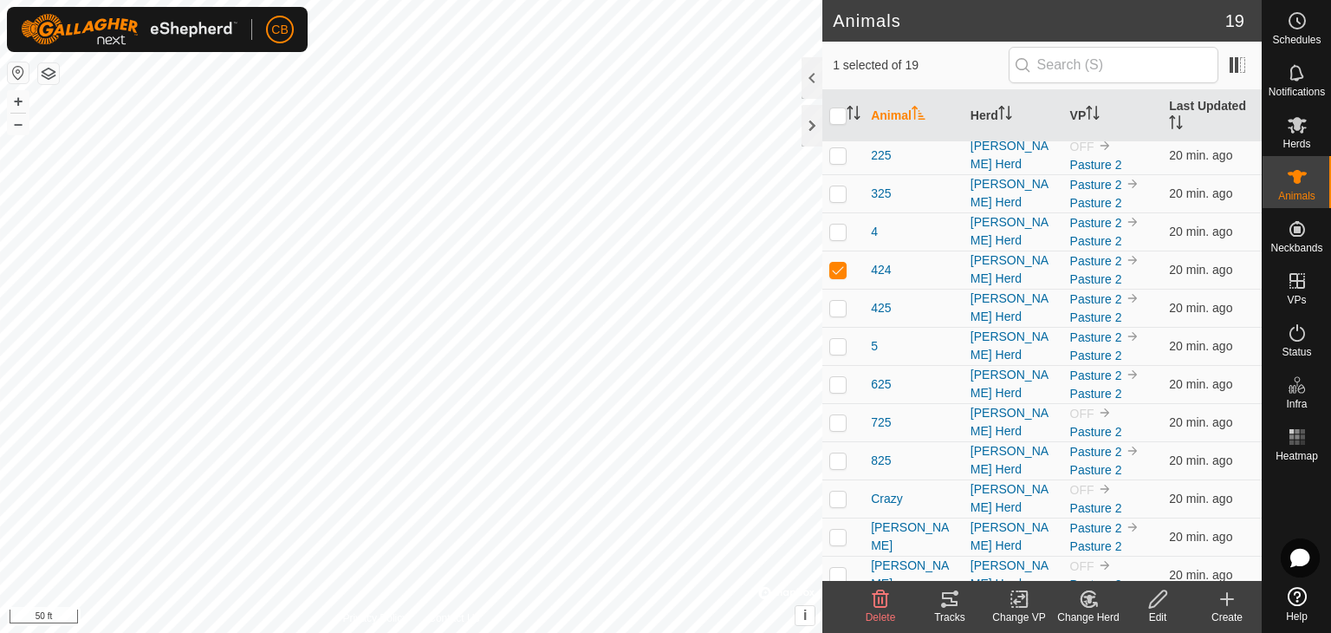
scroll to position [278, 0]
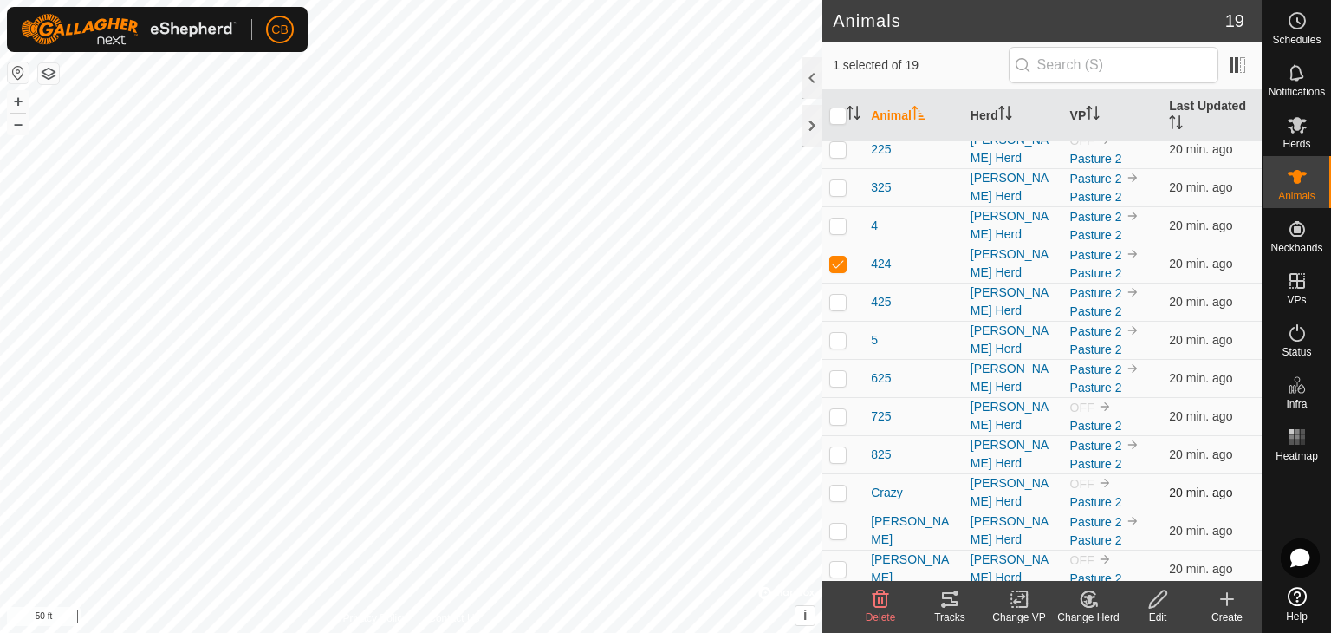
click at [837, 485] on p-checkbox at bounding box center [837, 492] width 17 height 14
checkbox input "true"
click at [837, 256] on p-checkbox at bounding box center [837, 263] width 17 height 14
checkbox input "false"
click at [946, 597] on icon at bounding box center [950, 599] width 16 height 14
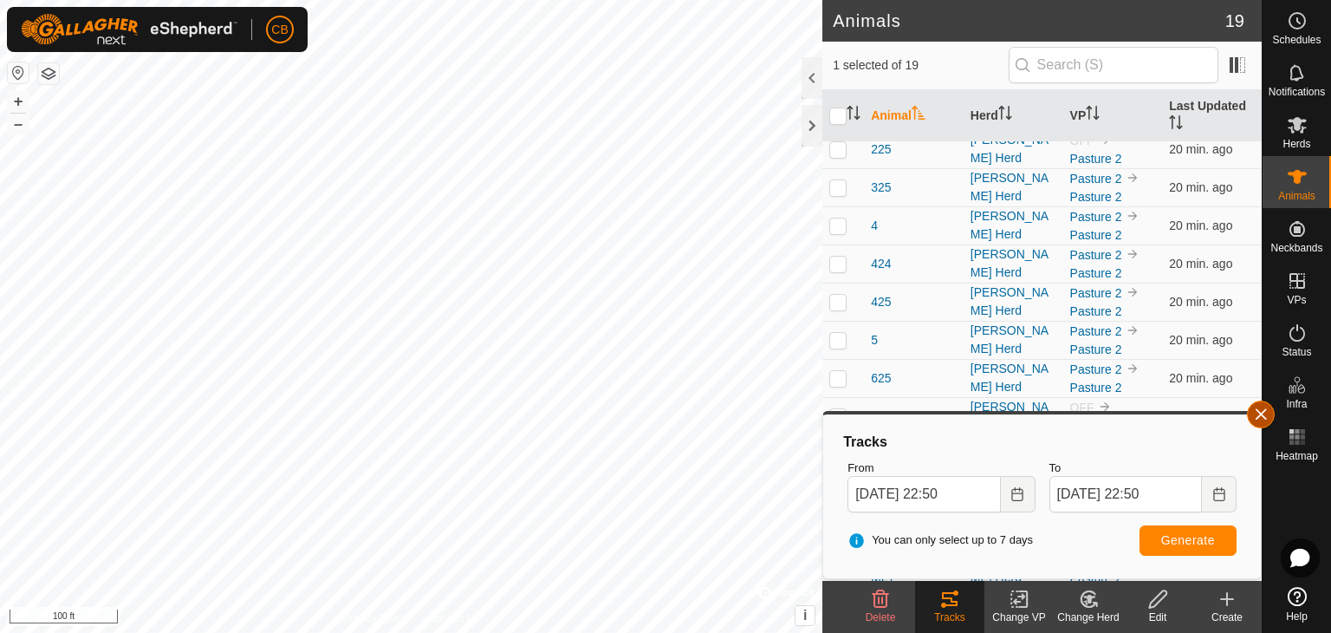
click at [1260, 406] on button "button" at bounding box center [1261, 414] width 28 height 28
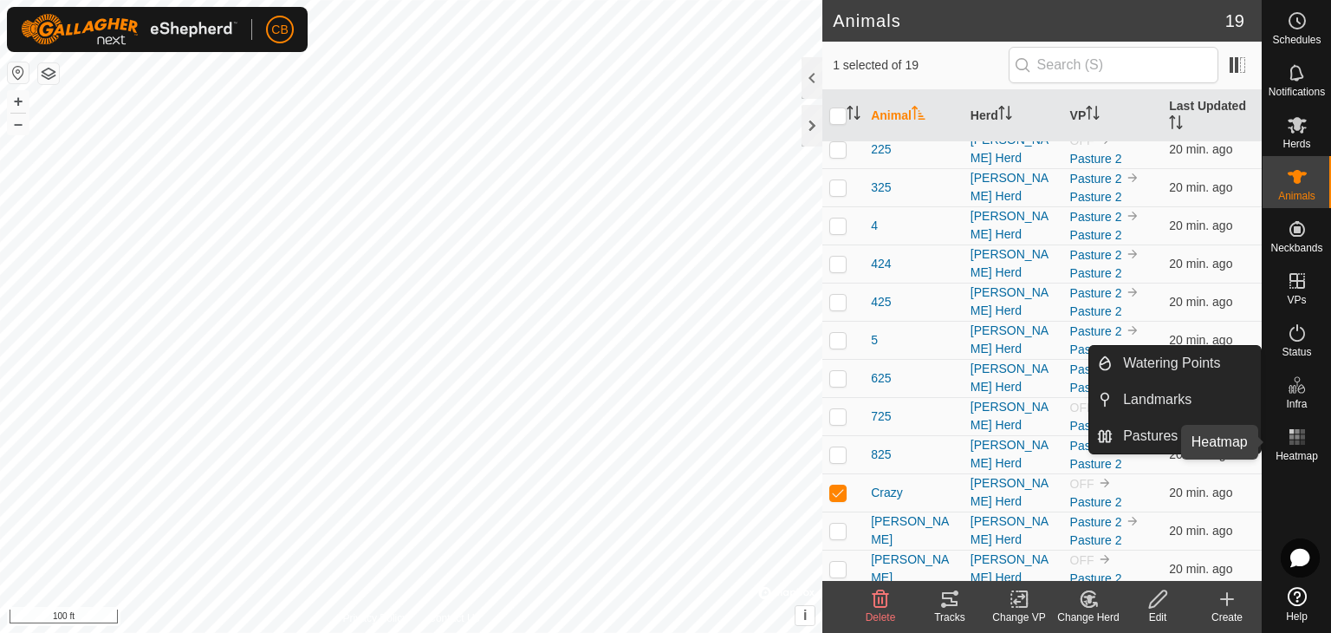
click at [1298, 438] on rect at bounding box center [1297, 436] width 4 height 4
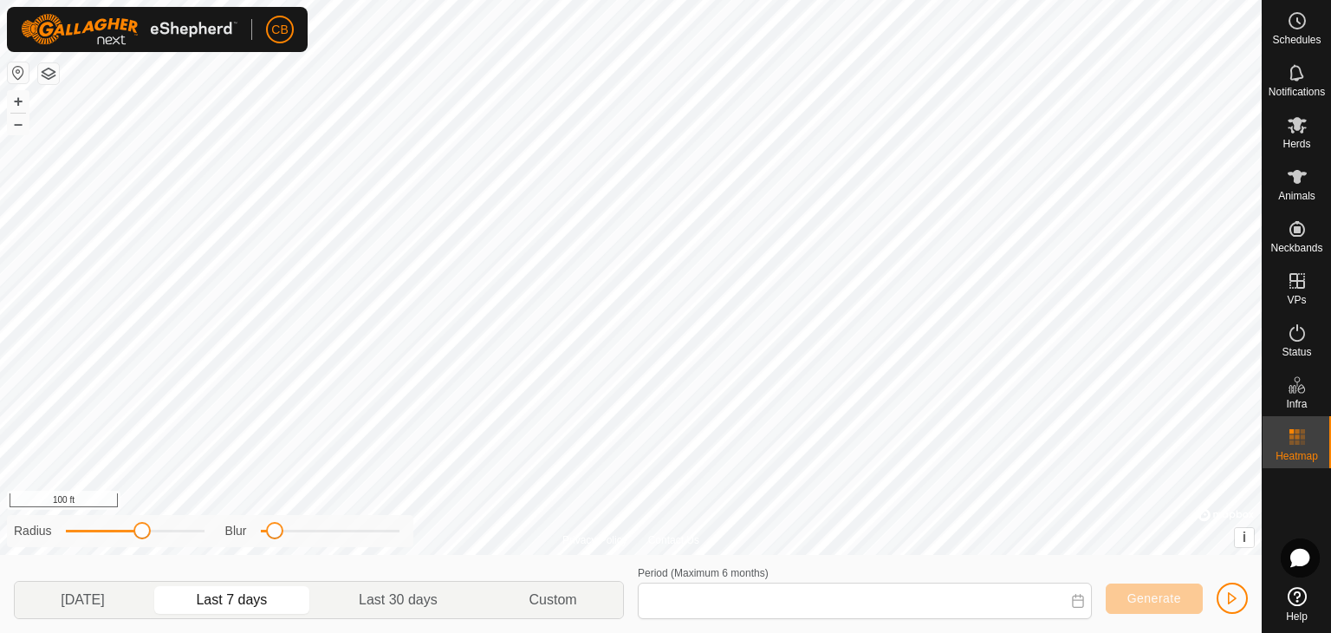
type input "Aug 18, 2025 - Aug 24, 2025"
drag, startPoint x: 275, startPoint y: 531, endPoint x: 295, endPoint y: 532, distance: 19.9
click at [295, 532] on span at bounding box center [293, 530] width 17 height 17
click at [149, 532] on span at bounding box center [151, 530] width 17 height 17
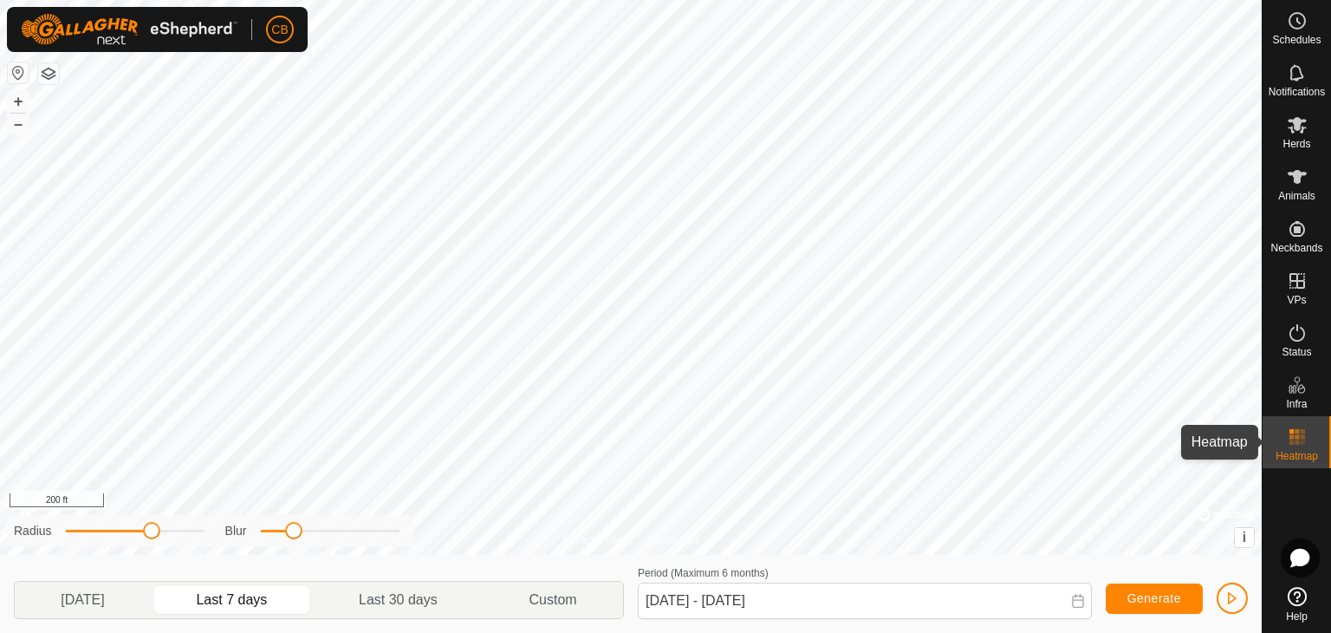
click at [1305, 433] on icon at bounding box center [1297, 436] width 21 height 21
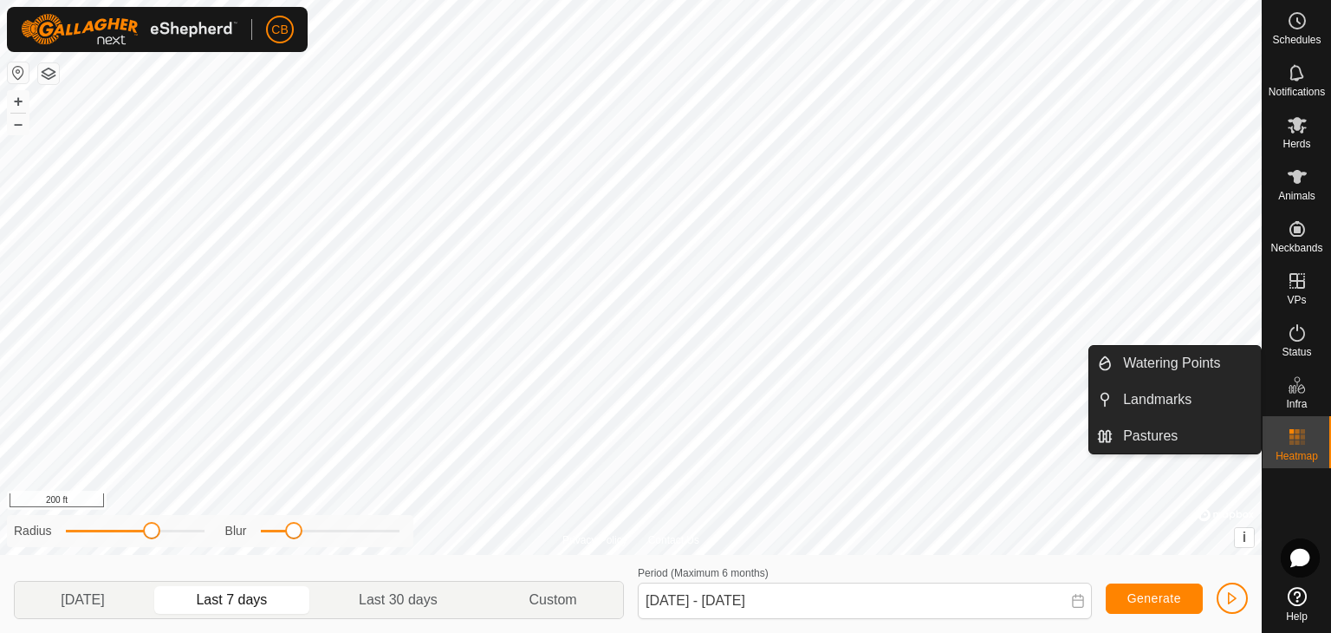
click at [1307, 399] on div "Infra" at bounding box center [1296, 390] width 68 height 52
click at [1296, 399] on span "Infra" at bounding box center [1296, 404] width 21 height 10
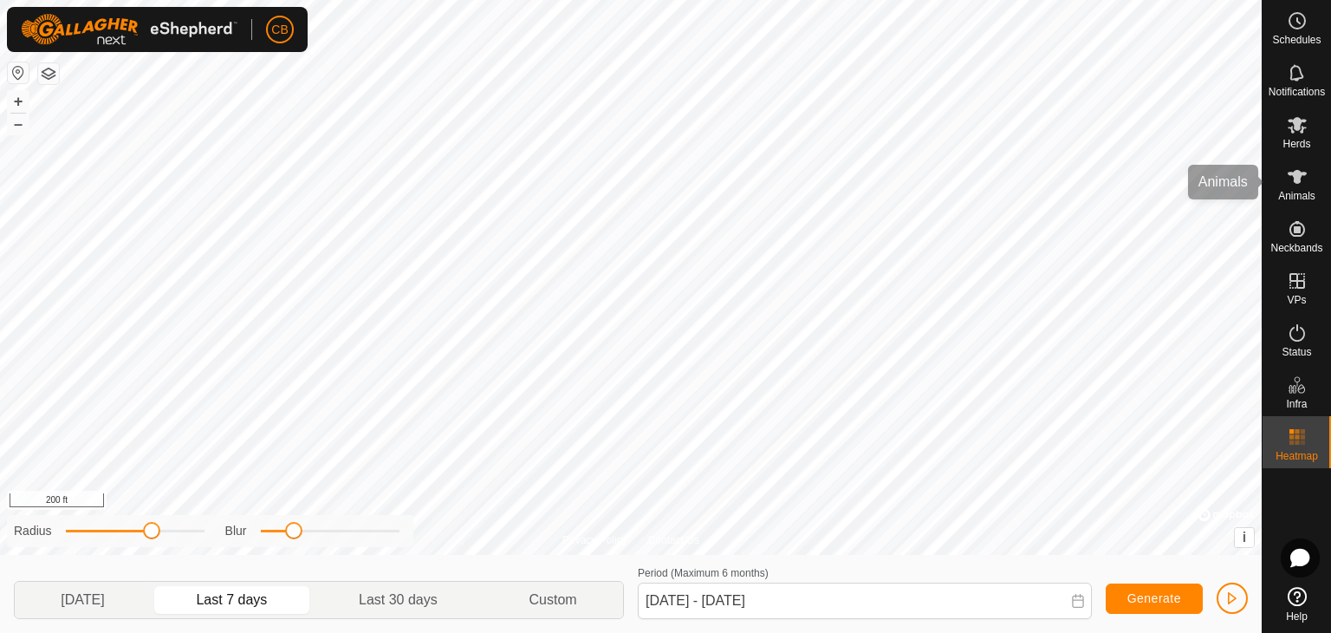
click at [1300, 178] on icon at bounding box center [1297, 177] width 19 height 14
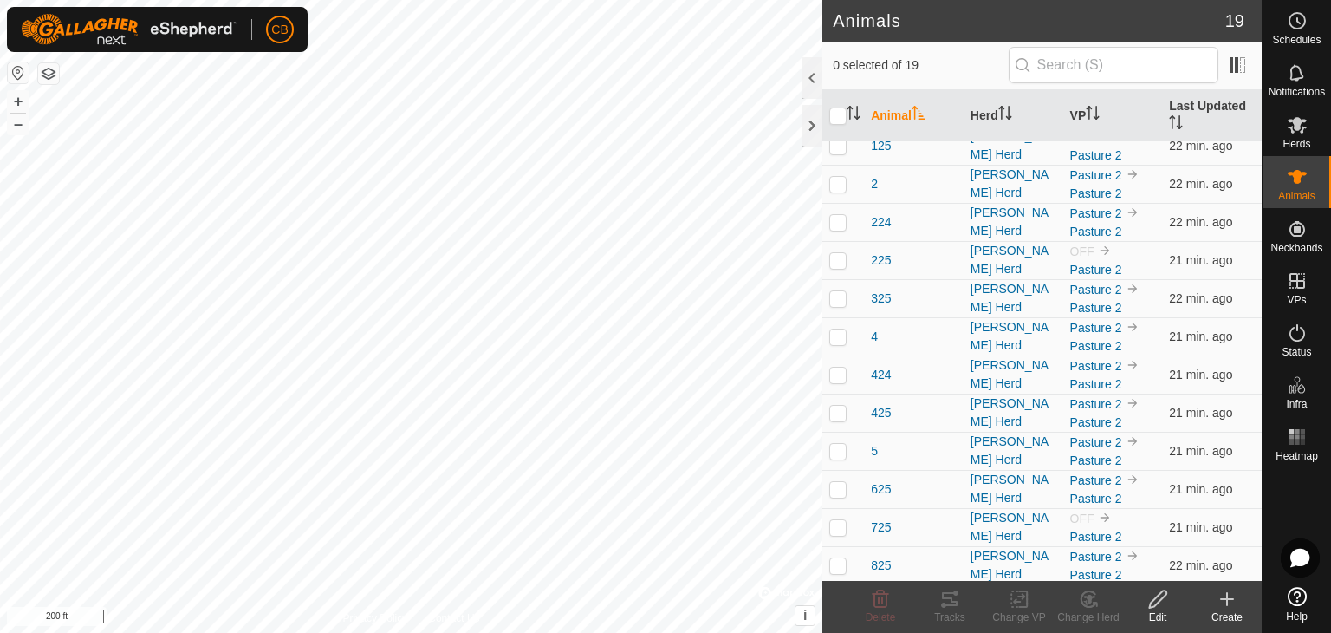
scroll to position [278, 0]
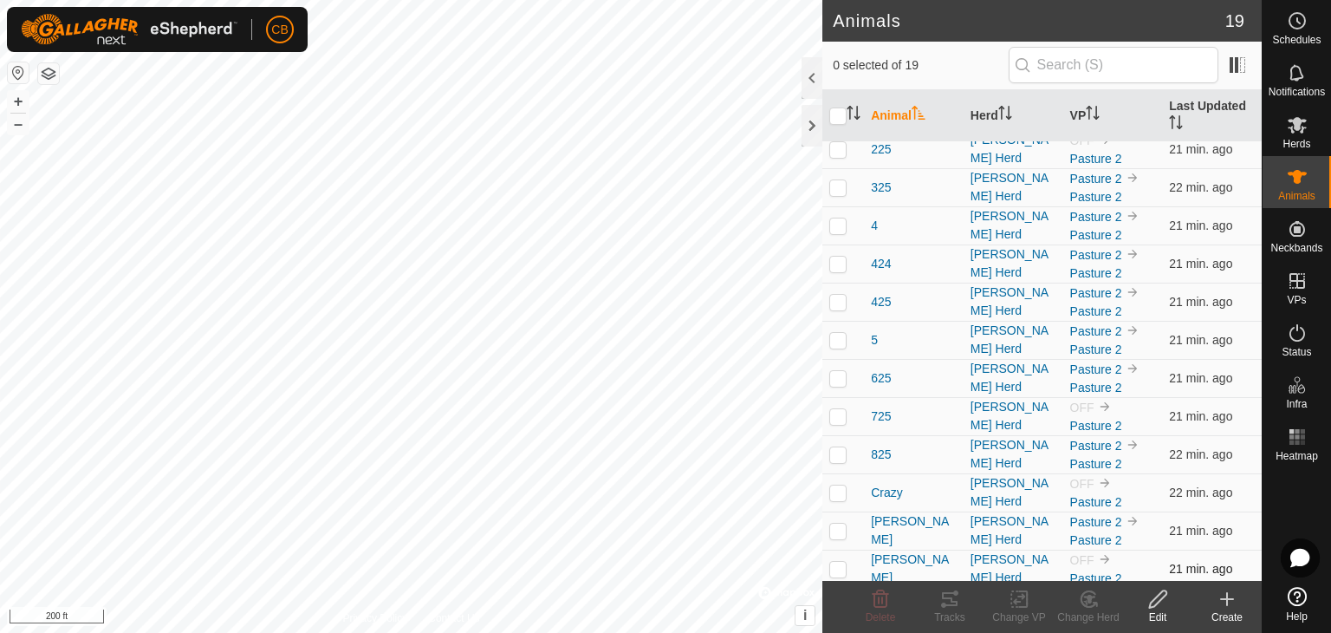
click at [838, 561] on p-checkbox at bounding box center [837, 568] width 17 height 14
checkbox input "true"
click at [949, 601] on icon at bounding box center [949, 598] width 21 height 21
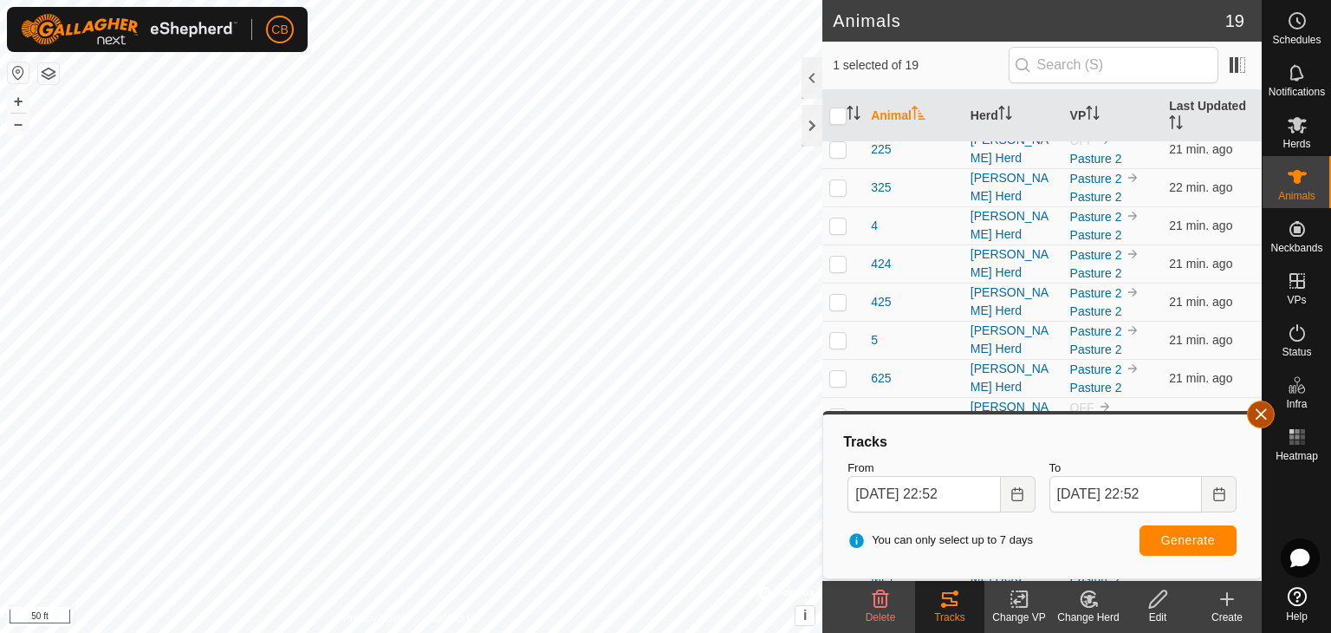
click at [1264, 412] on button "button" at bounding box center [1261, 414] width 28 height 28
